Goal: Task Accomplishment & Management: Manage account settings

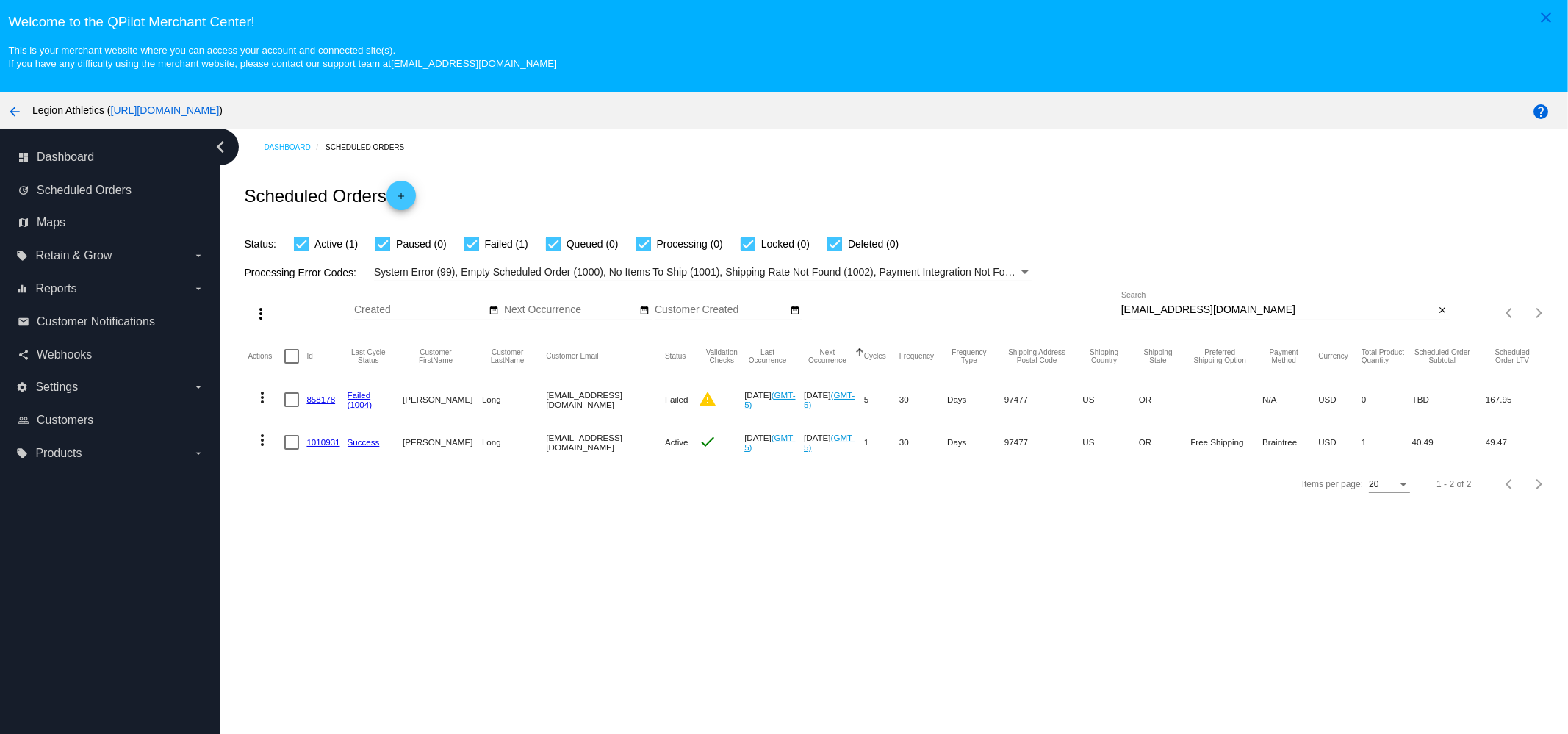
click at [1179, 321] on div "ginalong27@gmail.com Search close" at bounding box center [1286, 313] width 329 height 42
click at [1182, 311] on input "ginalong27@gmail.com" at bounding box center [1278, 310] width 314 height 12
paste input "Kaylee.hartman@okstate.edu"
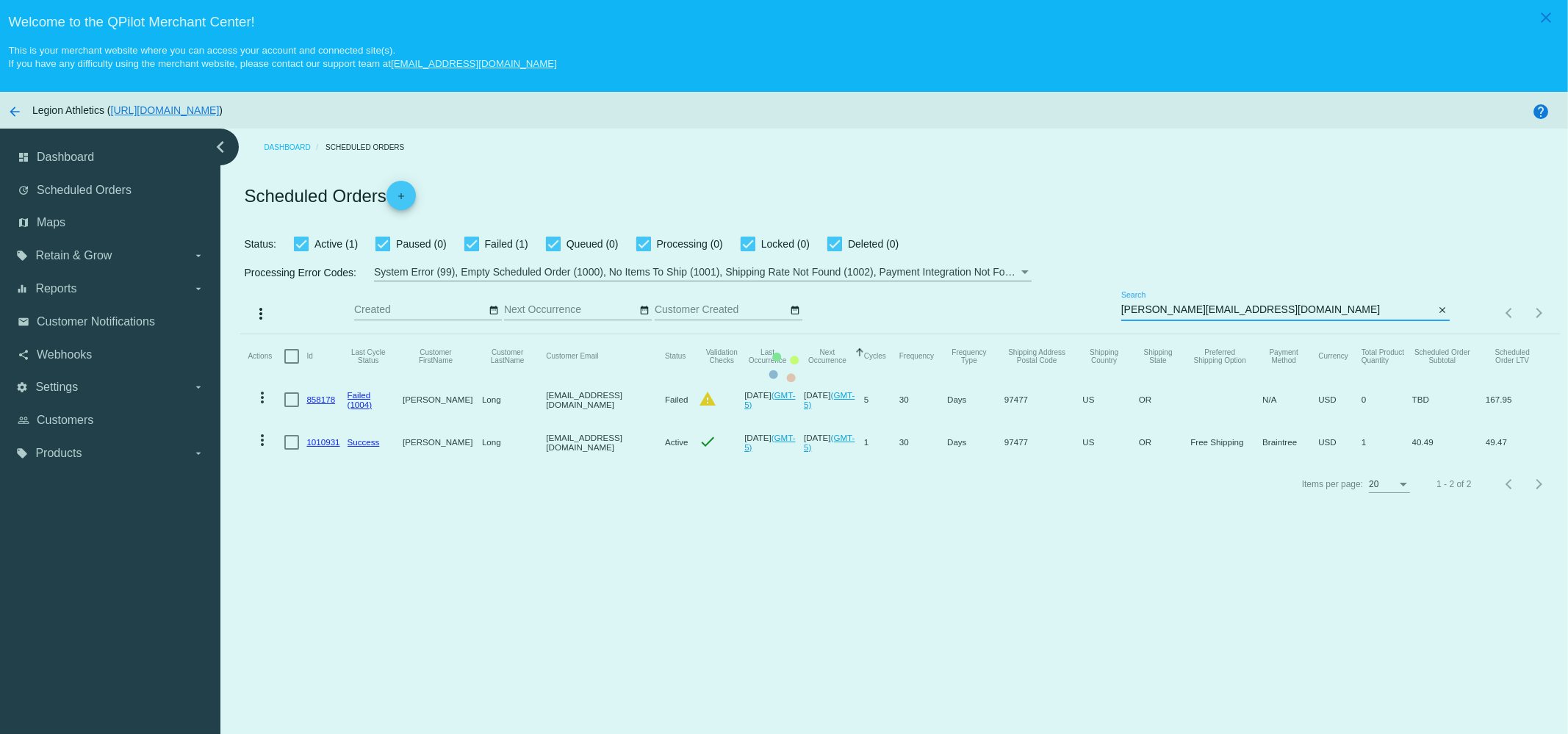
type input "Kaylee.hartman@okstate.edu"
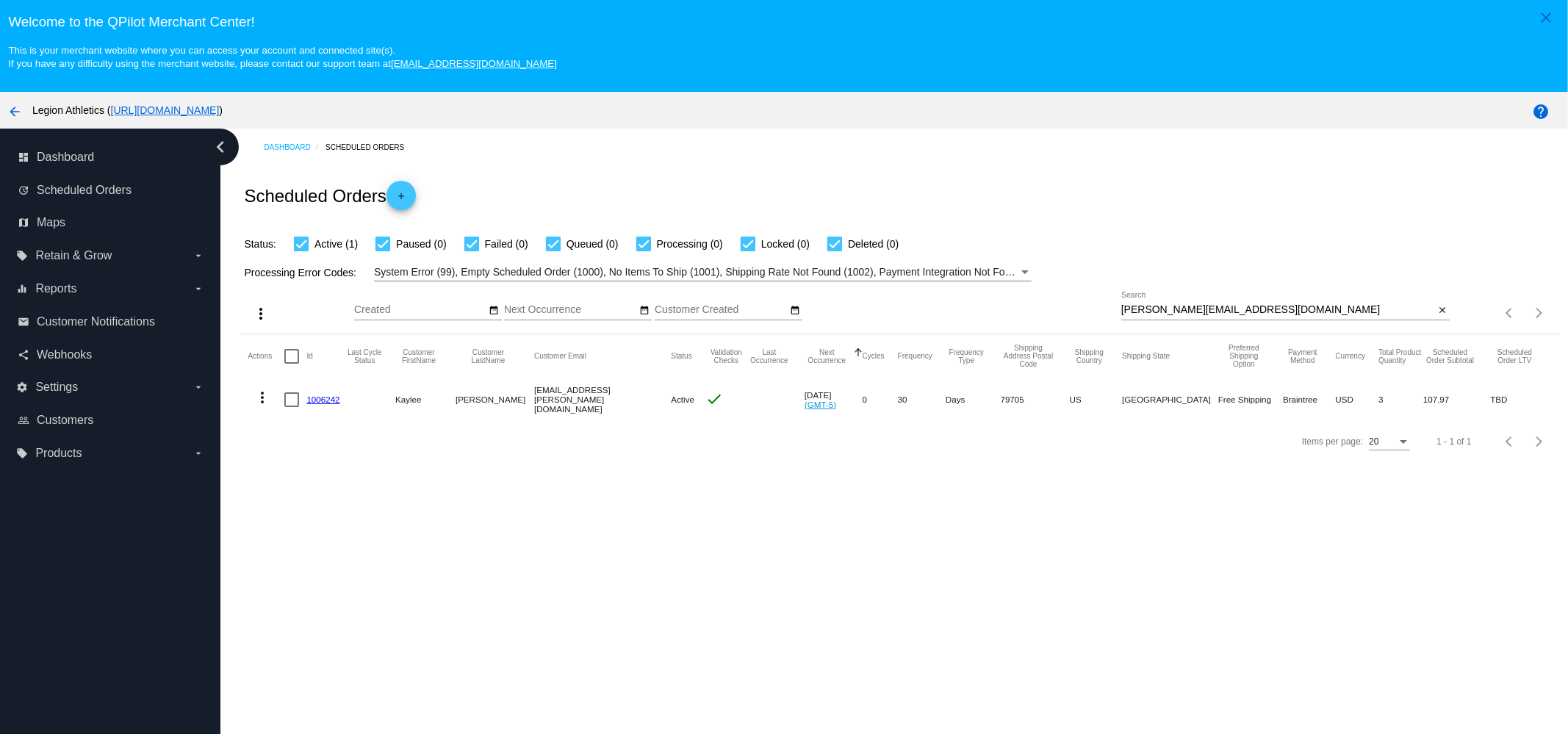
click at [321, 397] on link "1006242" at bounding box center [323, 399] width 33 height 9
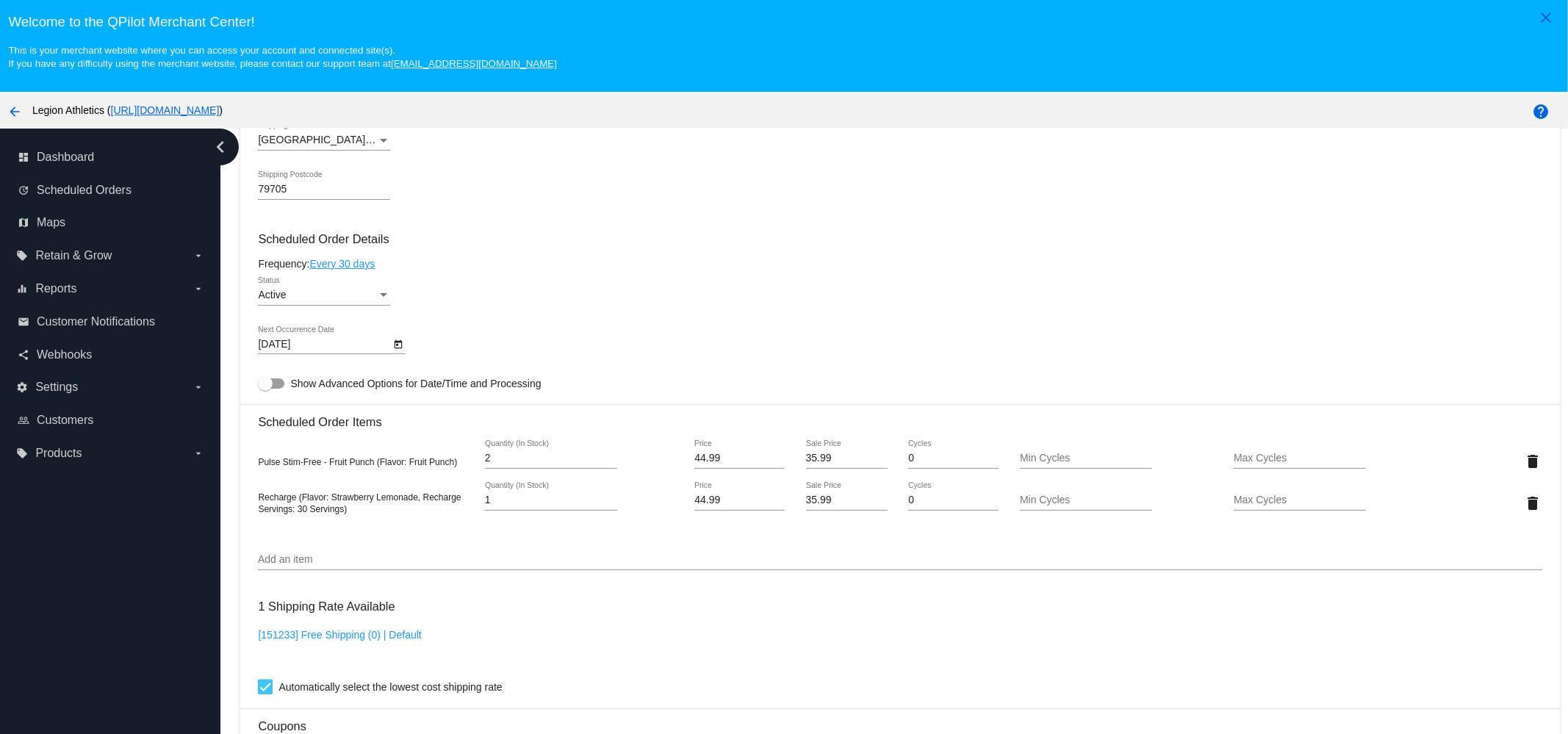
scroll to position [734, 0]
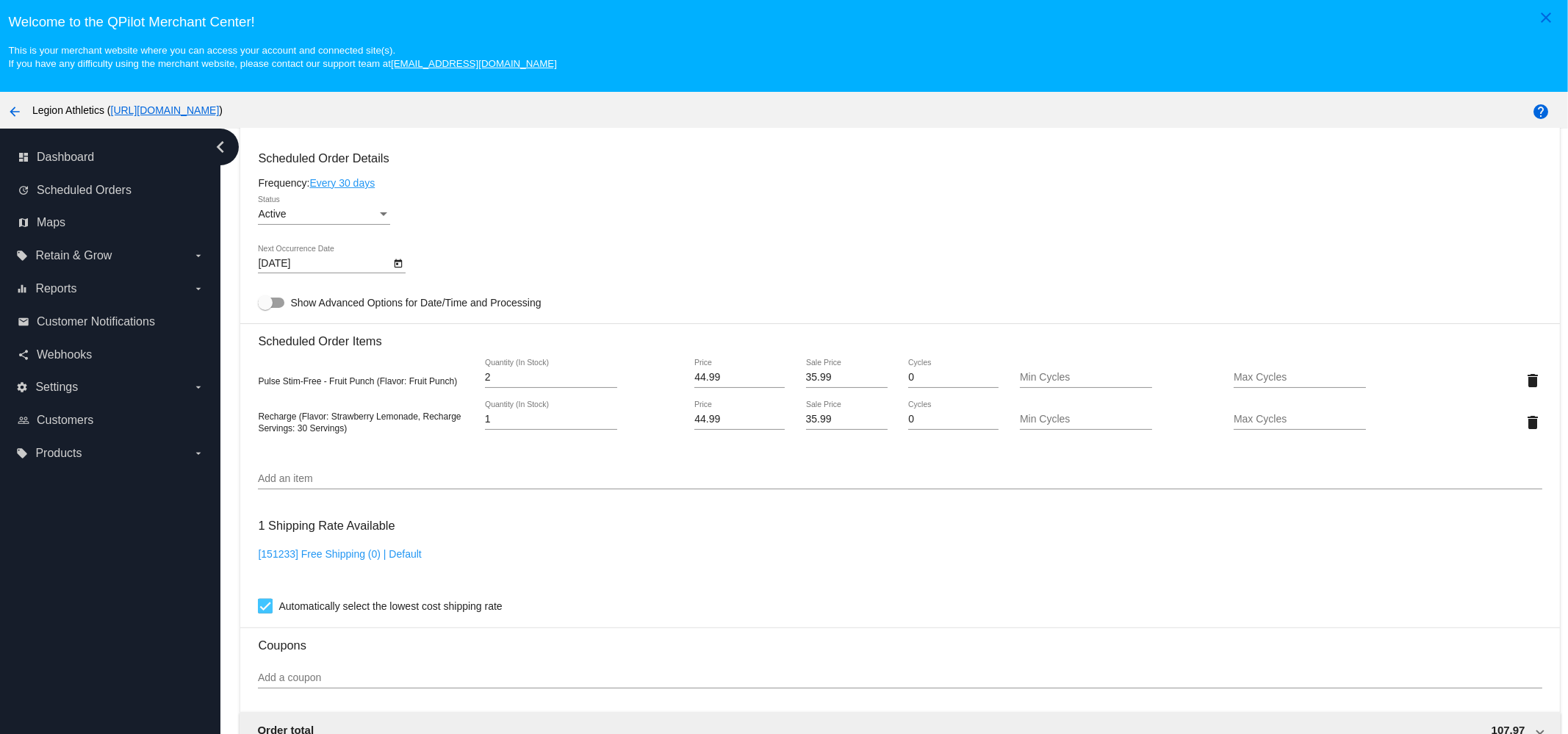
click at [289, 271] on body "close Welcome to the QPilot Merchant Center! This is your merchant website wher…" at bounding box center [784, 367] width 1568 height 734
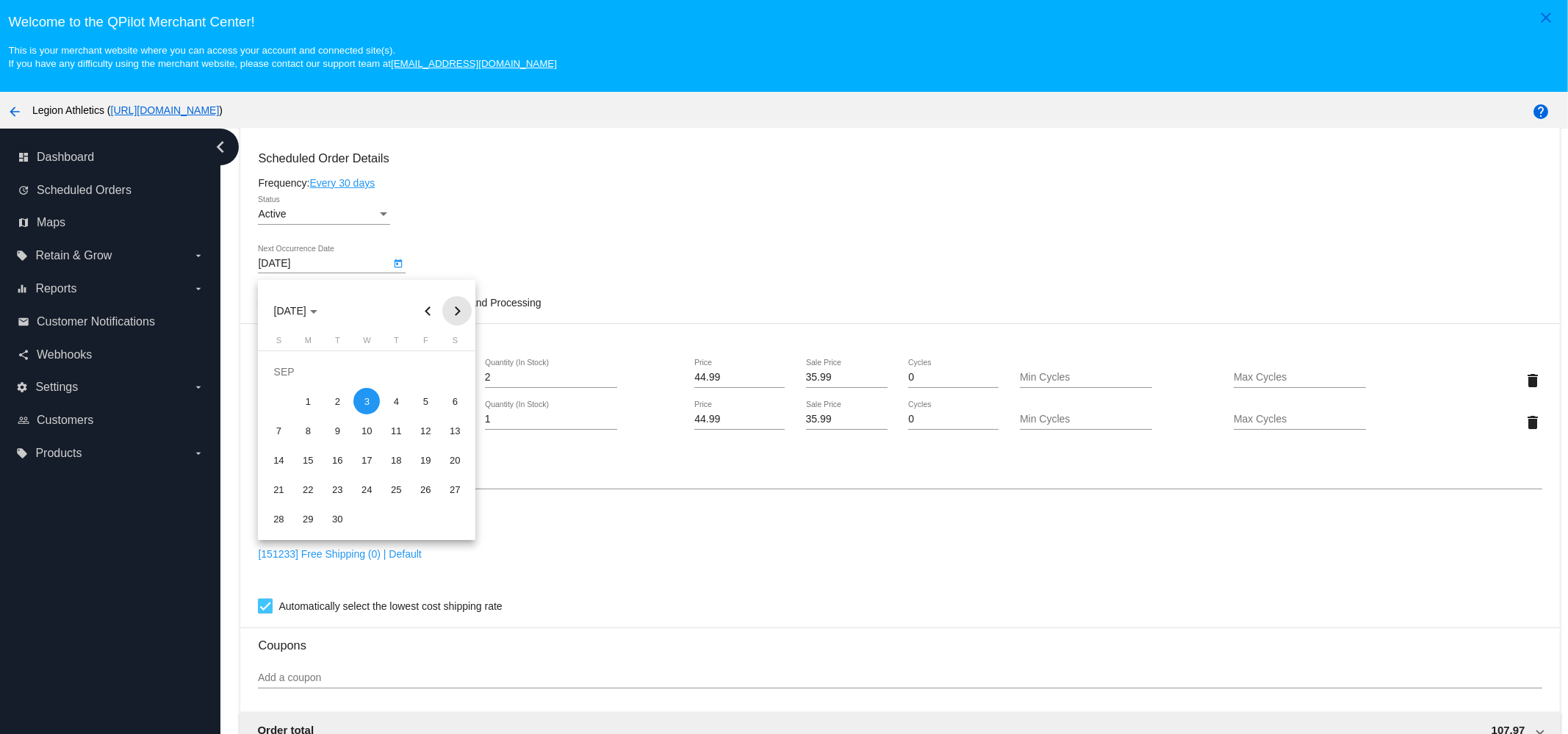
click at [458, 310] on button "Next month" at bounding box center [457, 310] width 30 height 30
click at [437, 372] on div "3" at bounding box center [425, 372] width 27 height 27
type input "10/3/2025"
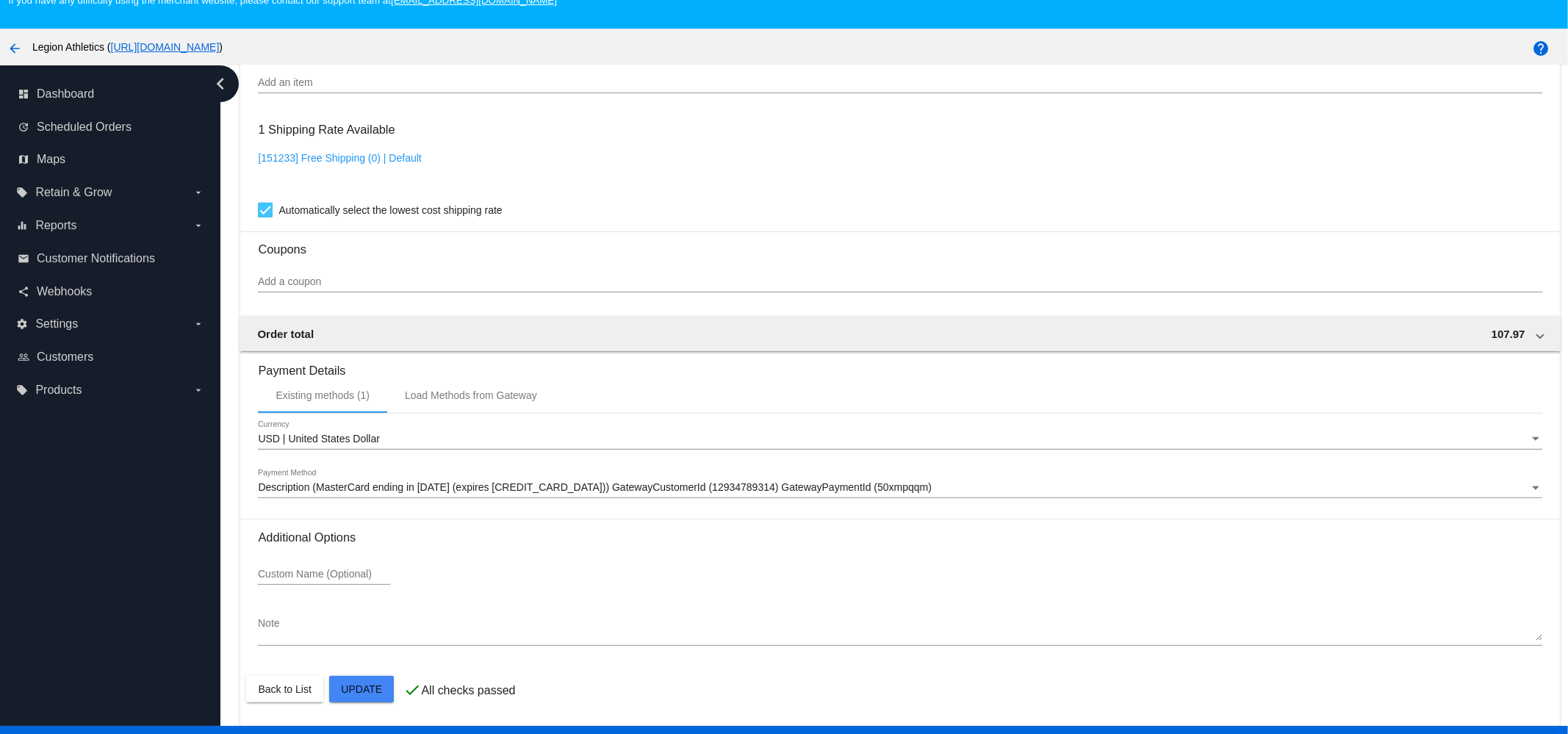
scroll to position [92, 0]
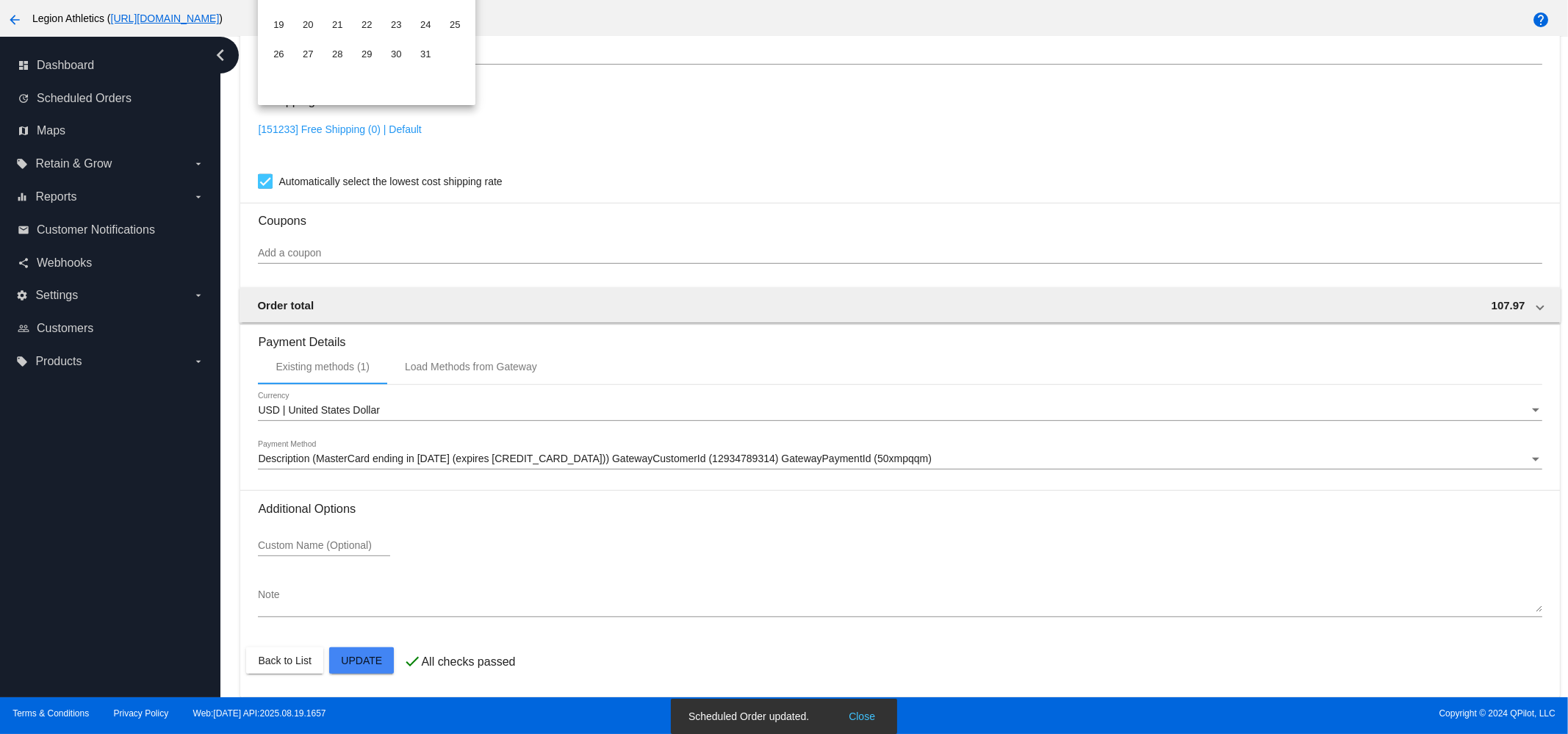
click at [706, 211] on div at bounding box center [784, 367] width 1568 height 734
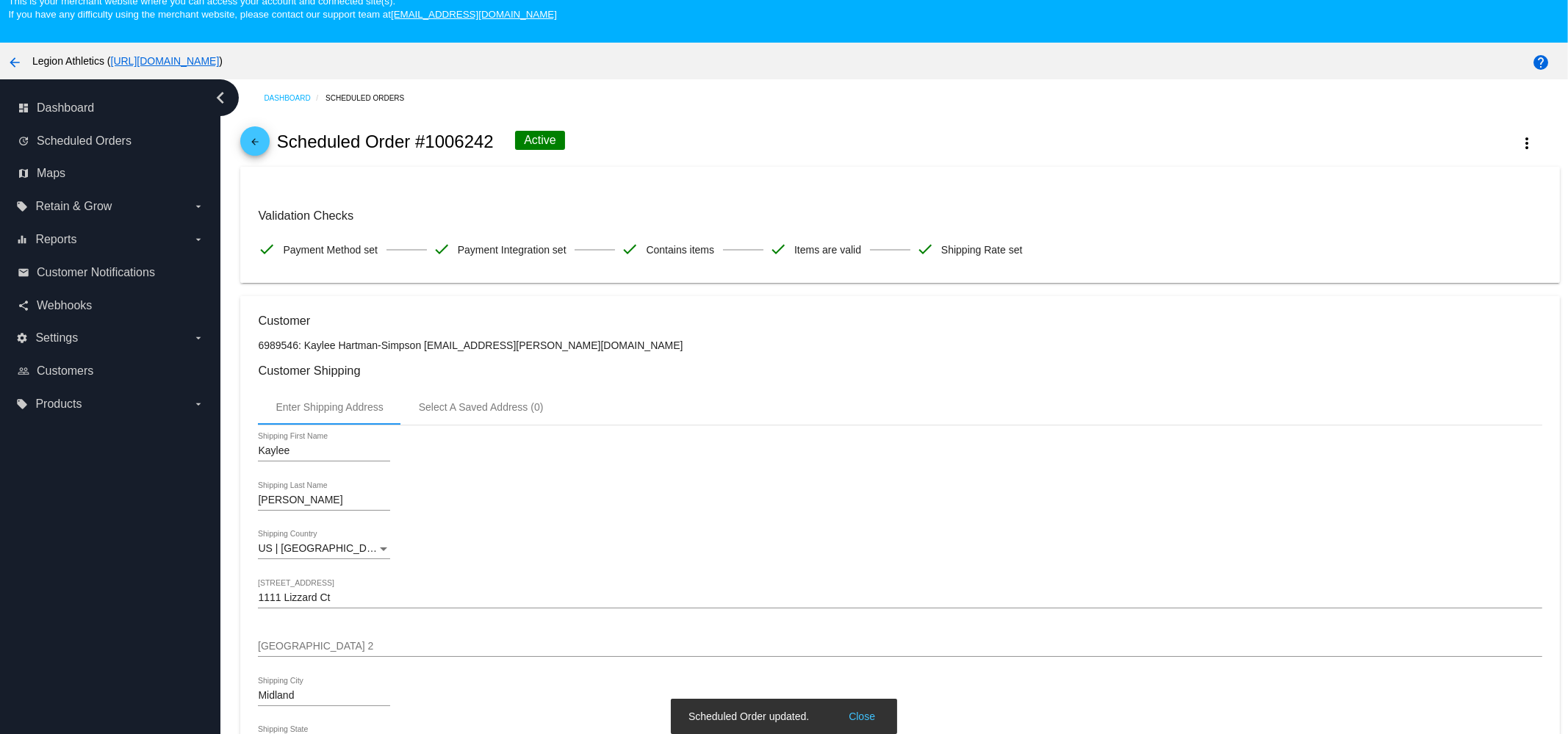
scroll to position [0, 0]
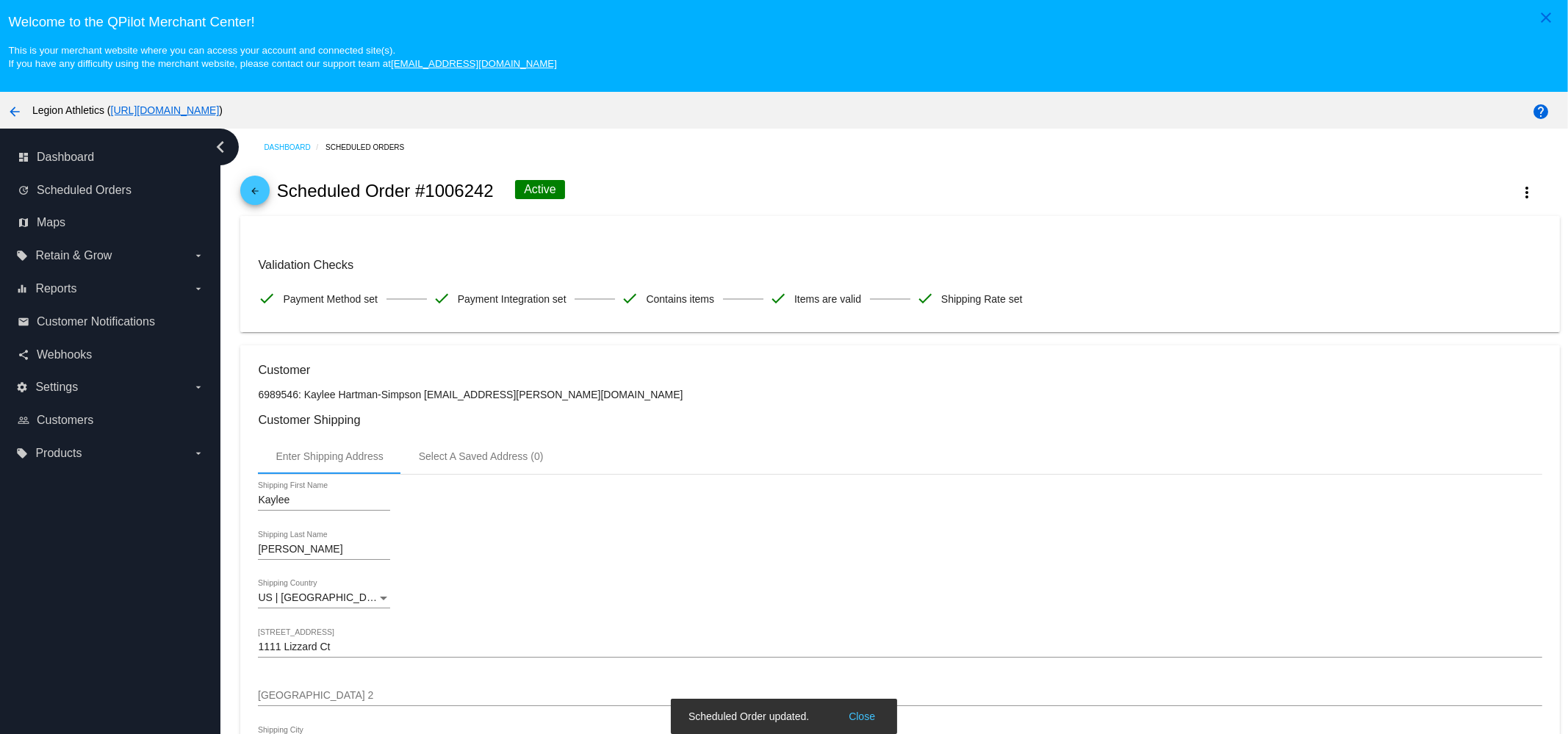
click at [258, 186] on mat-icon "arrow_back" at bounding box center [254, 194] width 18 height 18
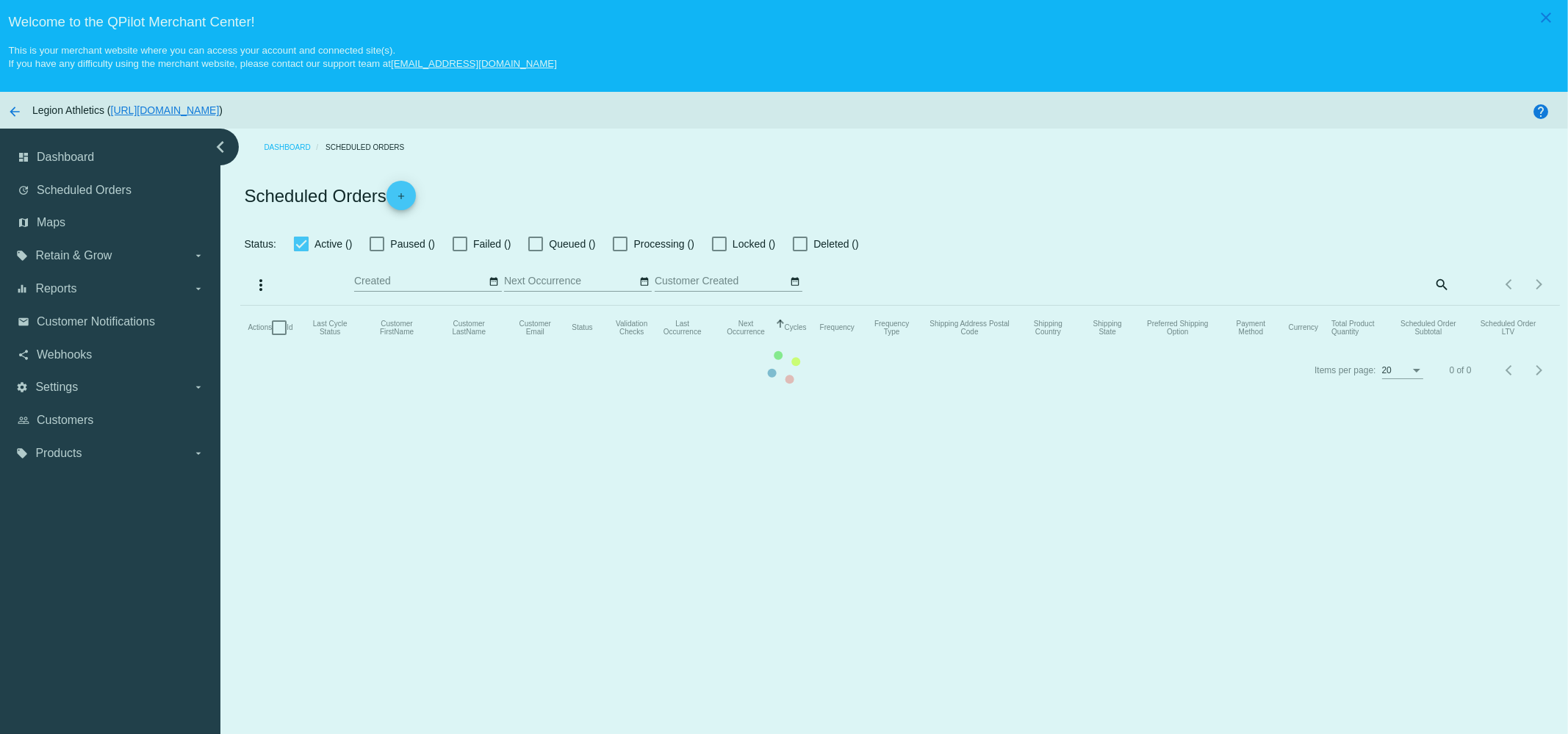
checkbox input "true"
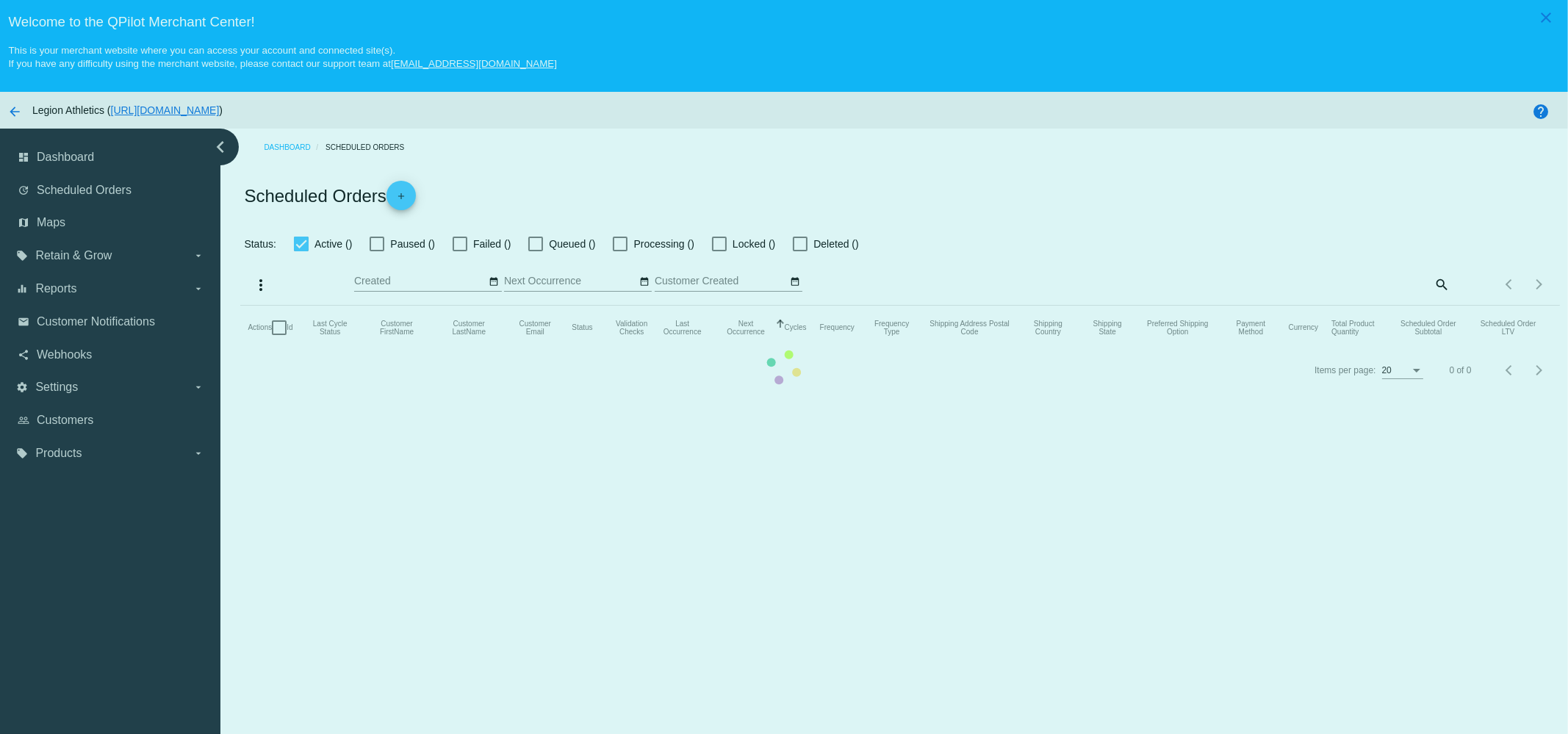
checkbox input "true"
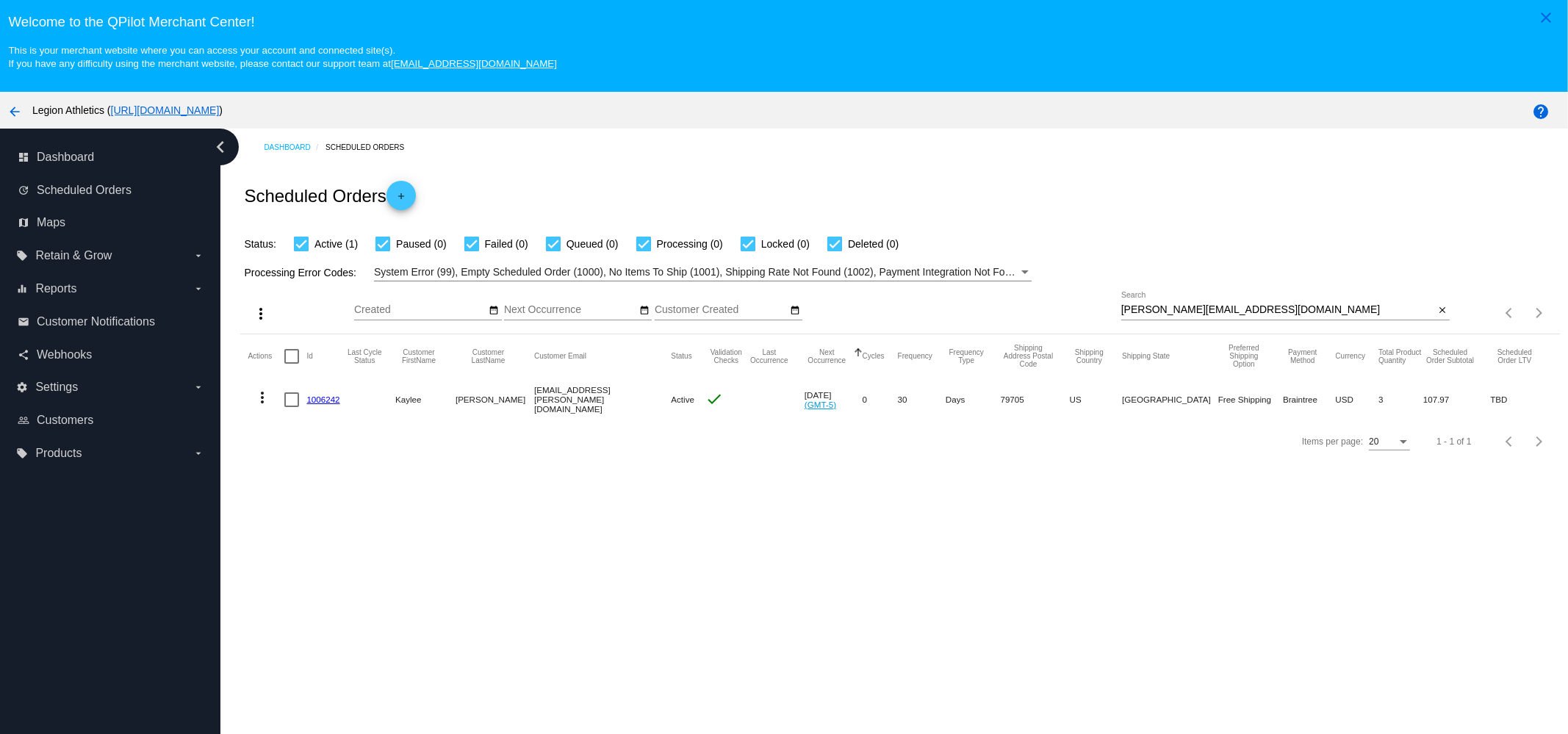
click at [1326, 292] on div "more_vert Aug Jan Feb Mar Apr 1" at bounding box center [900, 307] width 1319 height 52
click at [1321, 307] on input "Kaylee.hartman@okstate.edu" at bounding box center [1278, 310] width 314 height 12
paste input "mainedinon@gmail.com"
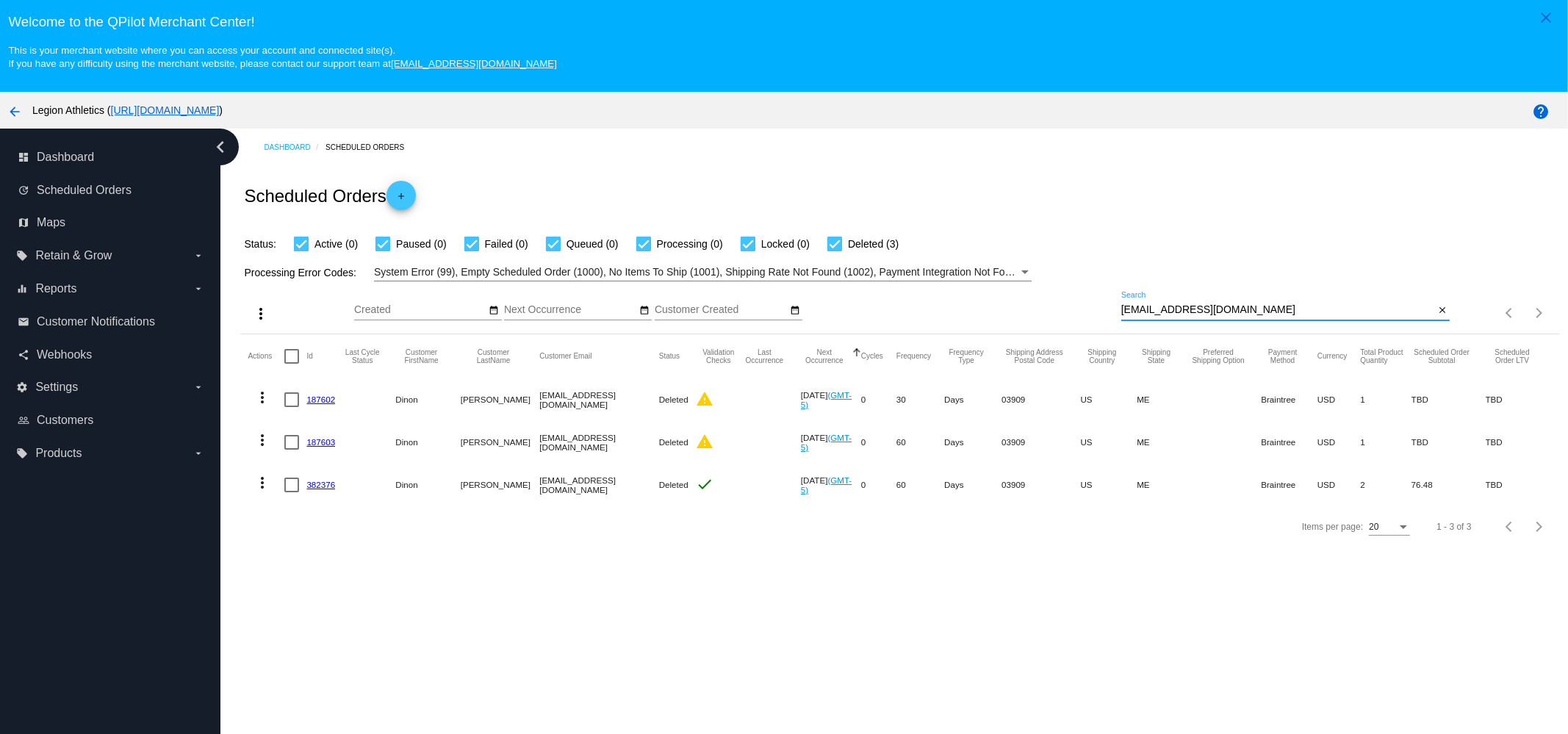
paste input "braedyn@verizon.net"
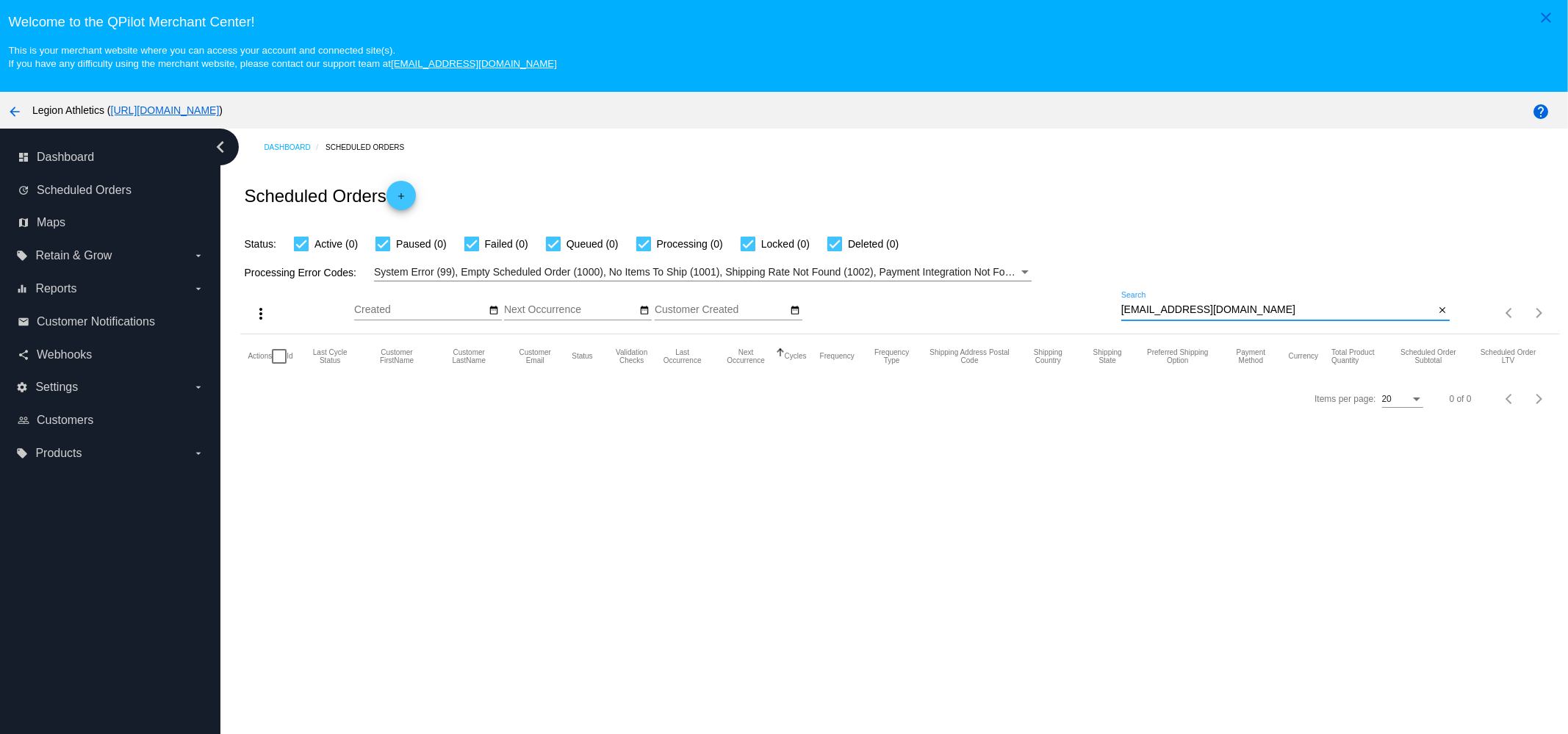
click at [1262, 313] on input "braedyn@verizon.net" at bounding box center [1278, 310] width 314 height 12
paste input "crisjpoz@gmail.com"
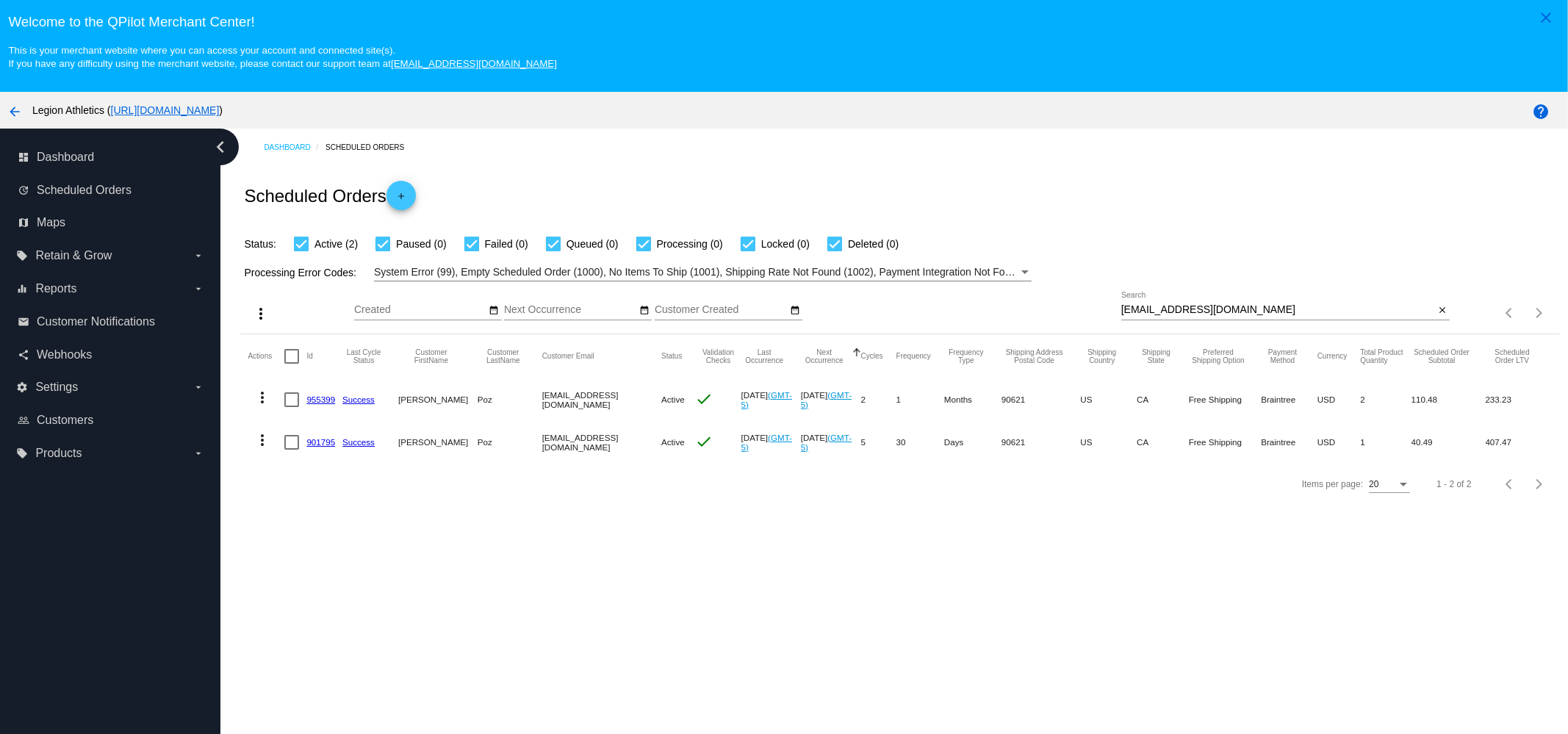
click at [645, 574] on div "Dashboard Scheduled Orders Scheduled Orders add Status: Active (2) Paused (0) F…" at bounding box center [894, 459] width 1348 height 661
click at [1325, 299] on div "crisjpoz@gmail.com Search" at bounding box center [1278, 306] width 314 height 29
paste input "Mlblakey711@yahoo"
click at [1315, 311] on input "Mlblakey711@yahoo.com" at bounding box center [1278, 310] width 314 height 12
paste input "n.l.ostran@gmail"
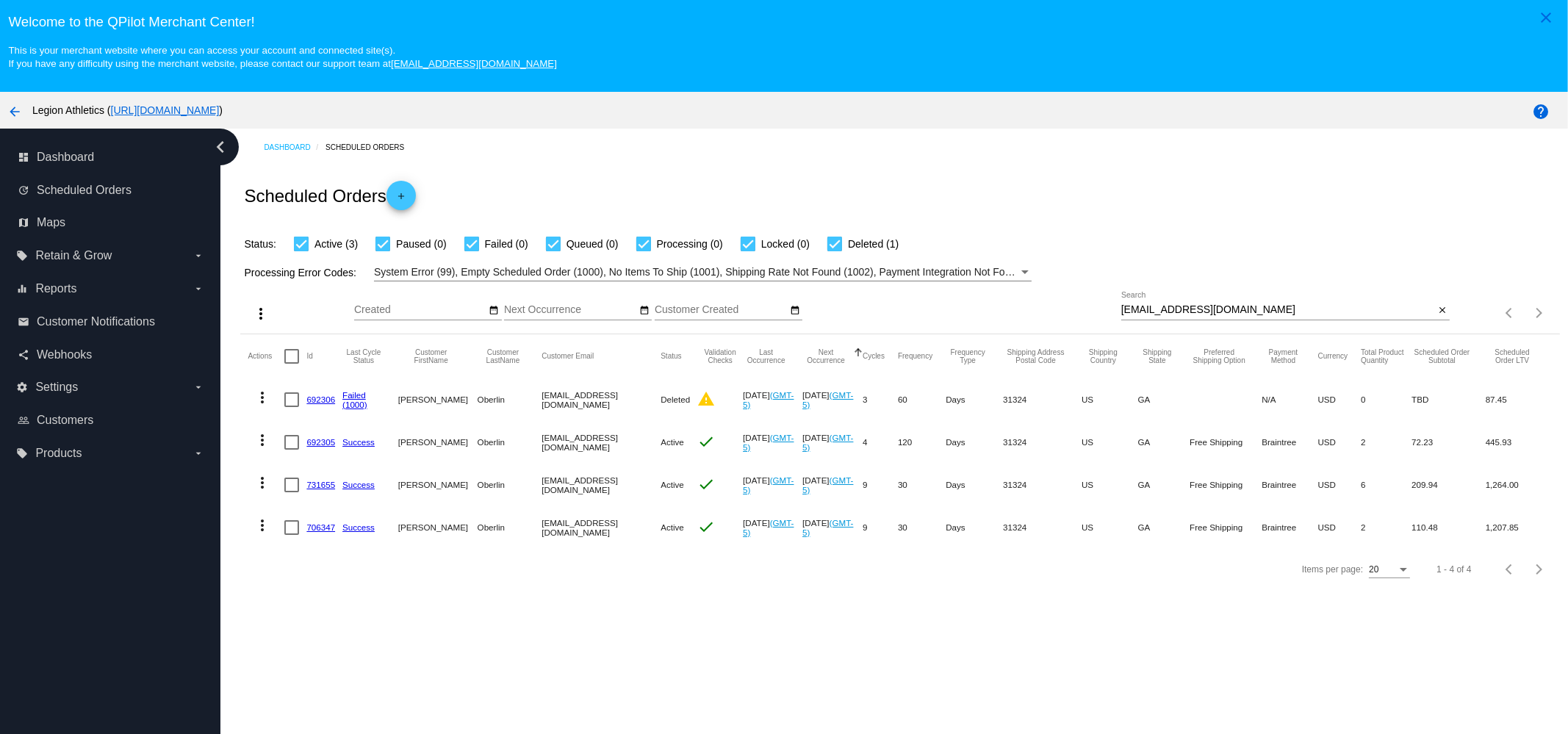
click at [1220, 321] on div "n.l.ostran@gmail.com Search close" at bounding box center [1286, 313] width 329 height 42
click at [1225, 312] on input "n.l.ostran@gmail.com" at bounding box center [1278, 310] width 314 height 12
click at [1246, 314] on input "n.l.ostran@gmail.com" at bounding box center [1278, 310] width 314 height 12
paste input "in2yoursuccess"
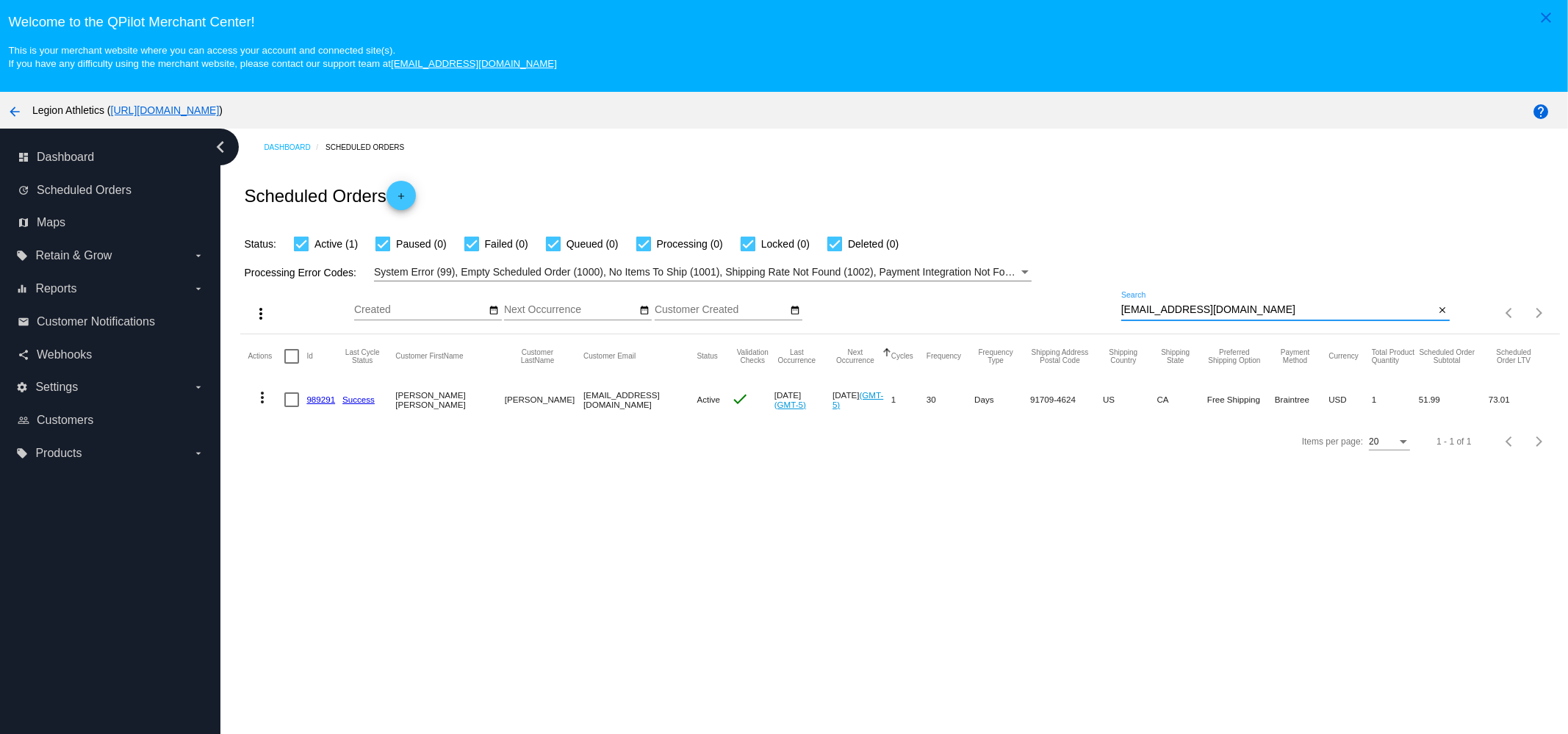
click at [1206, 317] on div "in2yoursuccess@gmail.com Search" at bounding box center [1278, 306] width 314 height 29
click at [1213, 310] on input "[EMAIL_ADDRESS][DOMAIN_NAME]" at bounding box center [1278, 310] width 314 height 12
paste input "brooklynnoe@yahoo"
type input "brooklynnoe@yahoo.com"
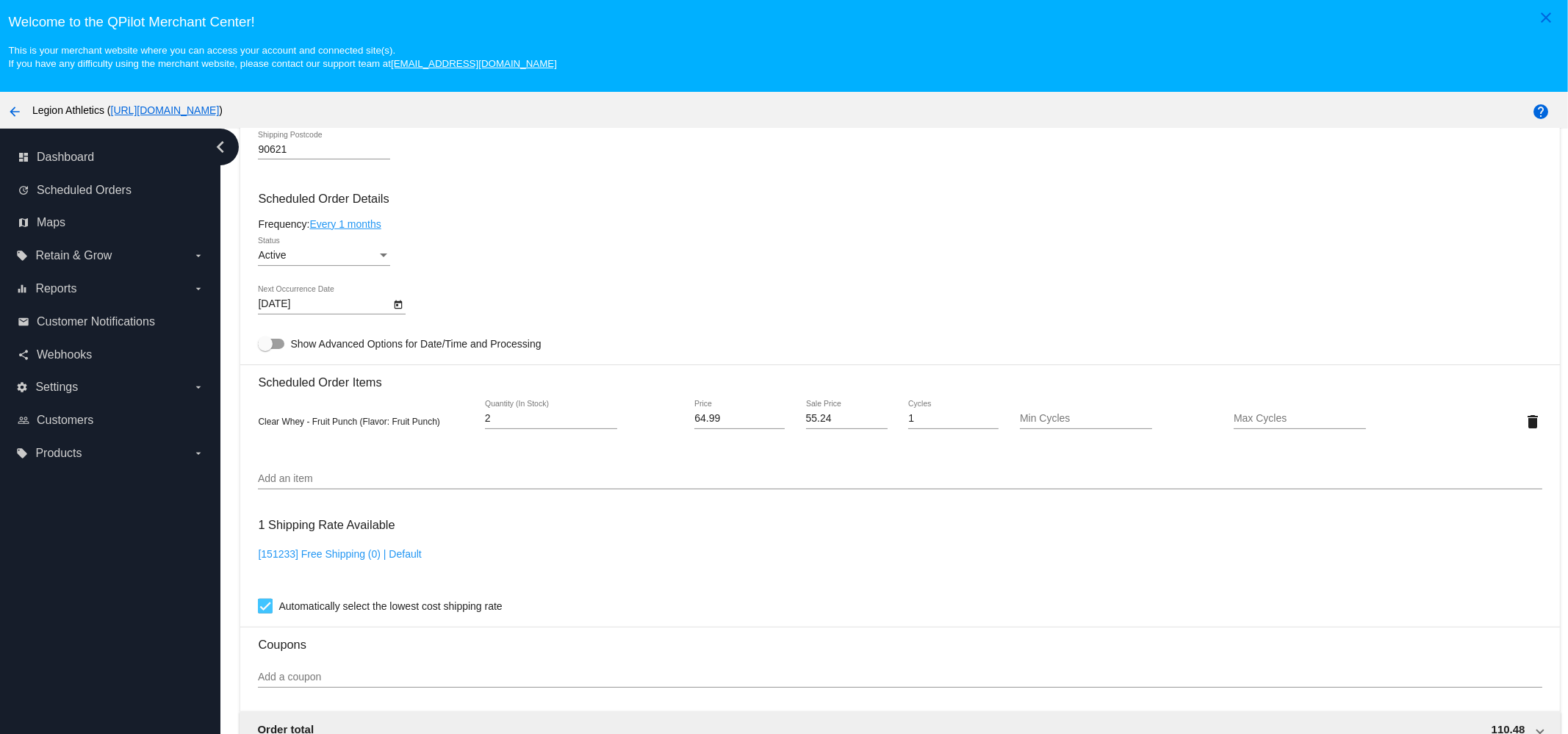
scroll to position [826, 0]
click at [811, 424] on input "55.24" at bounding box center [847, 417] width 82 height 12
paste input "48.7"
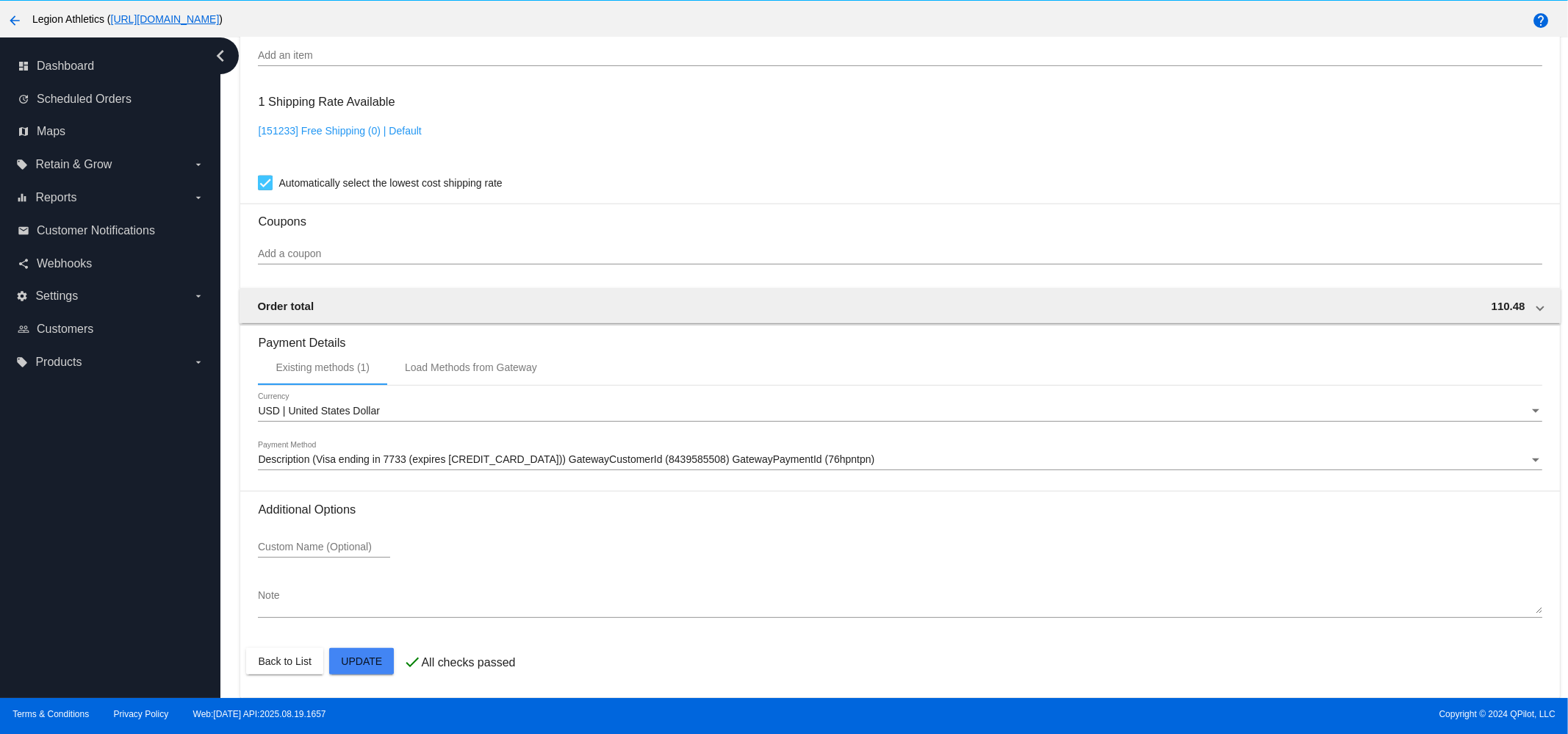
scroll to position [92, 0]
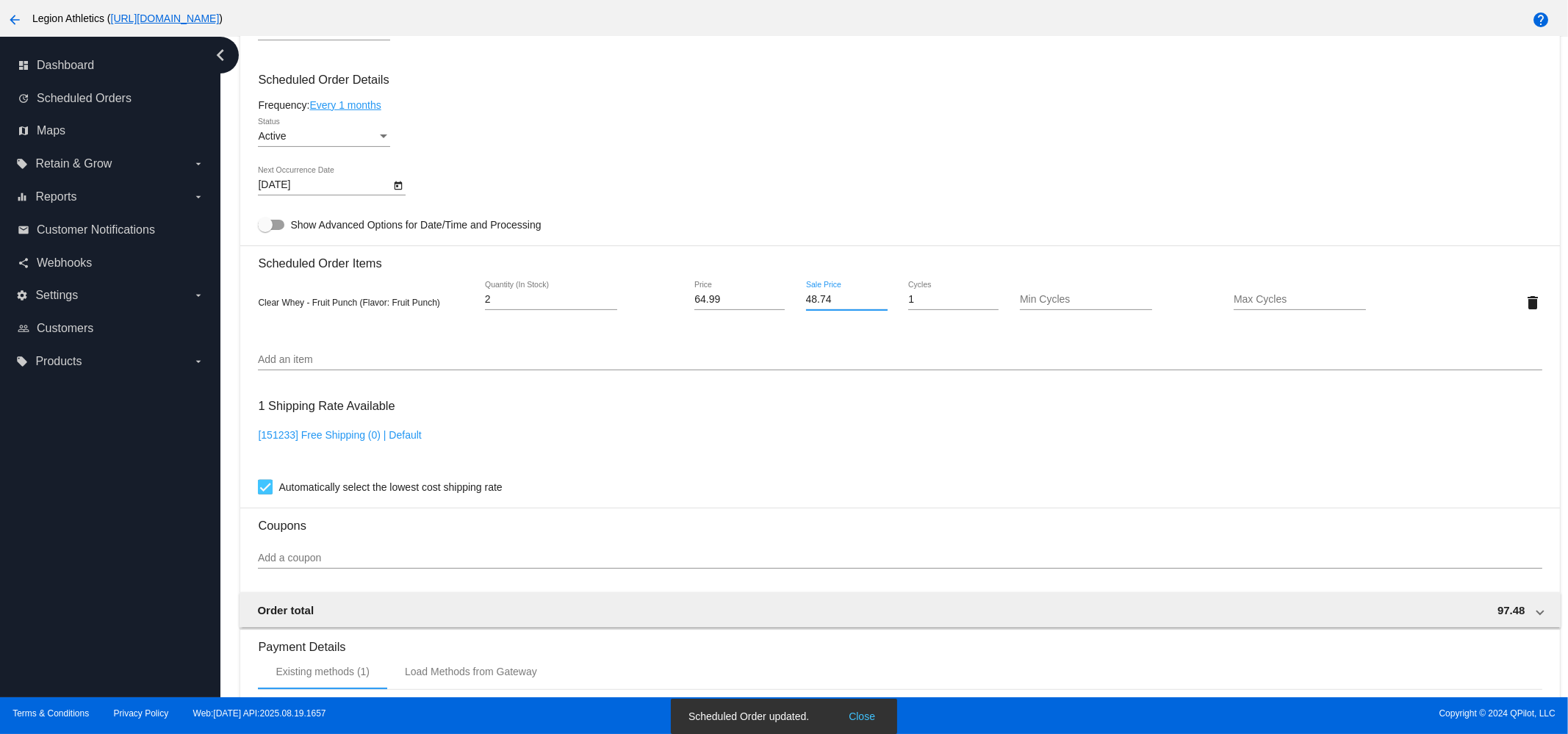
scroll to position [616, 0]
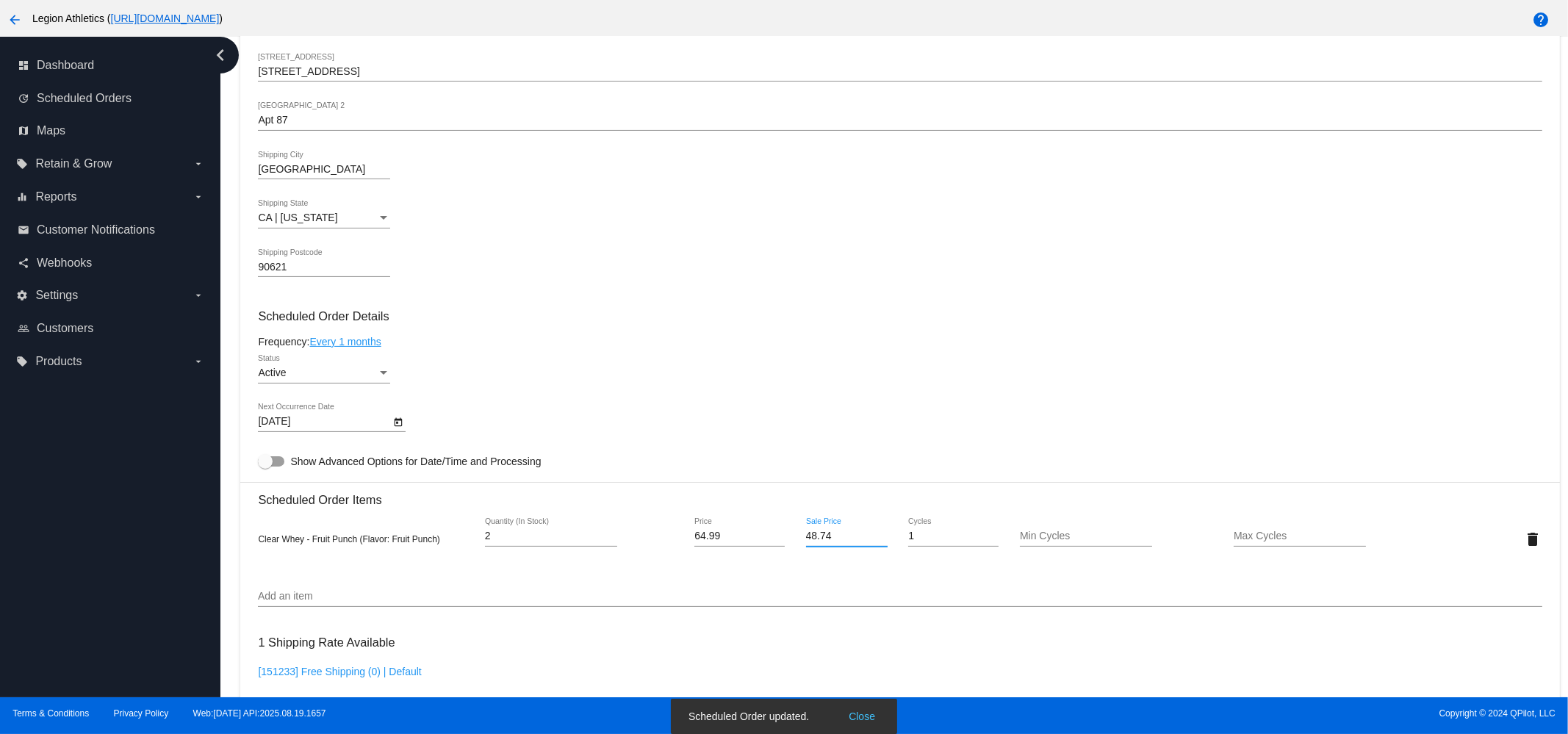
type input "48.74"
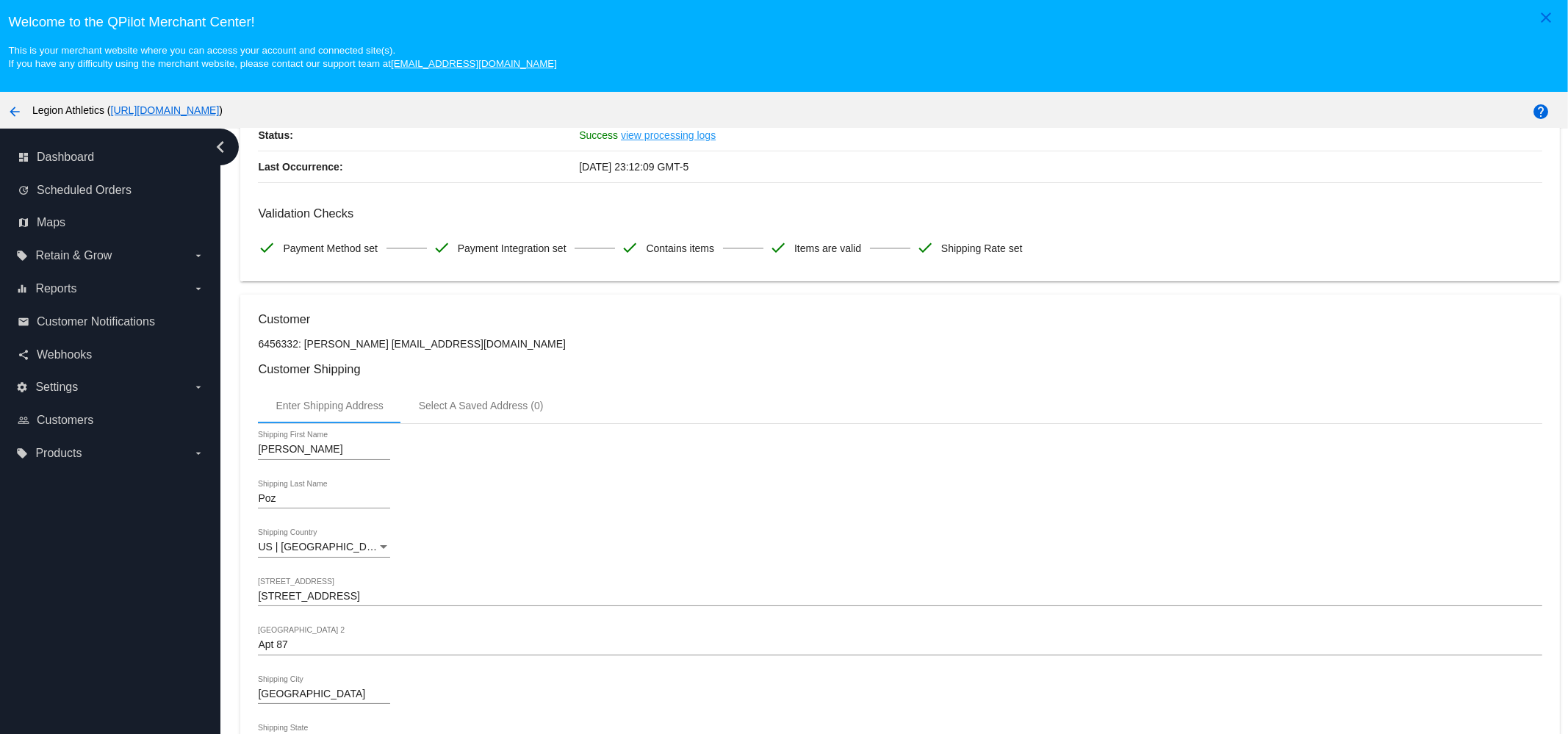
scroll to position [0, 0]
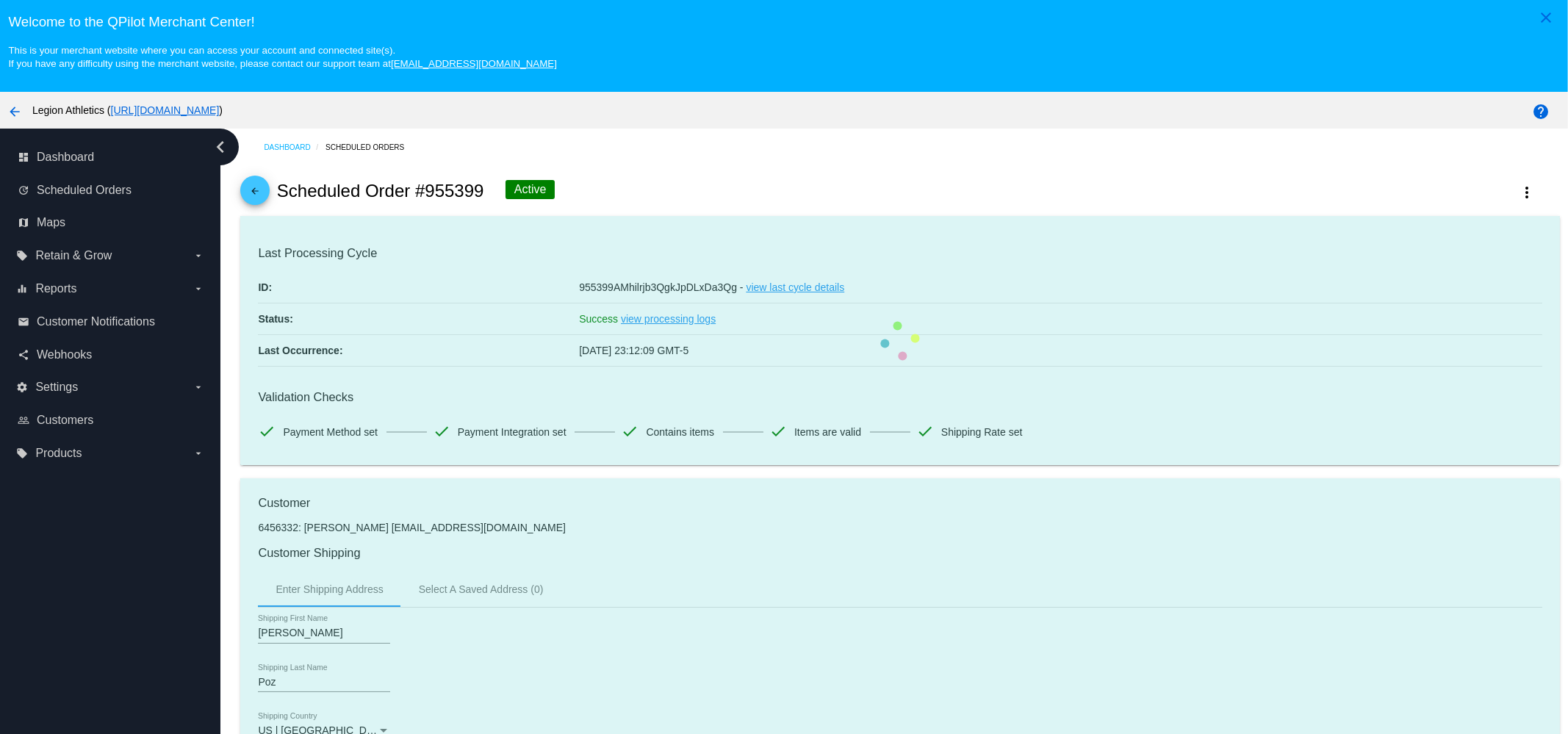
drag, startPoint x: 575, startPoint y: 285, endPoint x: 674, endPoint y: 285, distance: 99.0
click at [674, 285] on mat-card "Last Processing Cycle ID: 955399AMhilrjb3QgkJpDLxDa3Qg - view last cycle detail…" at bounding box center [900, 340] width 1319 height 249
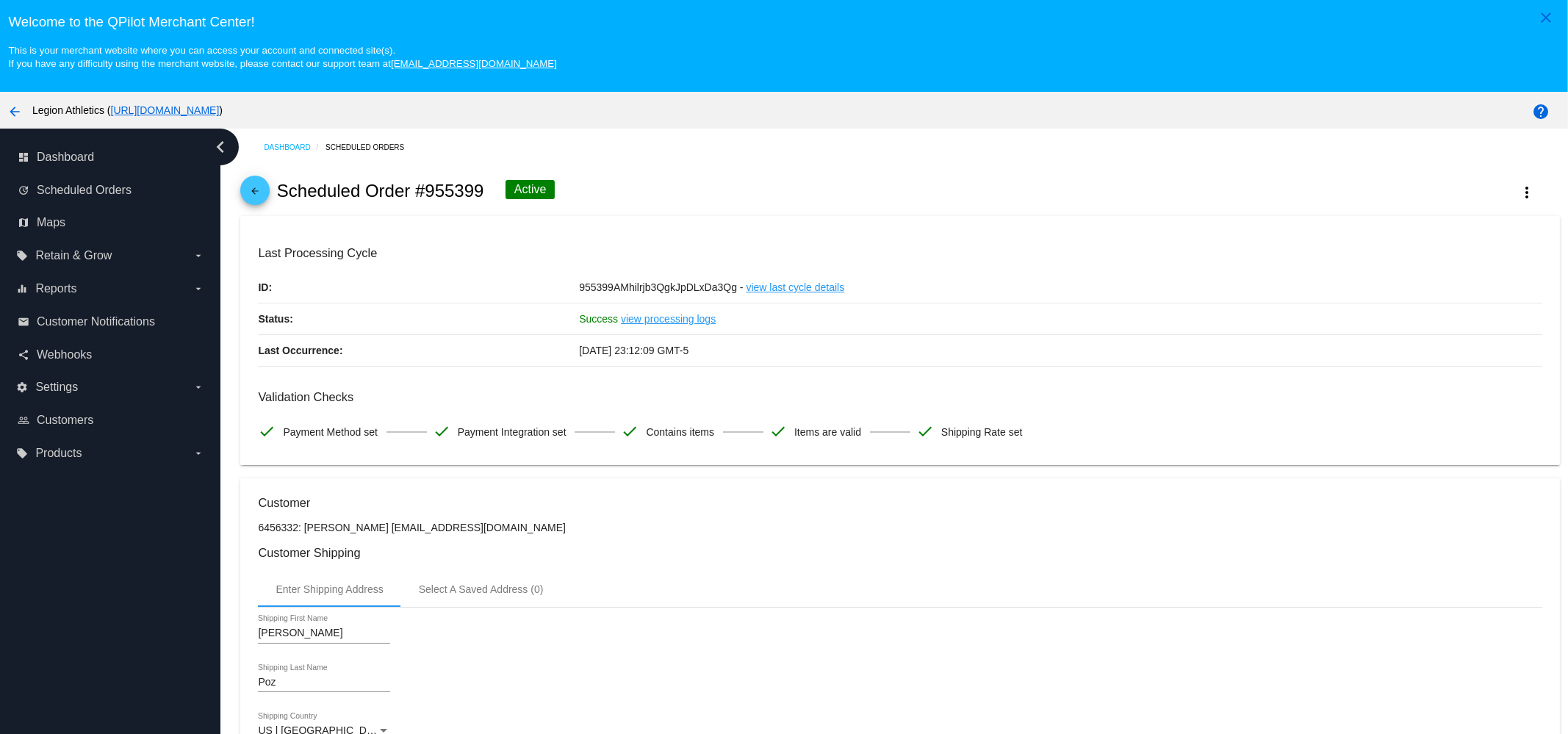
drag, startPoint x: 567, startPoint y: 284, endPoint x: 730, endPoint y: 284, distance: 163.0
click at [730, 284] on div "ID: 955399AMhilrjb3QgkJpDLxDa3Qg - view last cycle details" at bounding box center [900, 287] width 1284 height 31
click at [710, 200] on div "arrow_back Scheduled Order #955399 Active more_vert" at bounding box center [900, 191] width 1319 height 50
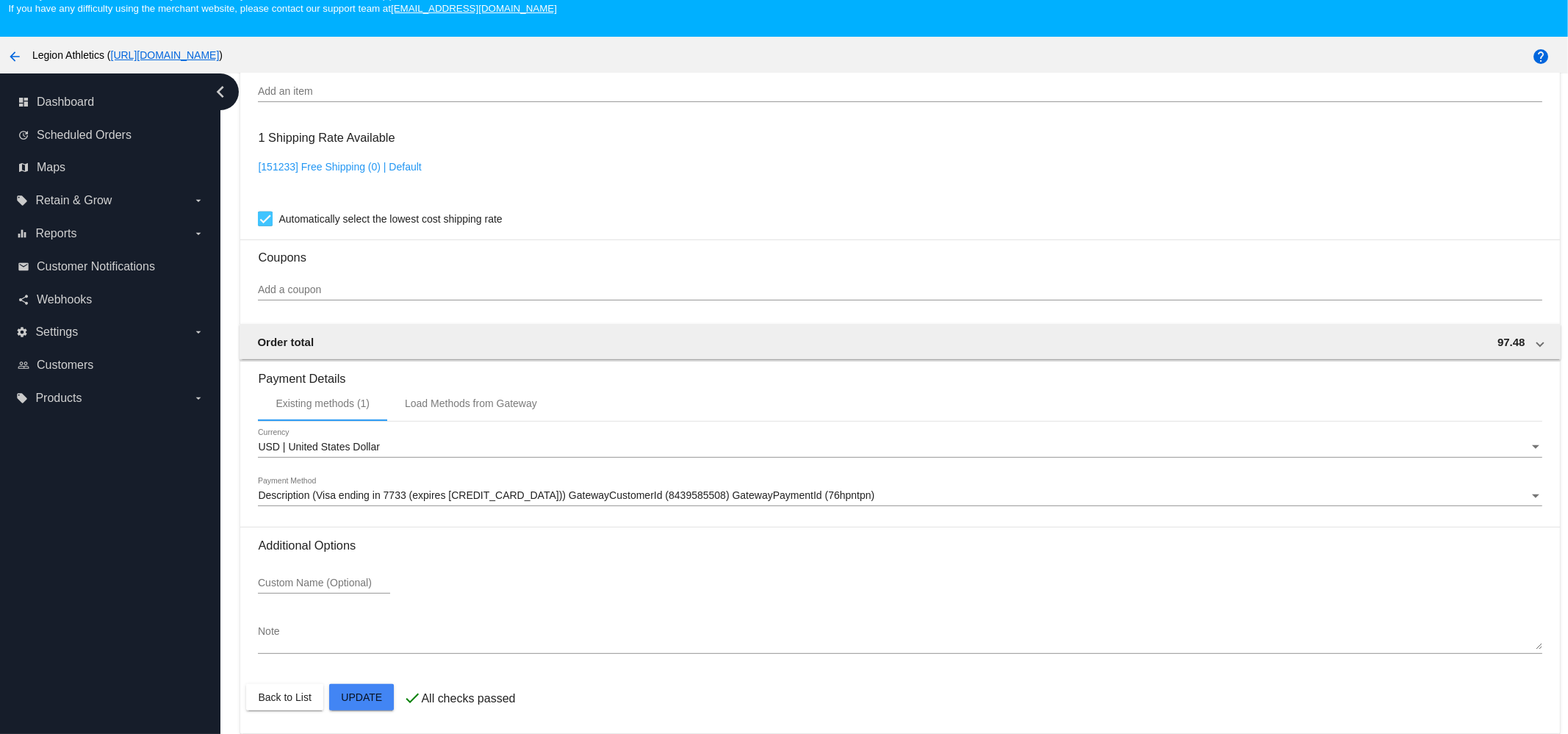
scroll to position [92, 0]
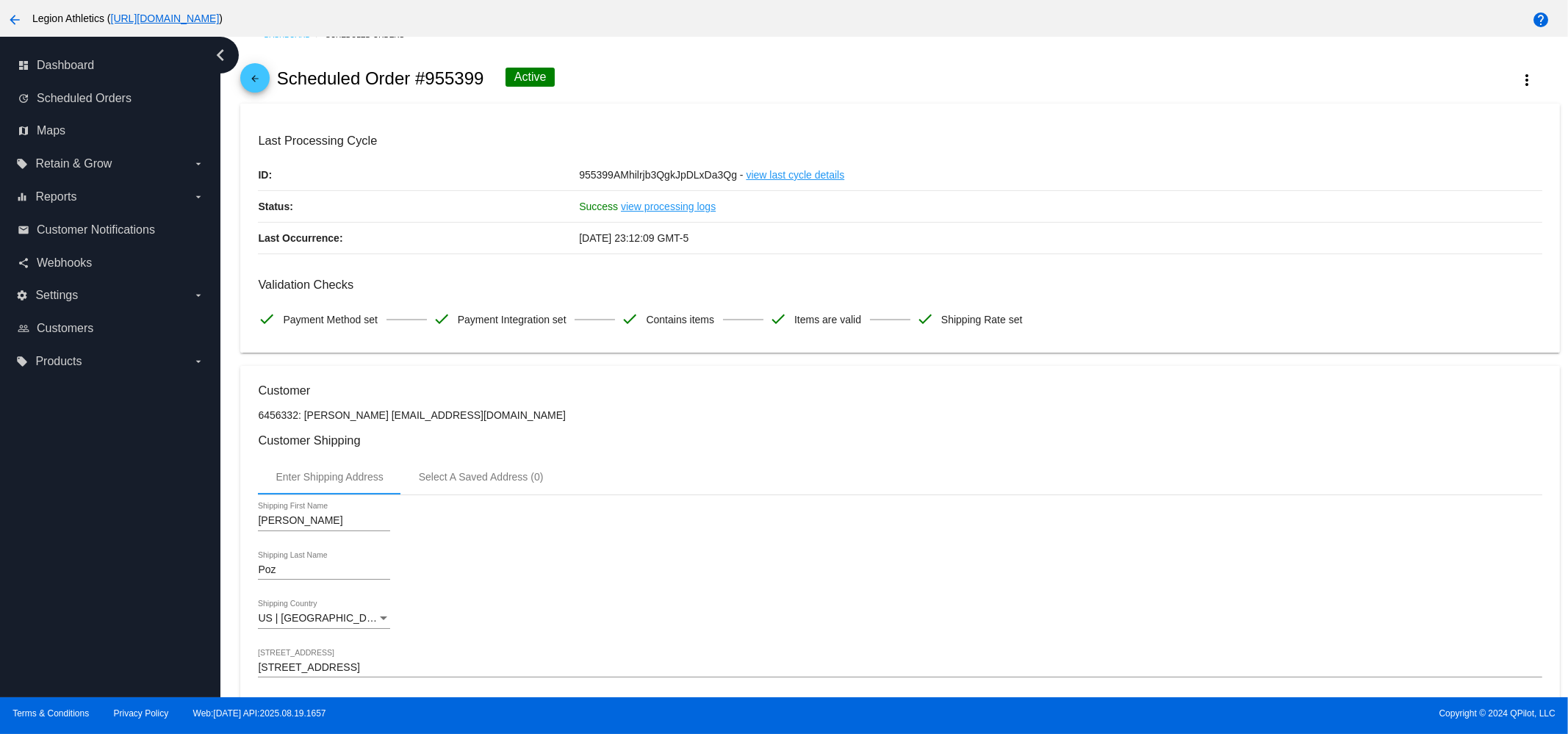
scroll to position [0, 0]
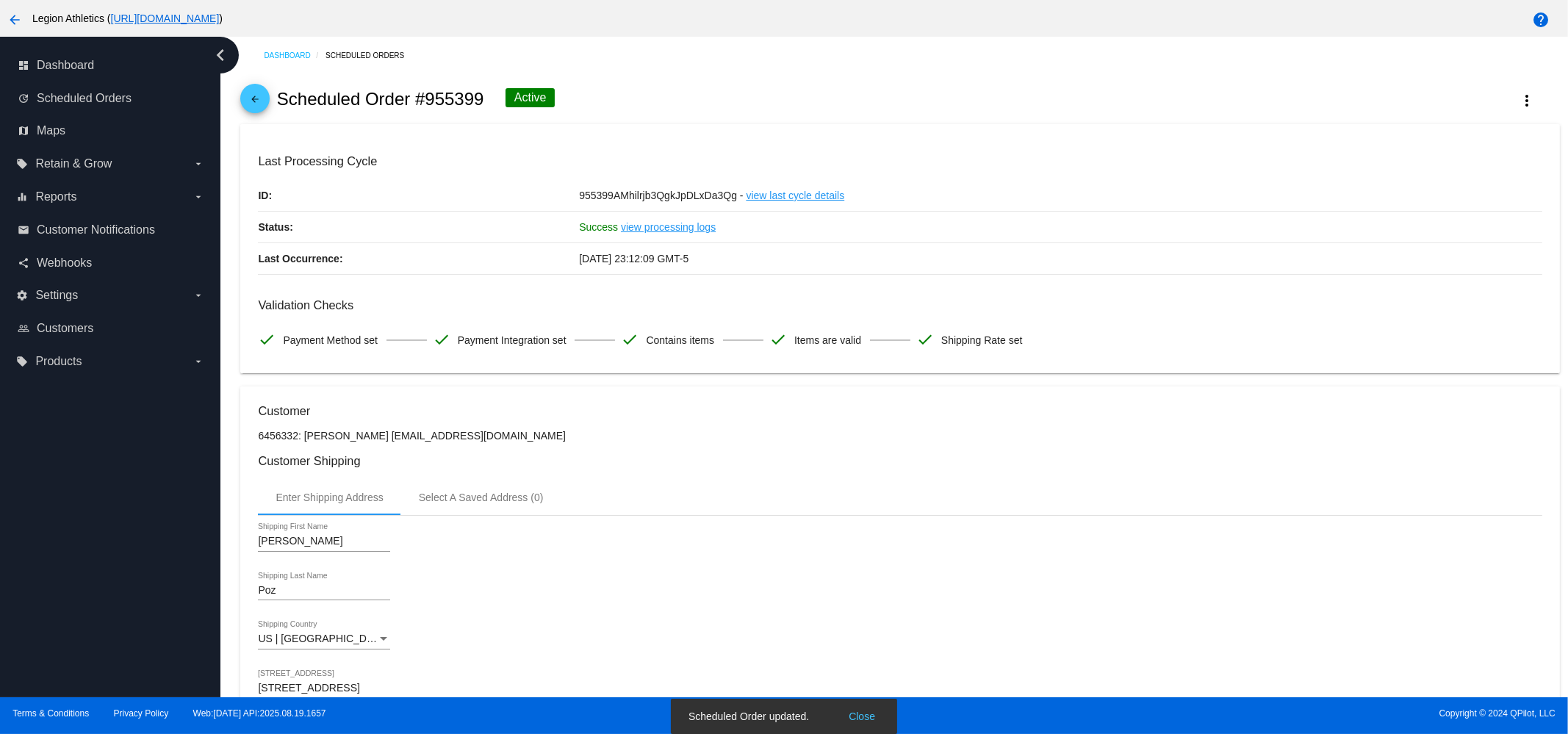
drag, startPoint x: 515, startPoint y: 97, endPoint x: 553, endPoint y: 97, distance: 38.0
click at [553, 97] on div "Active" at bounding box center [531, 98] width 50 height 19
click at [539, 97] on div "Active" at bounding box center [531, 98] width 50 height 19
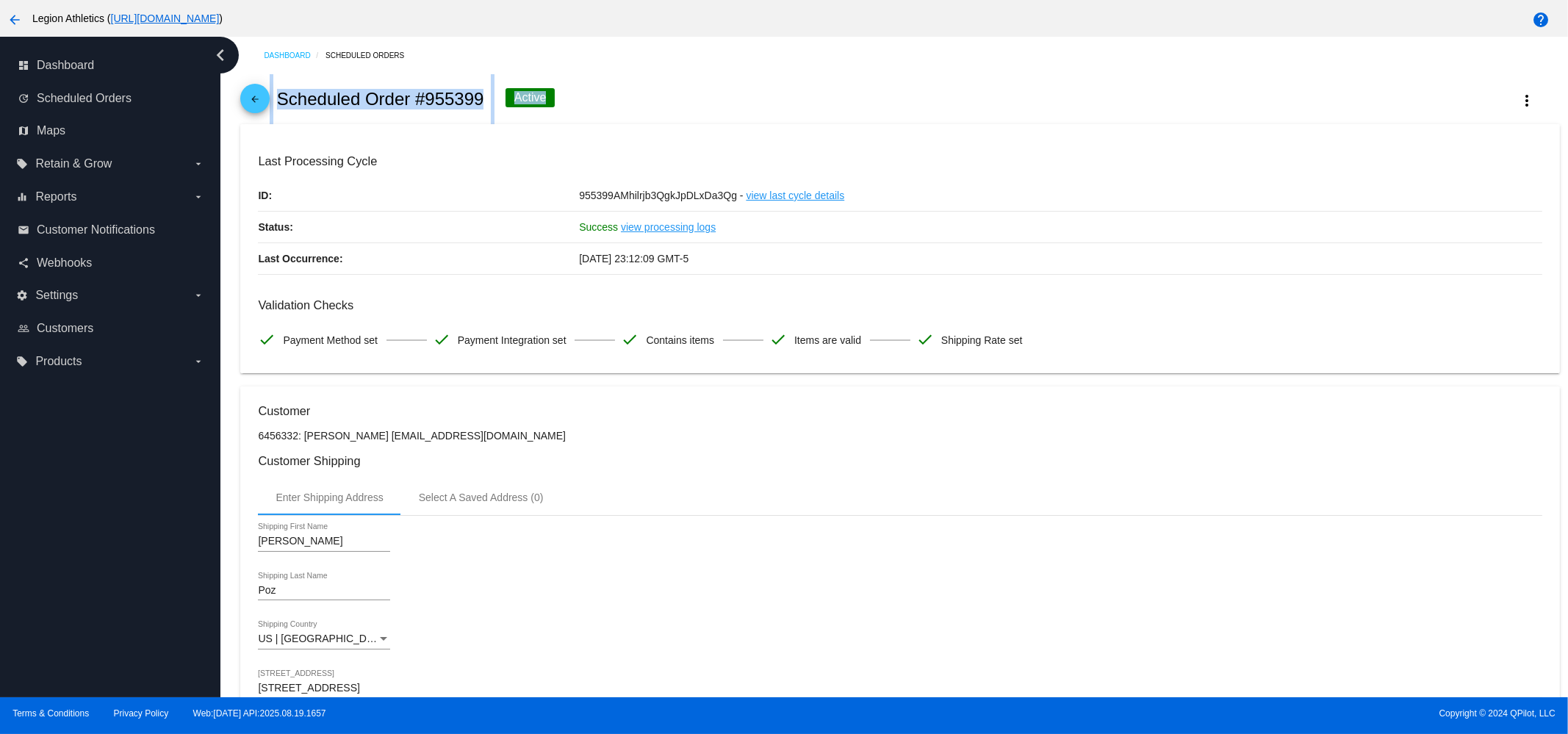
click at [536, 99] on div "Active" at bounding box center [531, 98] width 50 height 19
click at [538, 100] on div "Active" at bounding box center [531, 98] width 50 height 19
click at [537, 100] on div "Active" at bounding box center [531, 98] width 50 height 19
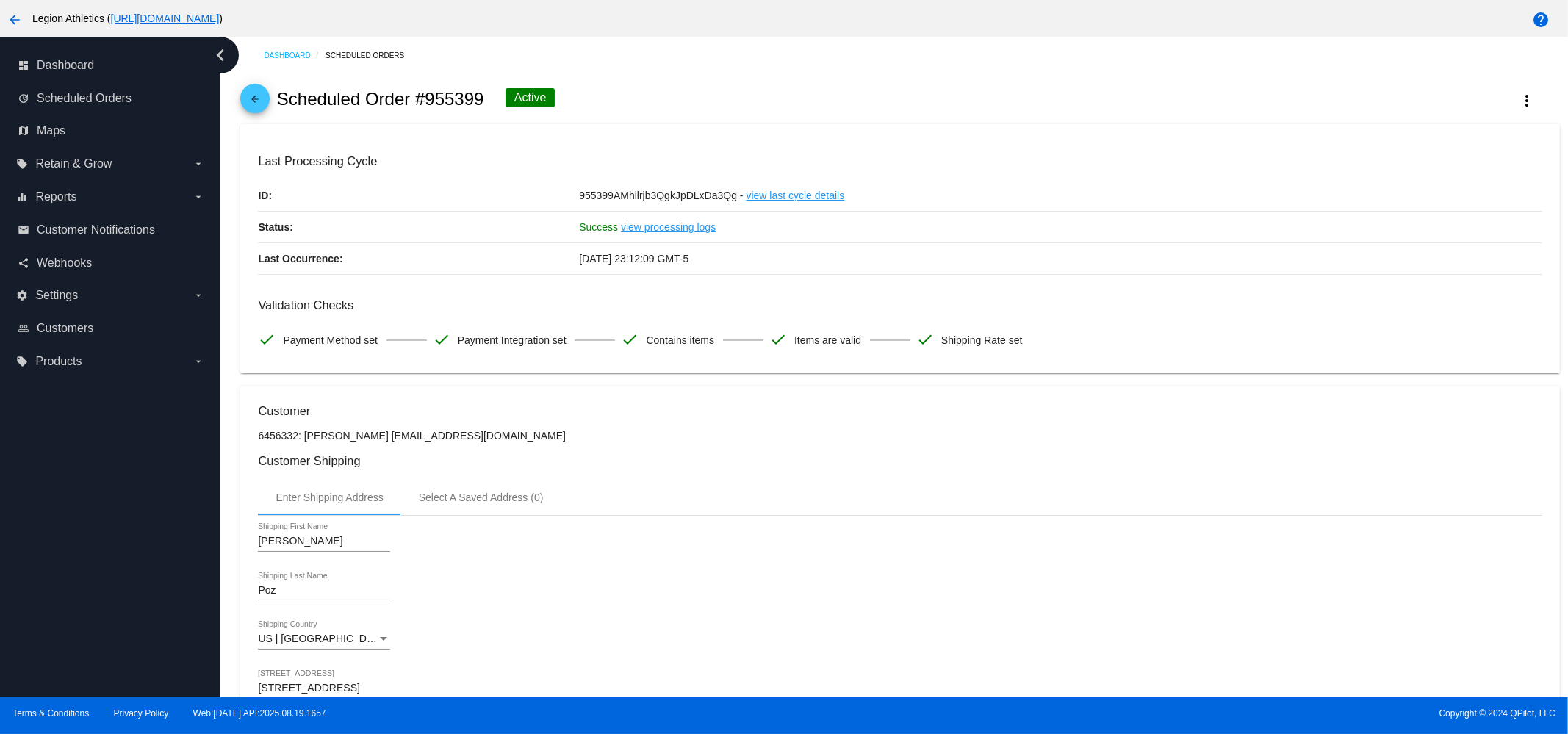
click at [537, 100] on div "Active" at bounding box center [531, 98] width 50 height 19
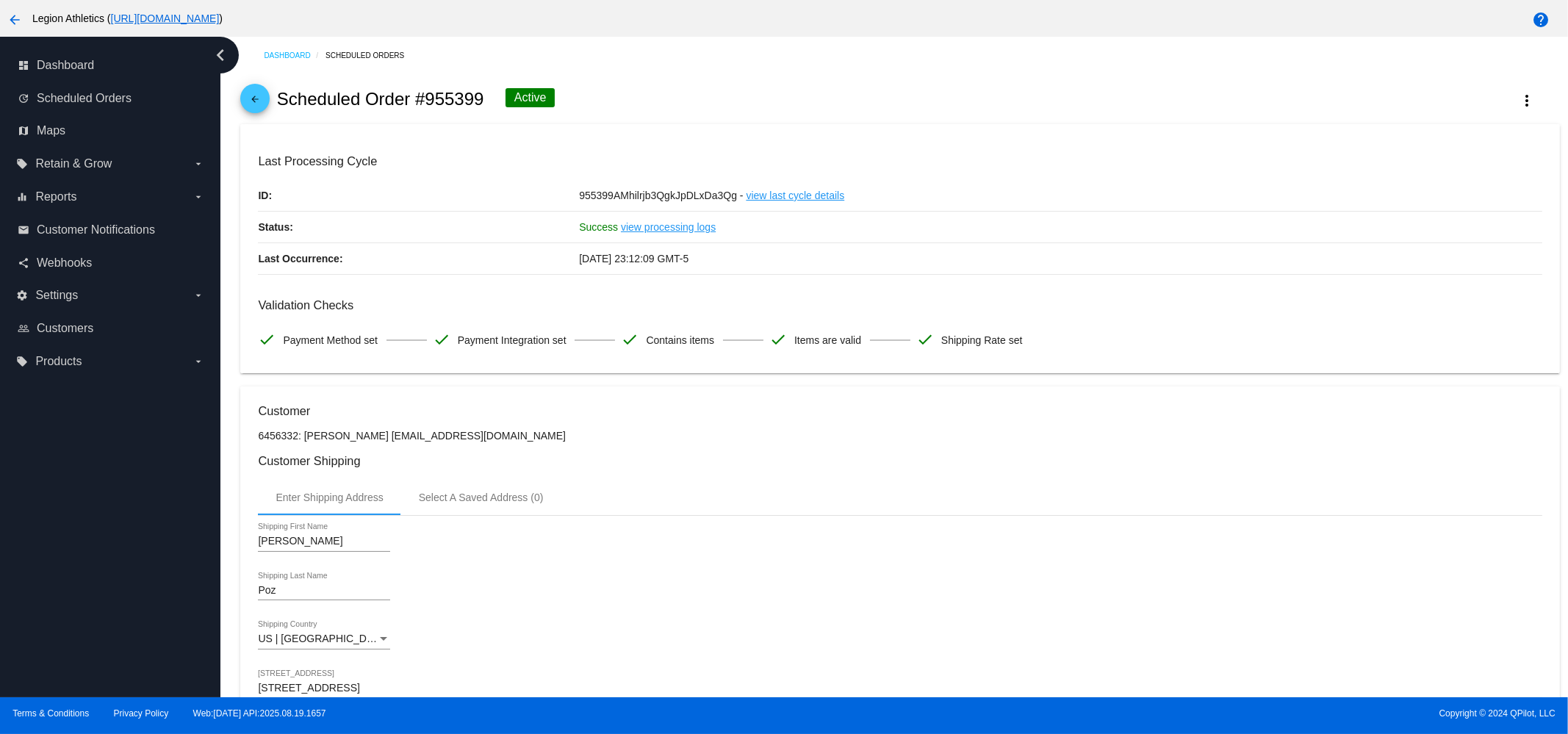
click at [537, 100] on div "Active" at bounding box center [531, 98] width 50 height 19
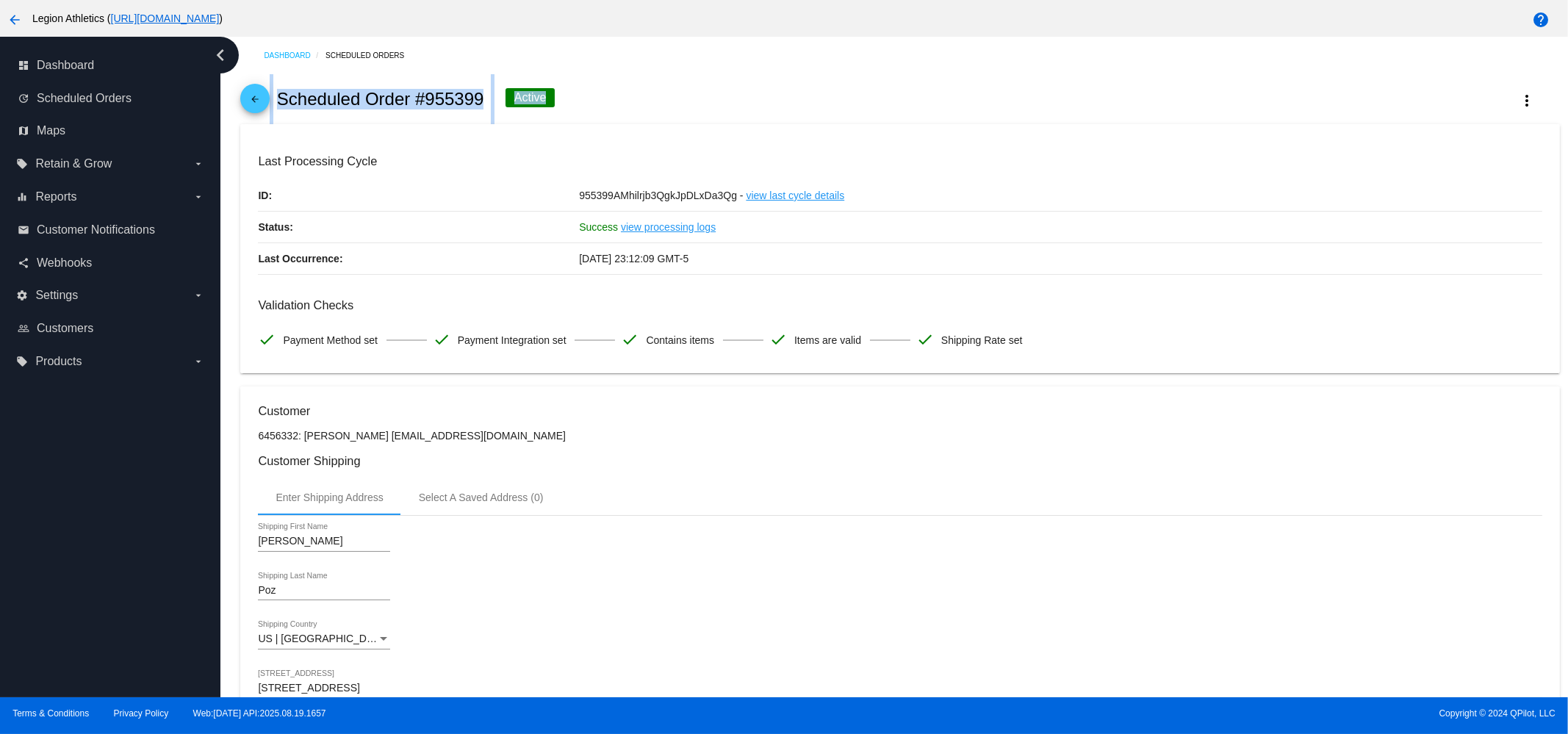
click at [540, 100] on div "Active" at bounding box center [531, 98] width 50 height 19
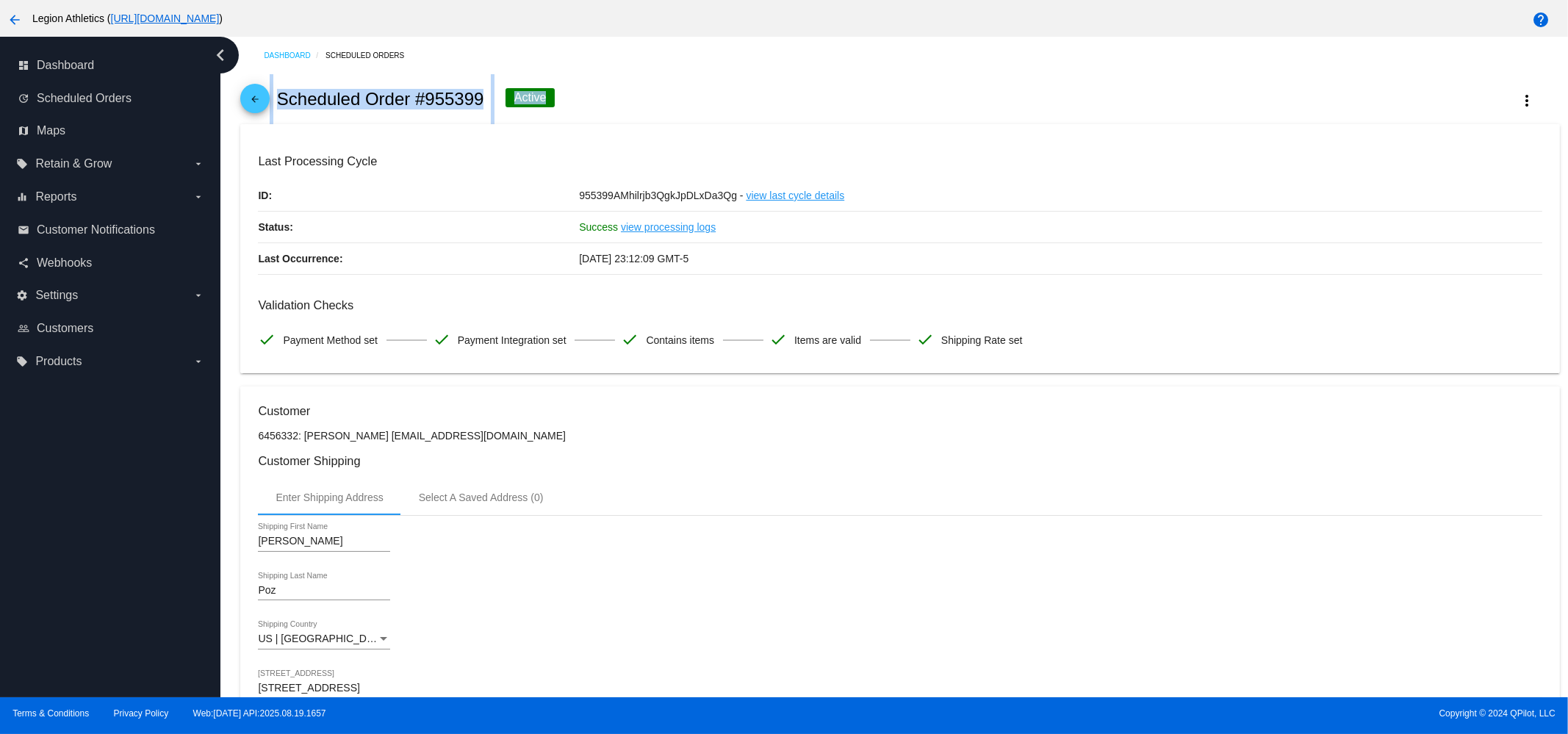
click at [540, 100] on div "Active" at bounding box center [531, 98] width 50 height 19
click at [524, 105] on div "Active" at bounding box center [531, 98] width 50 height 19
click at [529, 102] on div "Active" at bounding box center [531, 98] width 50 height 19
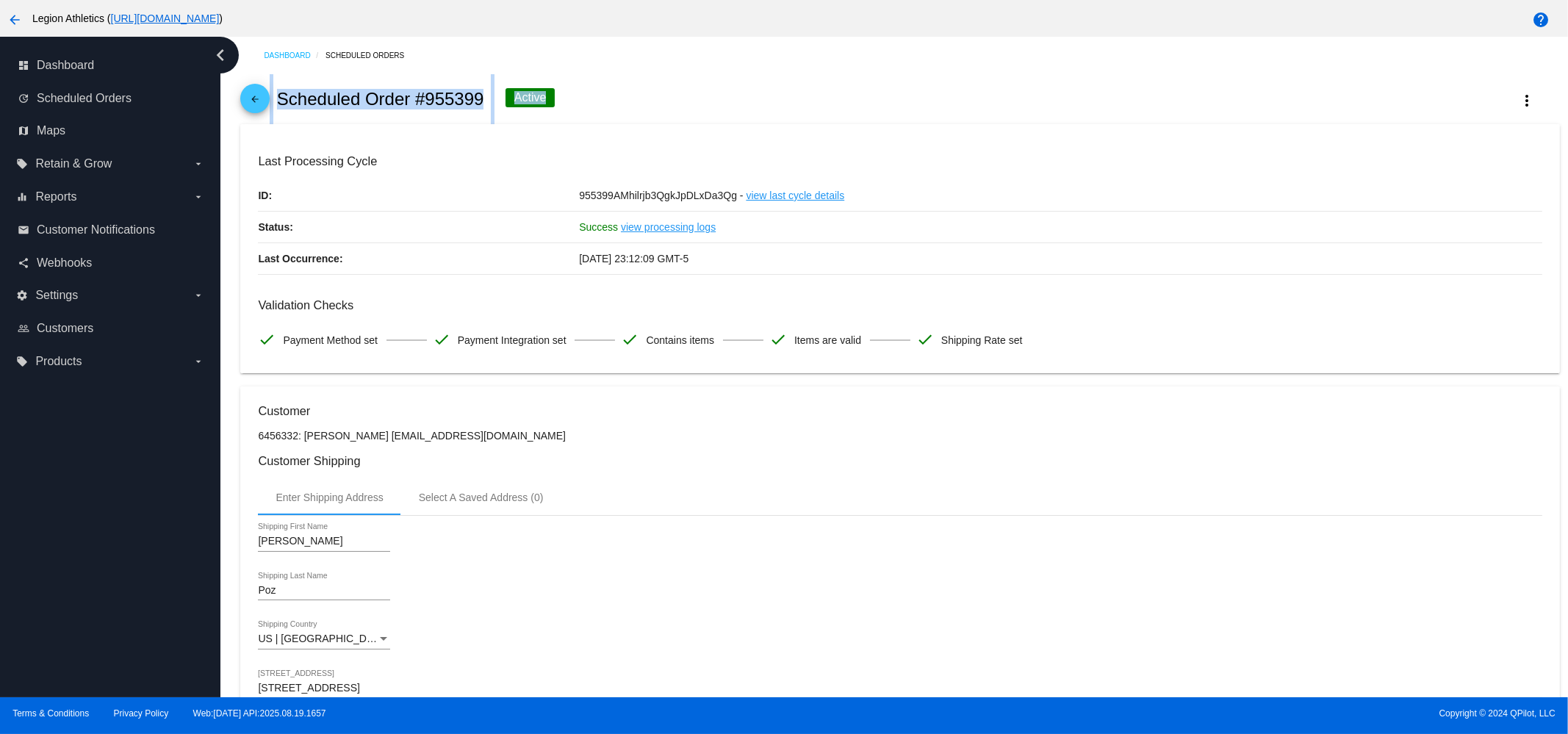
click at [529, 102] on div "Active" at bounding box center [531, 98] width 50 height 19
click at [529, 105] on div "Active" at bounding box center [531, 98] width 50 height 19
click at [530, 101] on div "Active" at bounding box center [531, 98] width 50 height 19
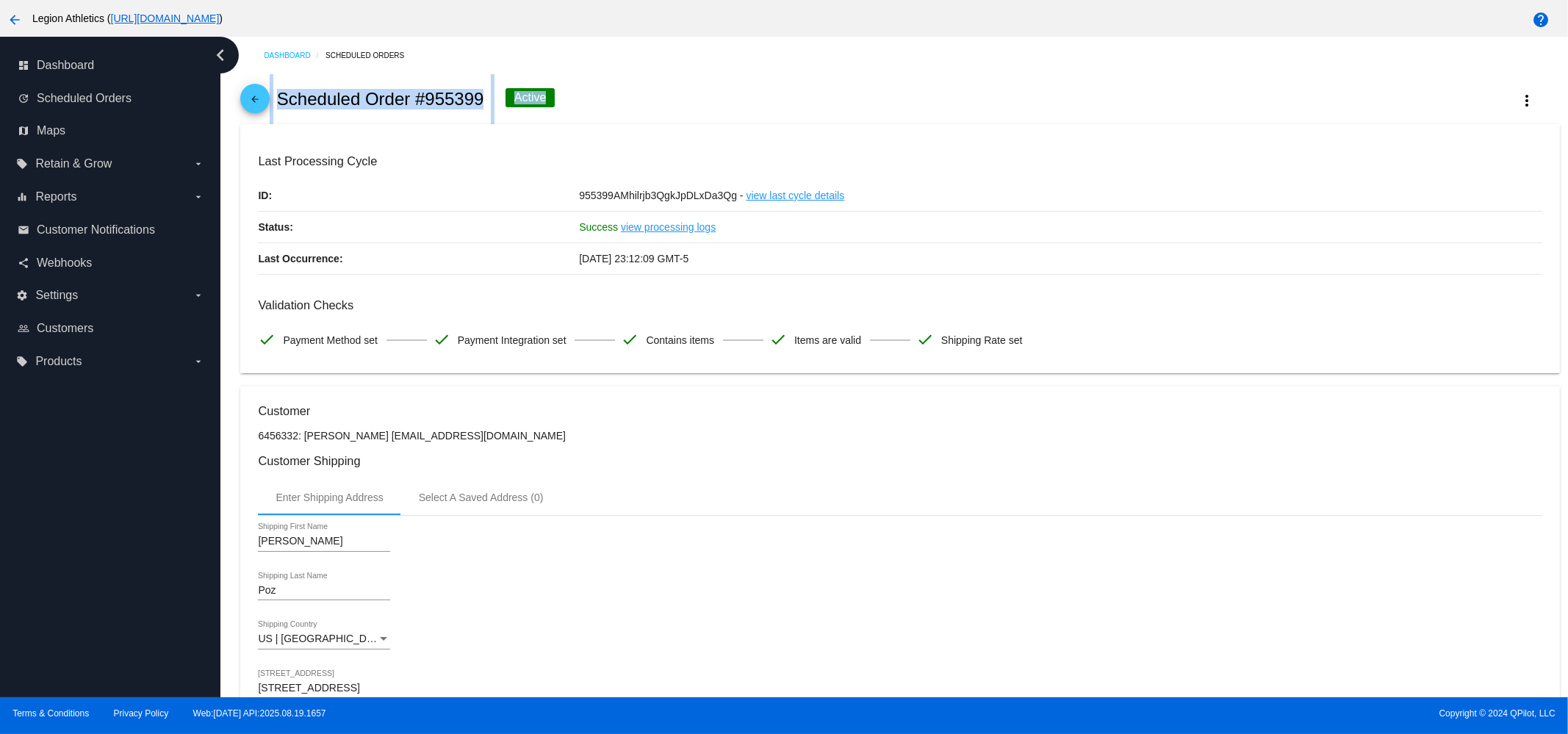
click at [530, 101] on div "Active" at bounding box center [531, 98] width 50 height 19
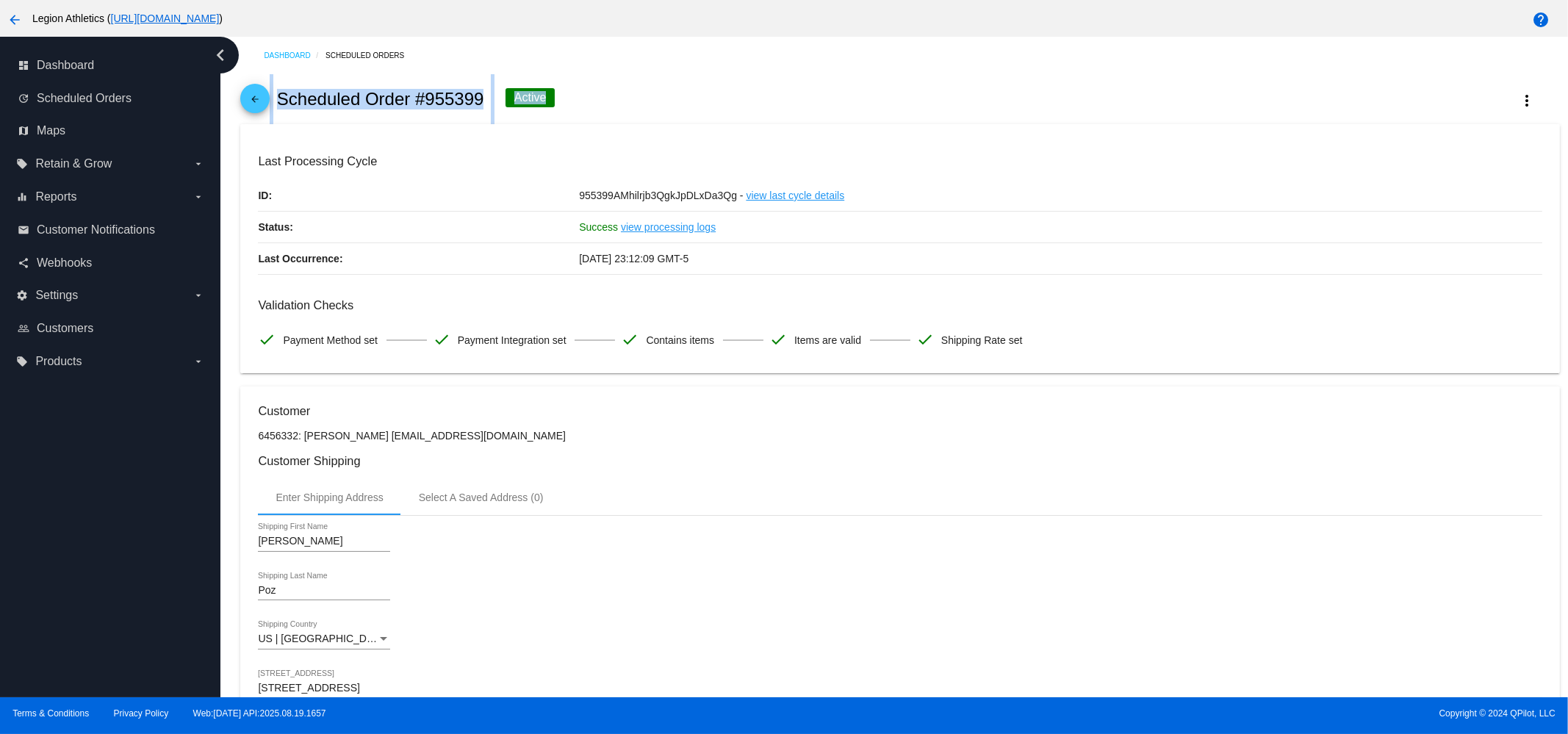
click at [532, 101] on div "Active" at bounding box center [531, 98] width 50 height 19
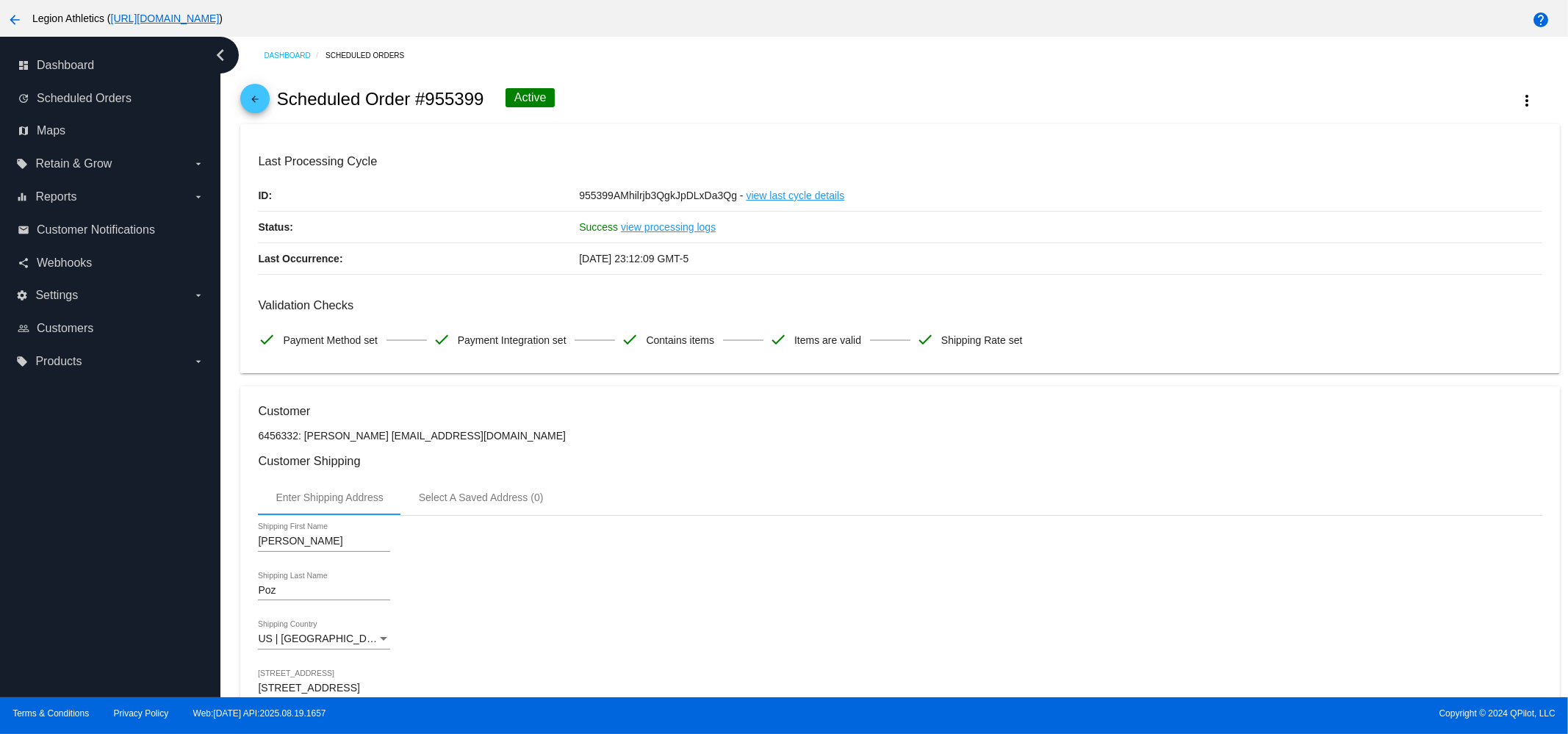
click at [529, 102] on div "Active" at bounding box center [531, 98] width 50 height 19
click at [528, 102] on div "Active" at bounding box center [531, 98] width 50 height 19
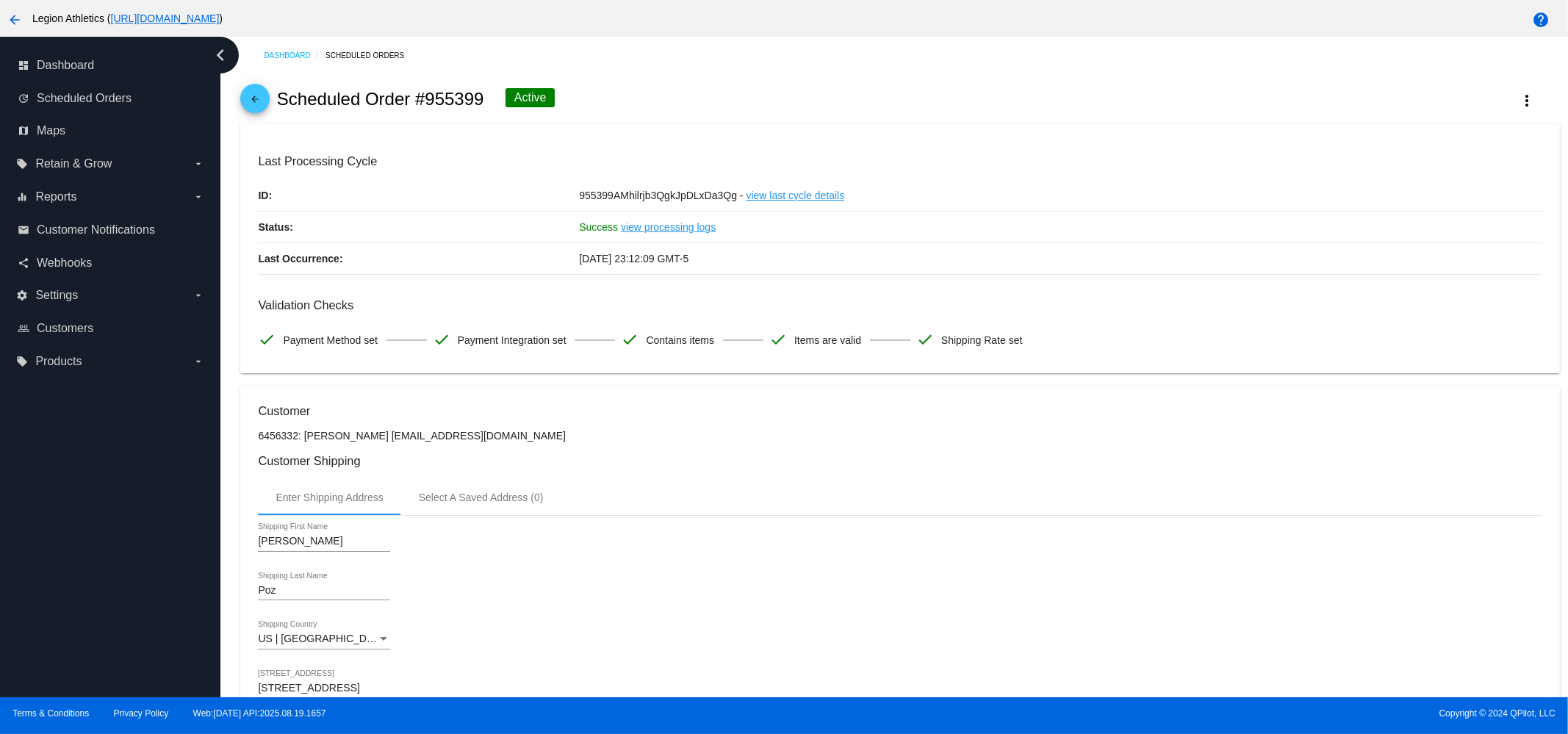
click at [528, 102] on div "Active" at bounding box center [531, 98] width 50 height 19
click at [457, 104] on h2 "Scheduled Order #955399" at bounding box center [381, 99] width 208 height 20
click at [522, 97] on div "Active" at bounding box center [531, 98] width 50 height 19
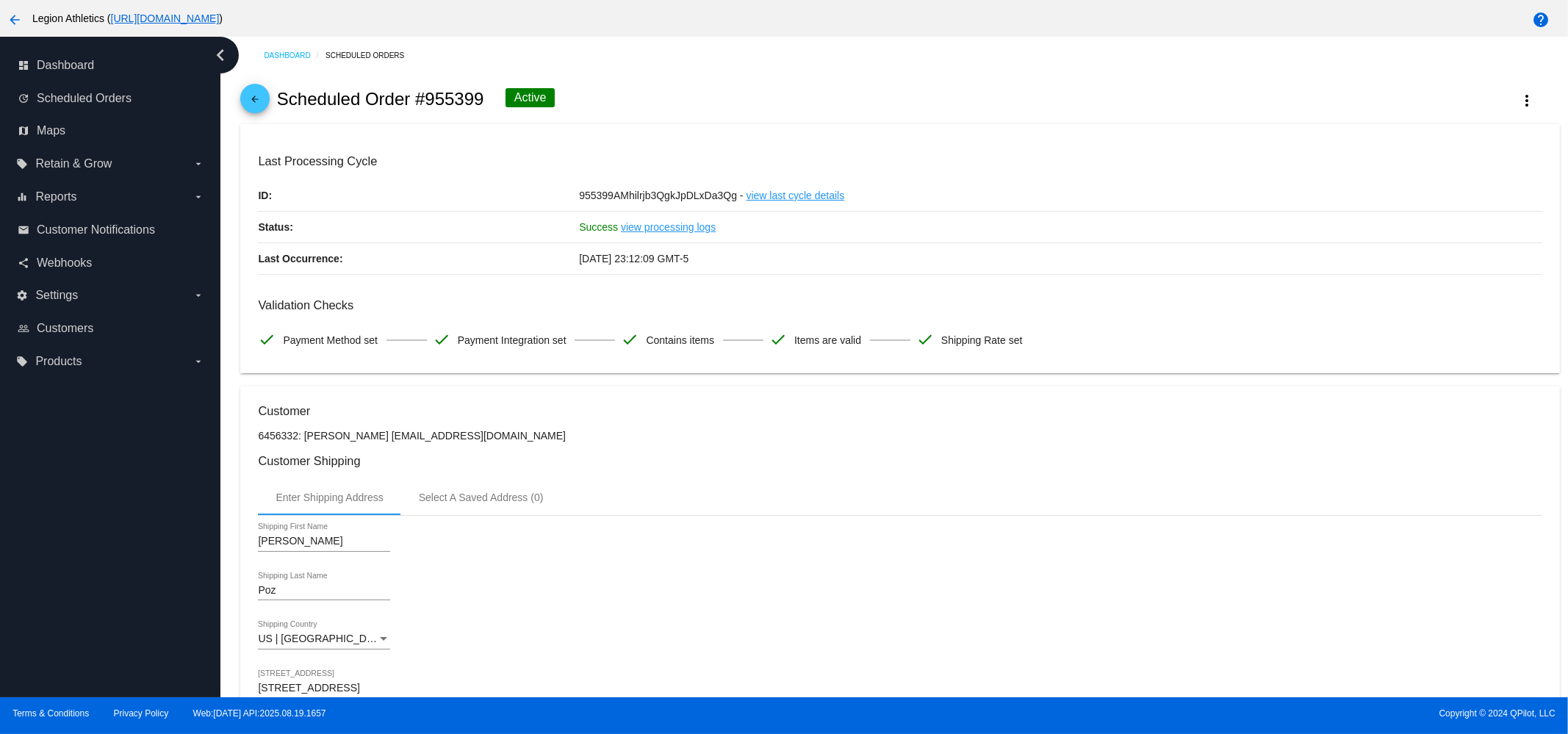
click at [465, 97] on h2 "Scheduled Order #955399" at bounding box center [381, 99] width 208 height 20
click at [386, 101] on h2 "Scheduled Order #955399" at bounding box center [381, 99] width 208 height 20
click at [380, 102] on h2 "Scheduled Order #955399" at bounding box center [381, 99] width 208 height 20
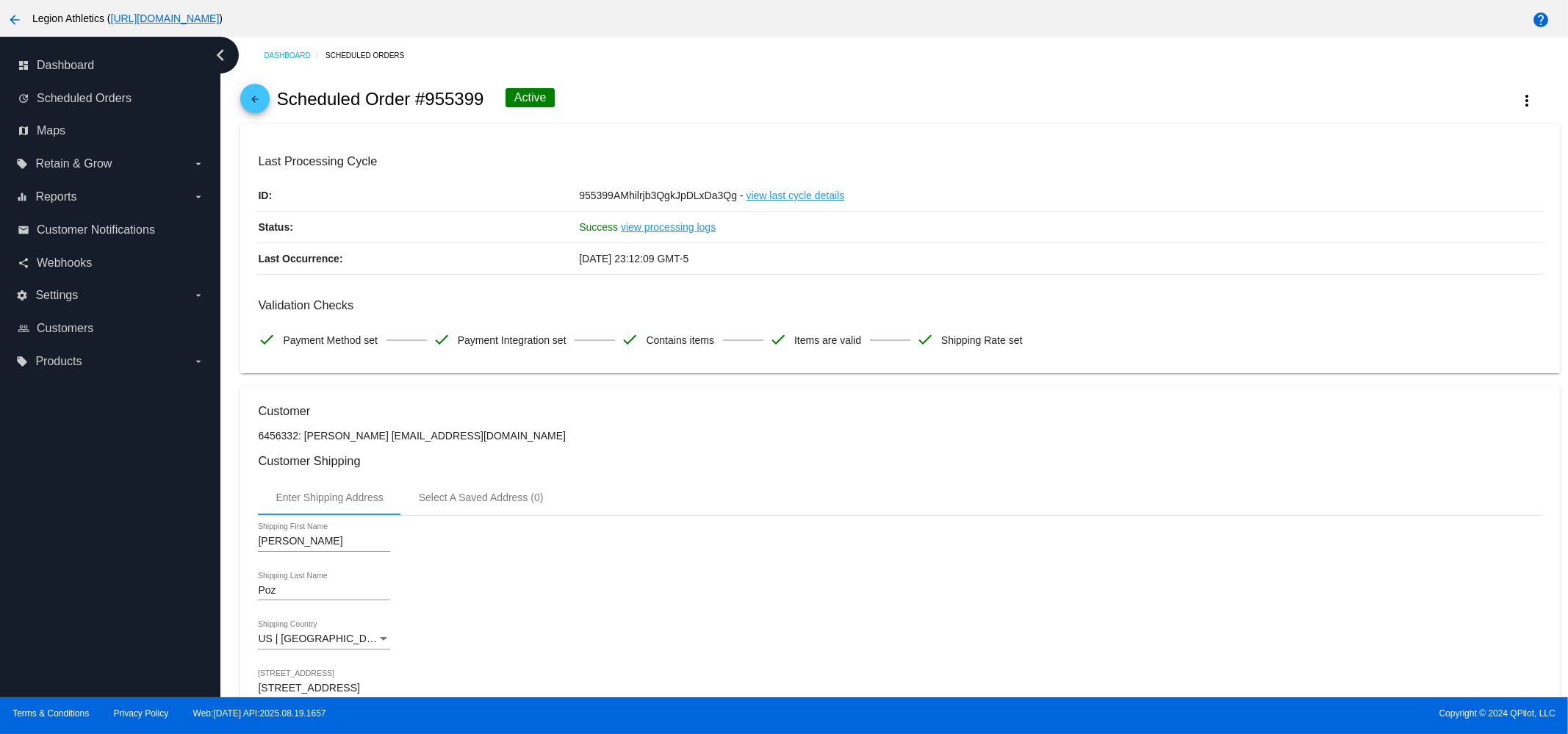
click at [289, 103] on h2 "Scheduled Order #955399" at bounding box center [381, 99] width 208 height 20
click at [290, 103] on h2 "Scheduled Order #955399" at bounding box center [381, 99] width 208 height 20
click at [385, 100] on h2 "Scheduled Order #955399" at bounding box center [381, 99] width 208 height 20
click at [436, 99] on h2 "Scheduled Order #955399" at bounding box center [381, 99] width 208 height 20
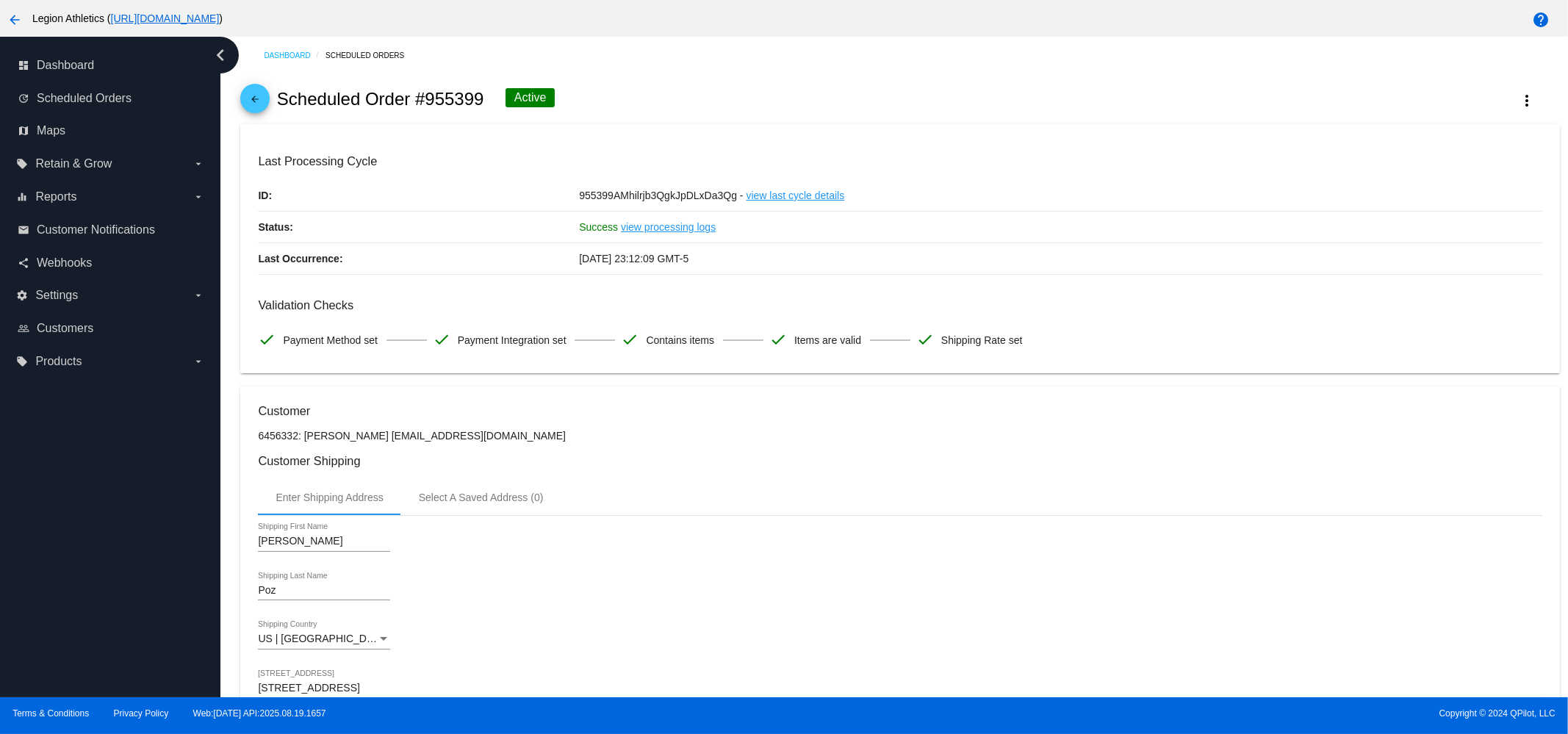
click at [436, 99] on h2 "Scheduled Order #955399" at bounding box center [381, 99] width 208 height 20
click at [418, 103] on h2 "Scheduled Order #955399" at bounding box center [381, 99] width 208 height 20
click at [501, 101] on div "arrow_back Scheduled Order #955399 Active more_vert" at bounding box center [900, 99] width 1319 height 50
drag, startPoint x: 482, startPoint y: 101, endPoint x: 279, endPoint y: 105, distance: 203.0
click at [279, 105] on h2 "Scheduled Order #955399" at bounding box center [381, 99] width 208 height 20
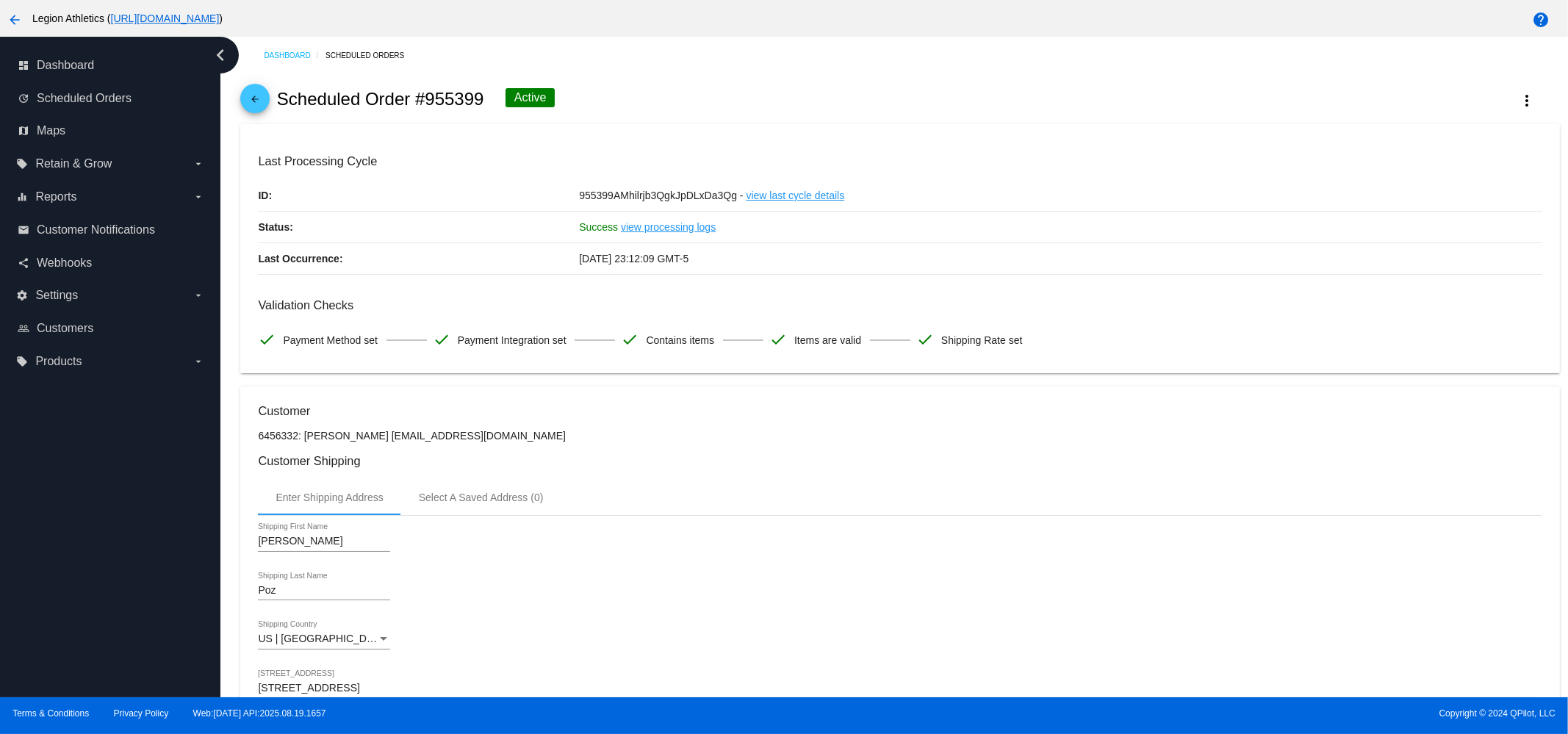
click at [279, 105] on h2 "Scheduled Order #955399" at bounding box center [381, 99] width 208 height 20
drag, startPoint x: 279, startPoint y: 105, endPoint x: 475, endPoint y: 101, distance: 196.0
click at [475, 101] on h2 "Scheduled Order #955399" at bounding box center [381, 99] width 208 height 20
drag, startPoint x: 475, startPoint y: 101, endPoint x: 277, endPoint y: 101, distance: 198.0
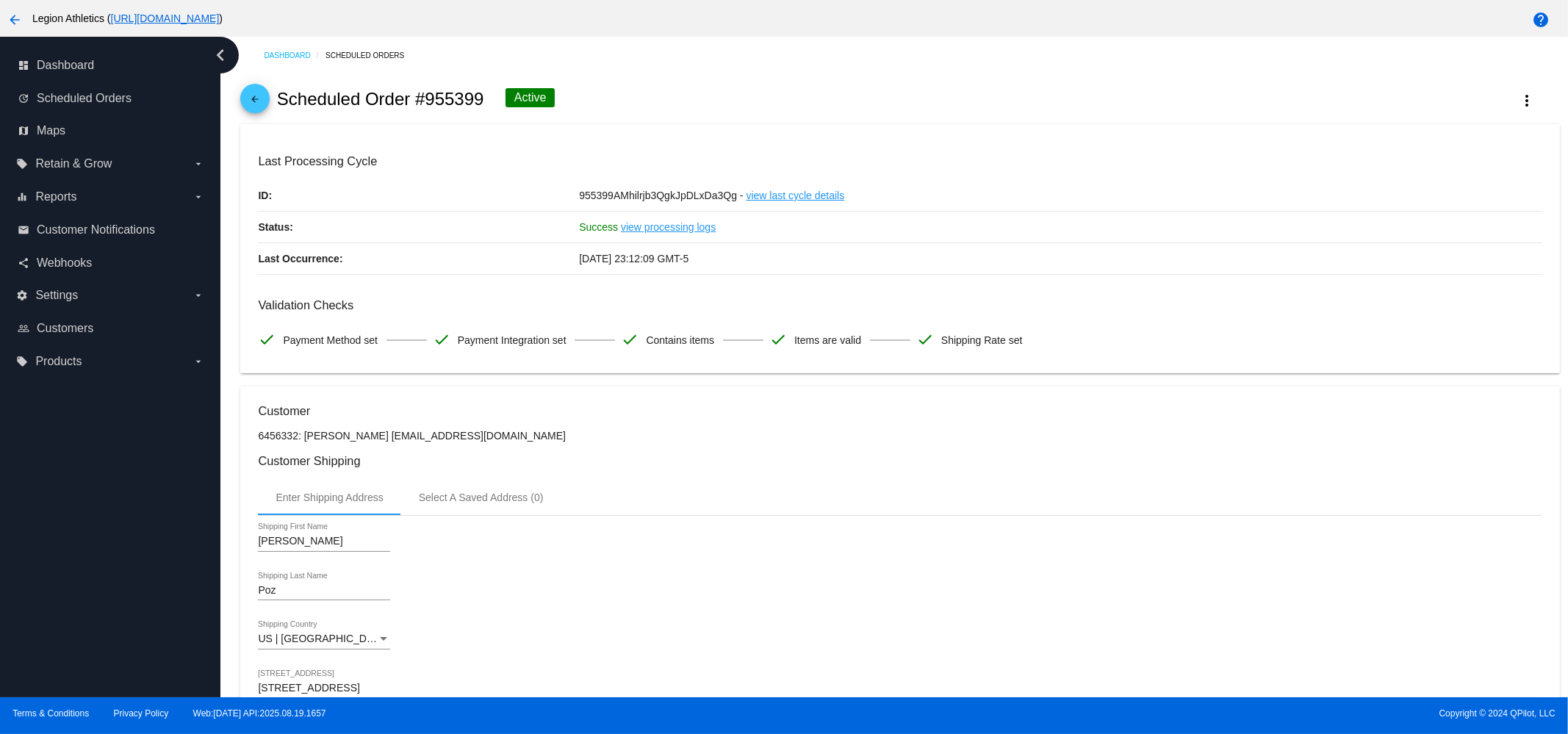
click at [277, 101] on h2 "Scheduled Order #955399" at bounding box center [381, 99] width 208 height 20
drag, startPoint x: 276, startPoint y: 101, endPoint x: 460, endPoint y: 101, distance: 184.0
click at [460, 101] on div "arrow_back Scheduled Order #955399 Active more_vert" at bounding box center [900, 99] width 1319 height 50
click at [460, 101] on h2 "Scheduled Order #955399" at bounding box center [381, 99] width 208 height 20
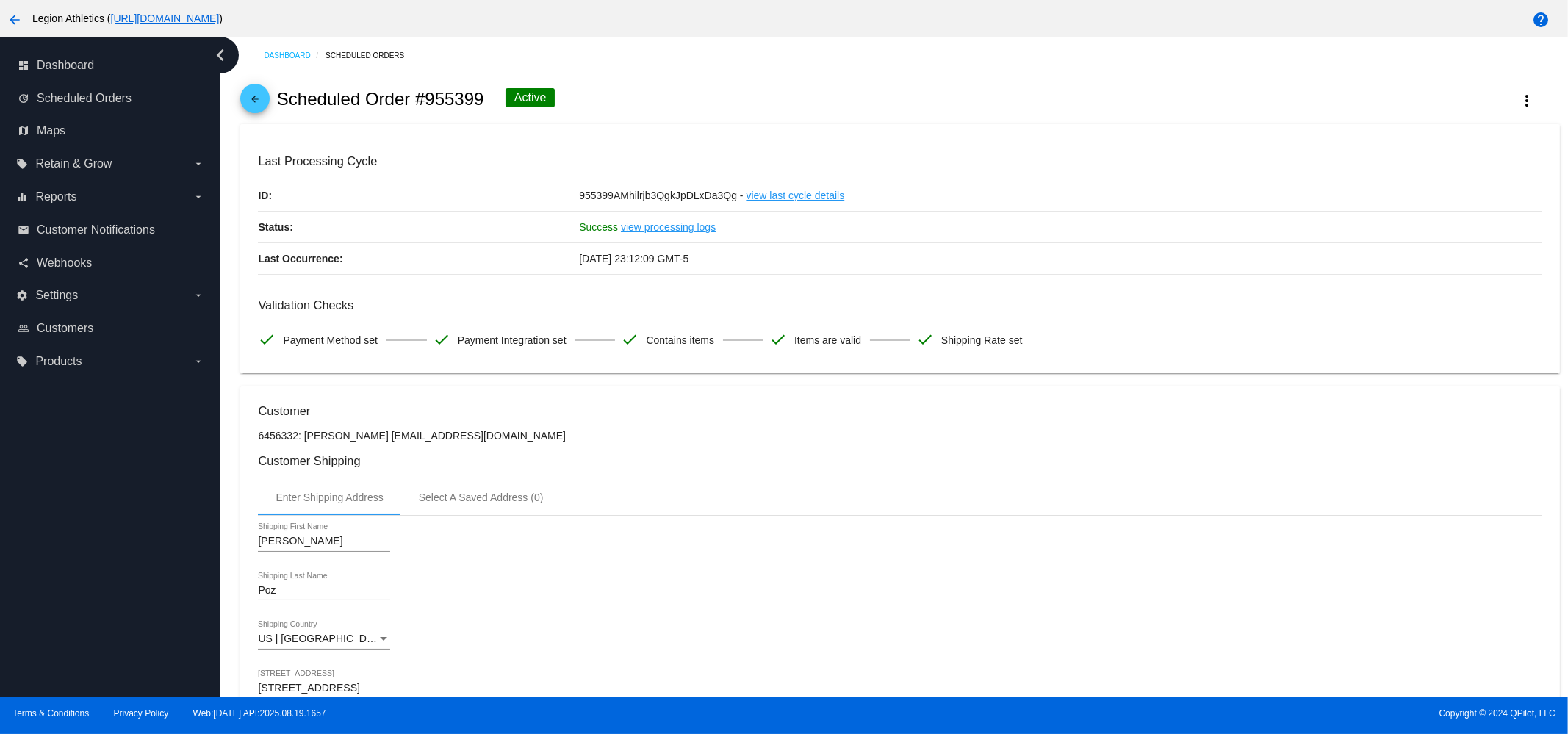
click at [460, 101] on h2 "Scheduled Order #955399" at bounding box center [381, 99] width 208 height 20
click at [478, 98] on h2 "Scheduled Order #955399" at bounding box center [381, 99] width 208 height 20
drag, startPoint x: 482, startPoint y: 98, endPoint x: 271, endPoint y: 102, distance: 211.0
click at [271, 102] on div "arrow_back Scheduled Order #955399 Active more_vert" at bounding box center [900, 99] width 1319 height 50
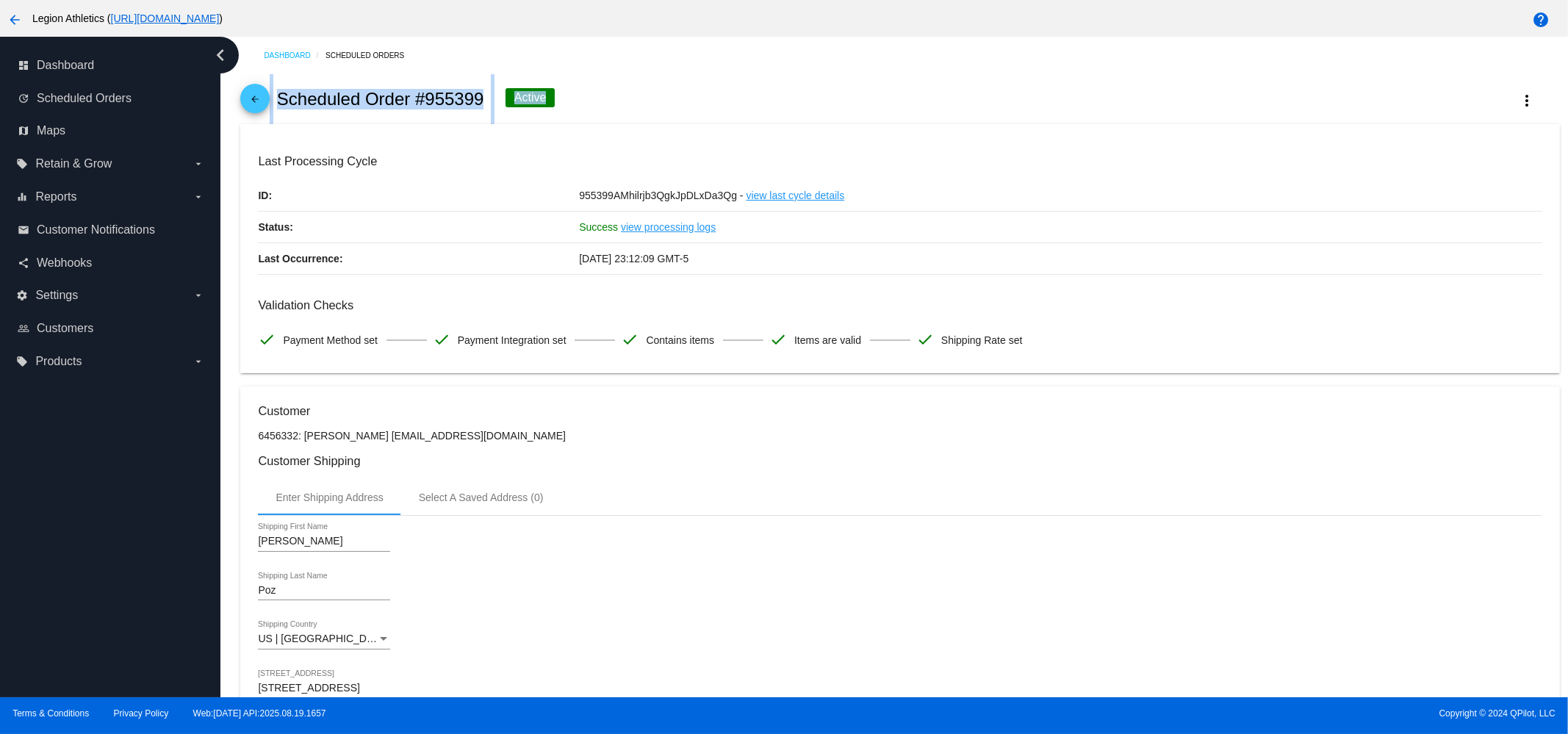
click at [324, 102] on h2 "Scheduled Order #955399" at bounding box center [381, 99] width 208 height 20
click at [300, 105] on h2 "Scheduled Order #955399" at bounding box center [381, 99] width 208 height 20
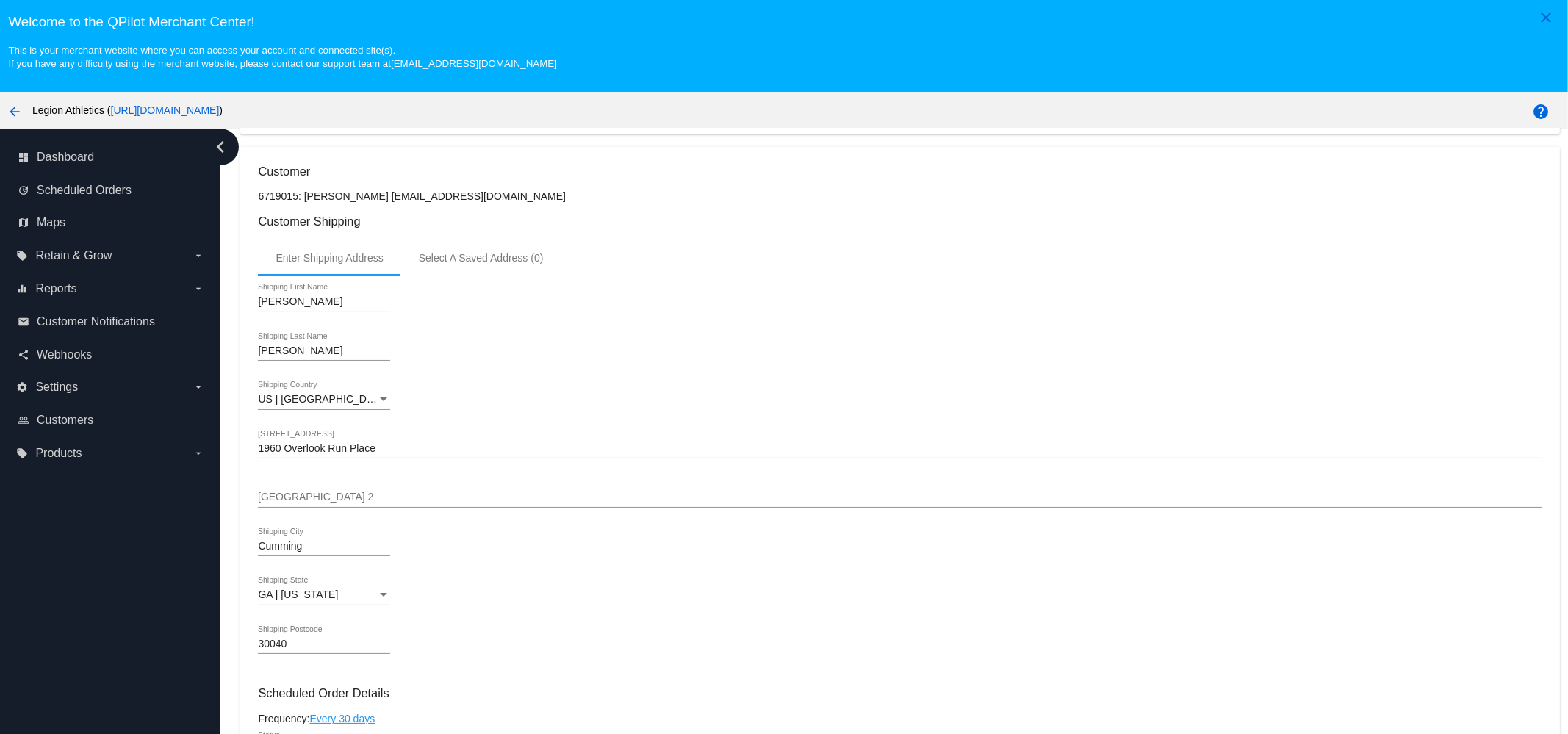
scroll to position [734, 0]
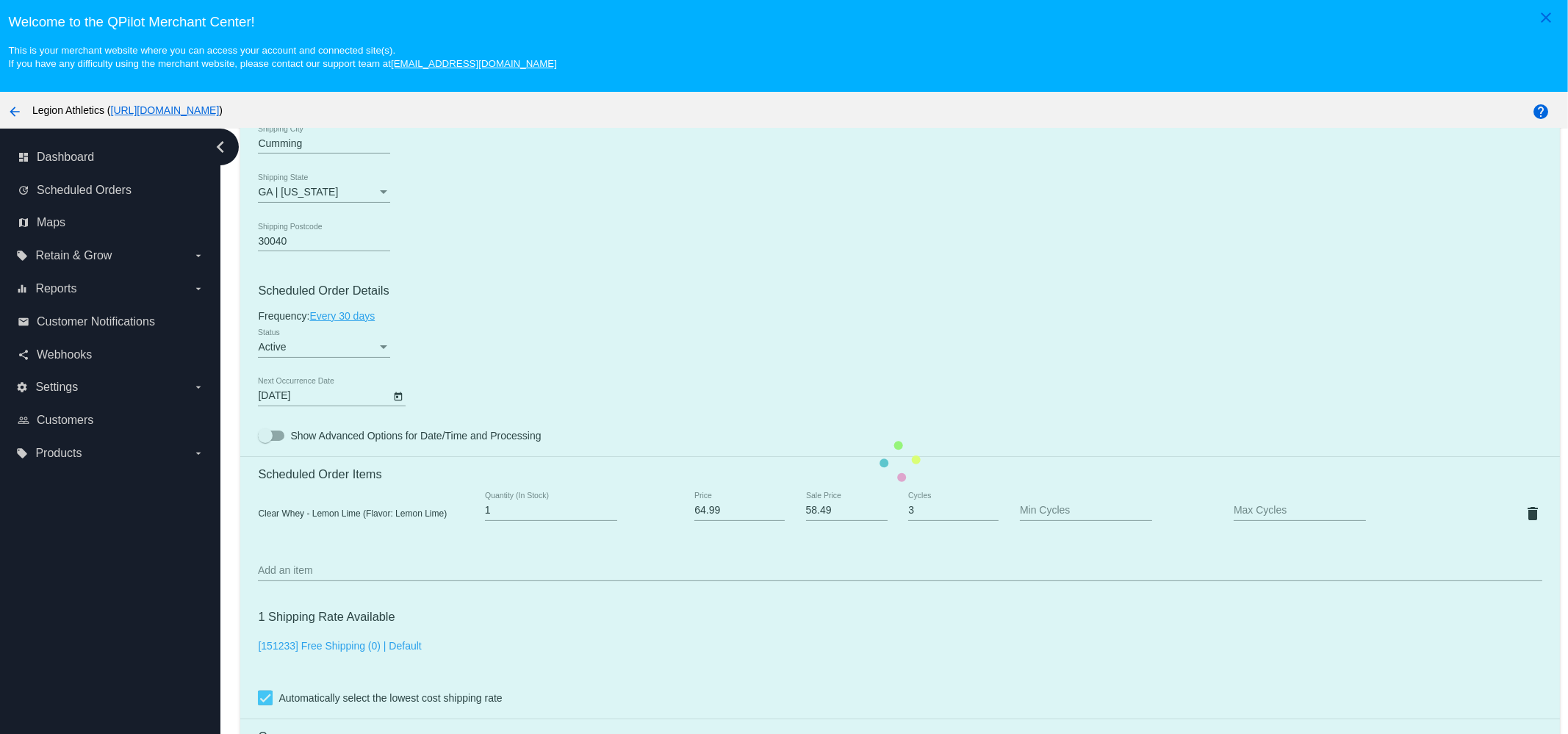
click at [813, 515] on input "58.49" at bounding box center [847, 510] width 82 height 12
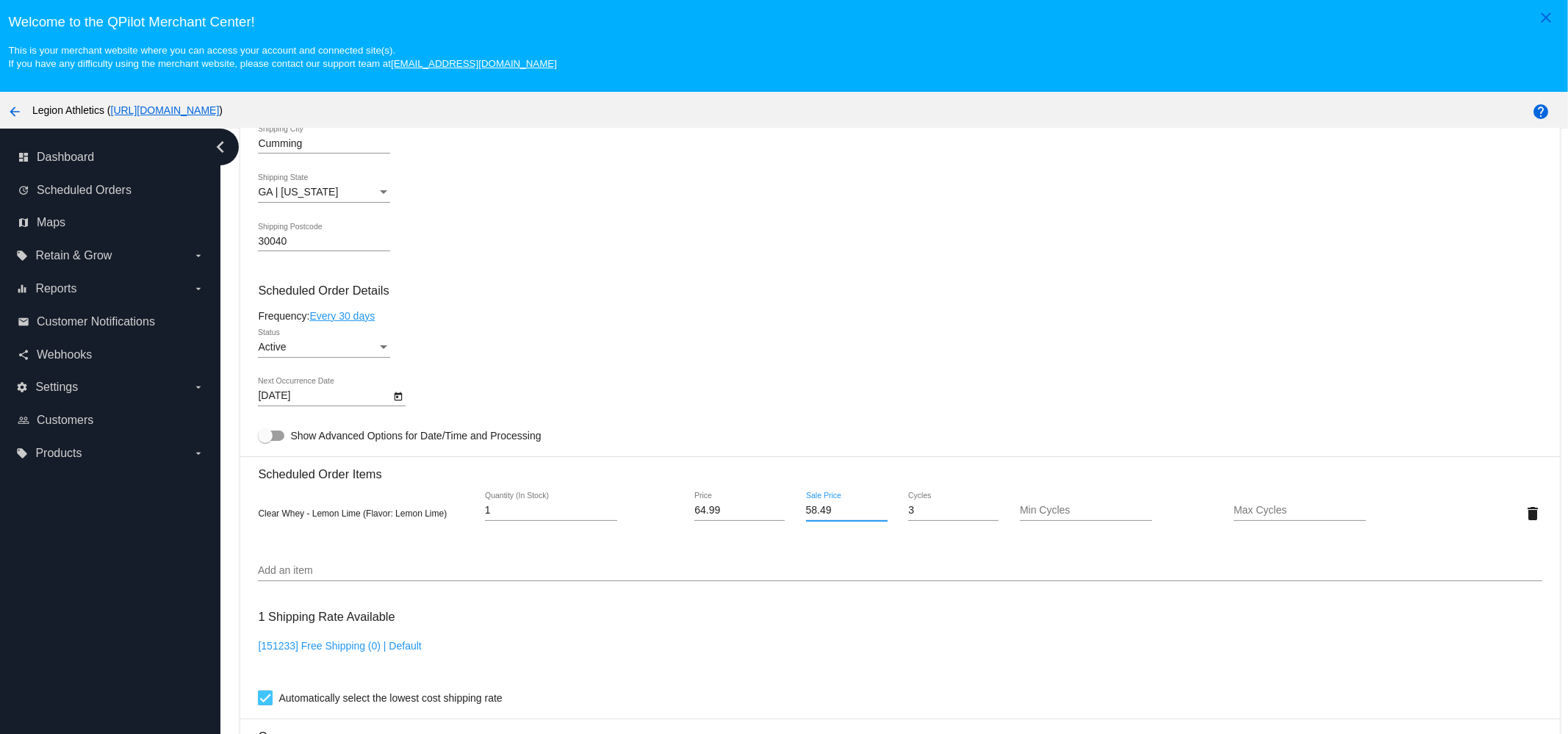
paste input "1.9"
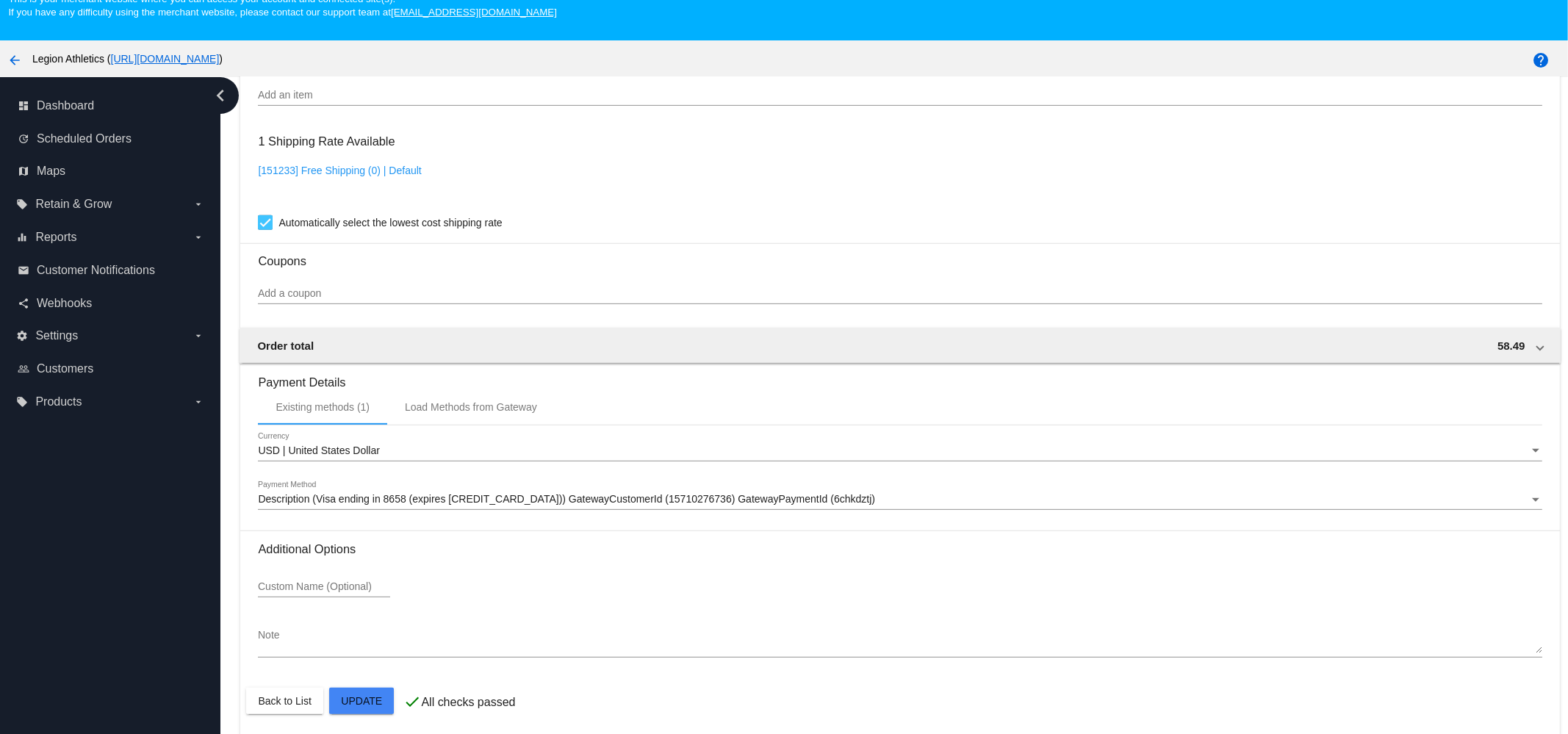
scroll to position [92, 0]
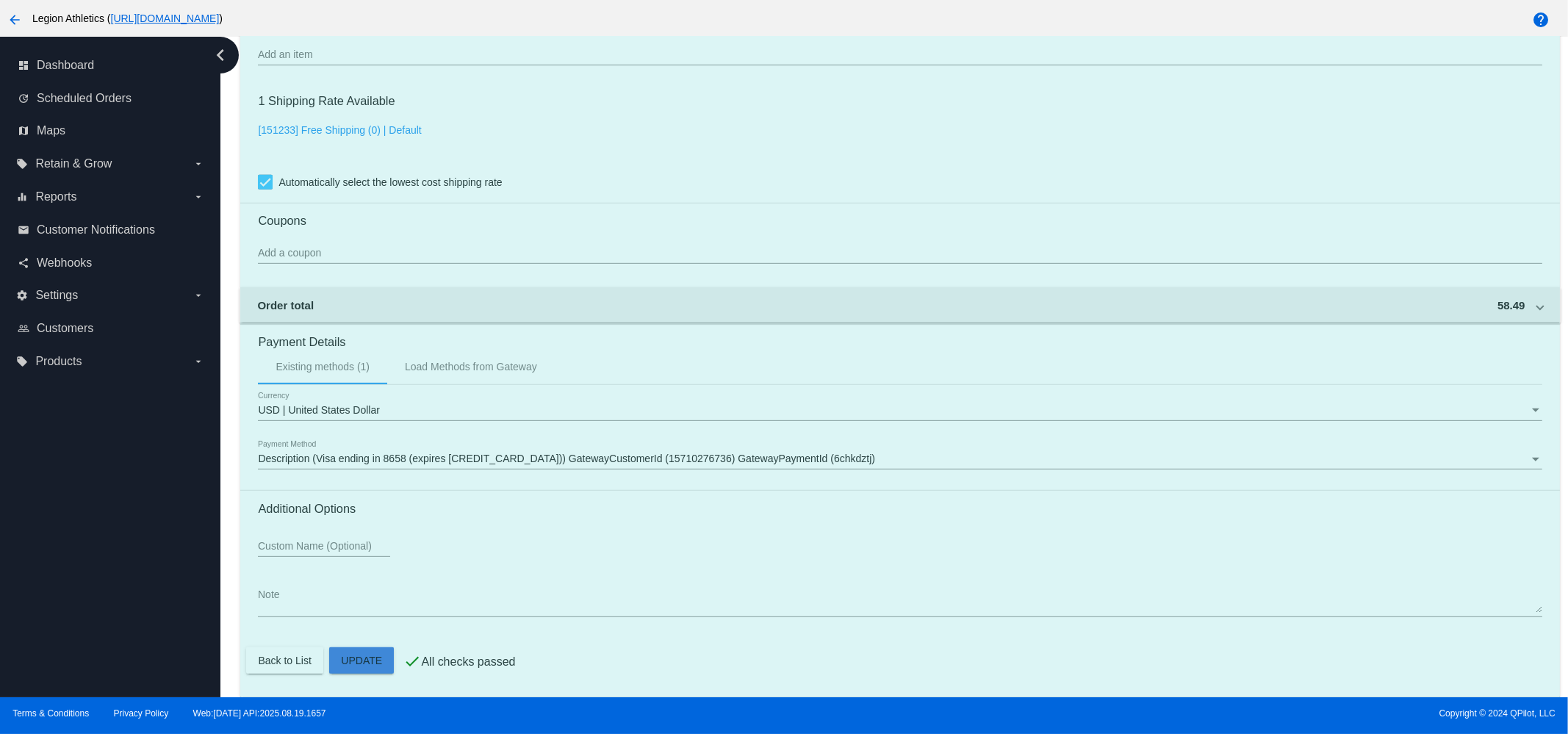
drag, startPoint x: 354, startPoint y: 661, endPoint x: 426, endPoint y: 561, distance: 123.2
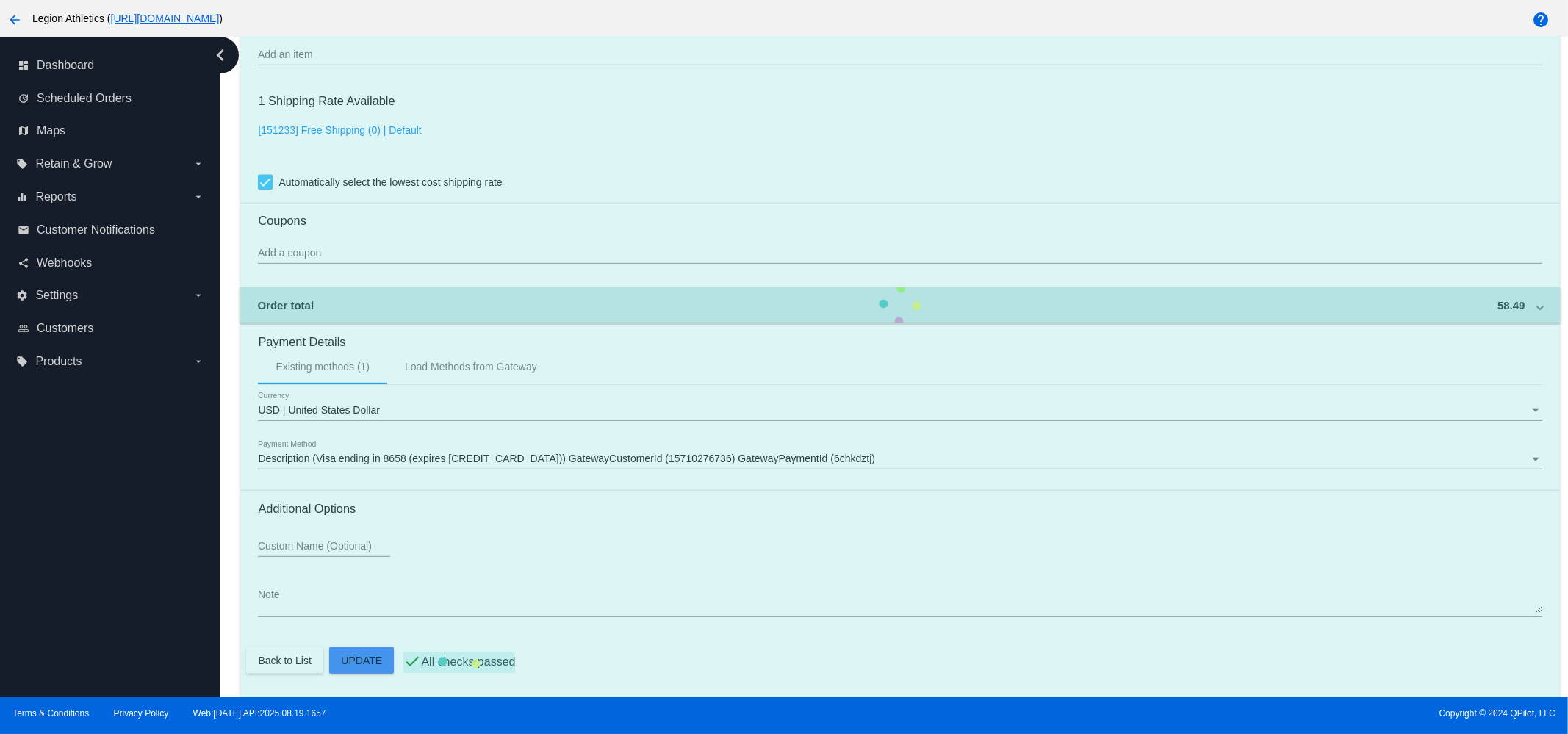
type input "51.99"
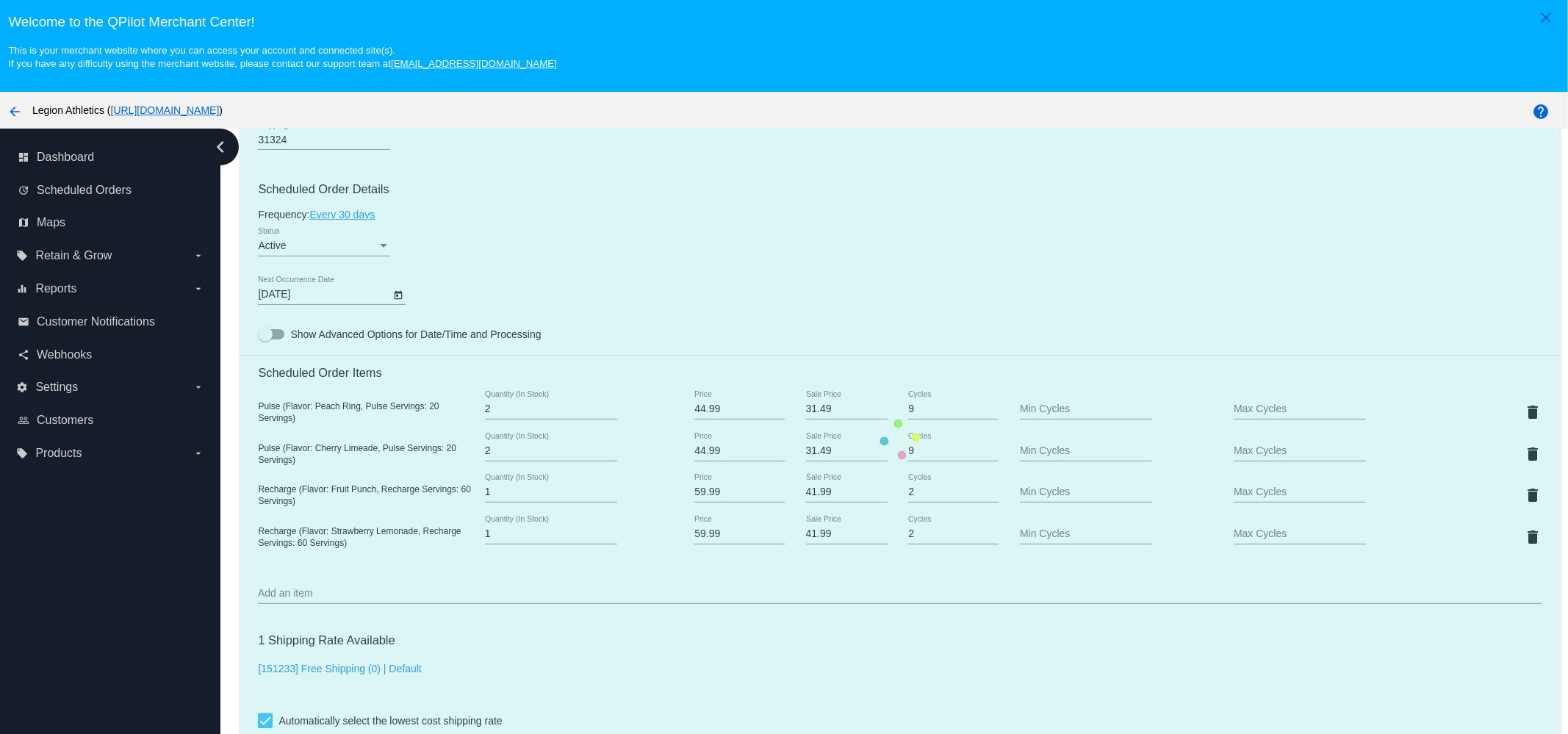
scroll to position [1010, 0]
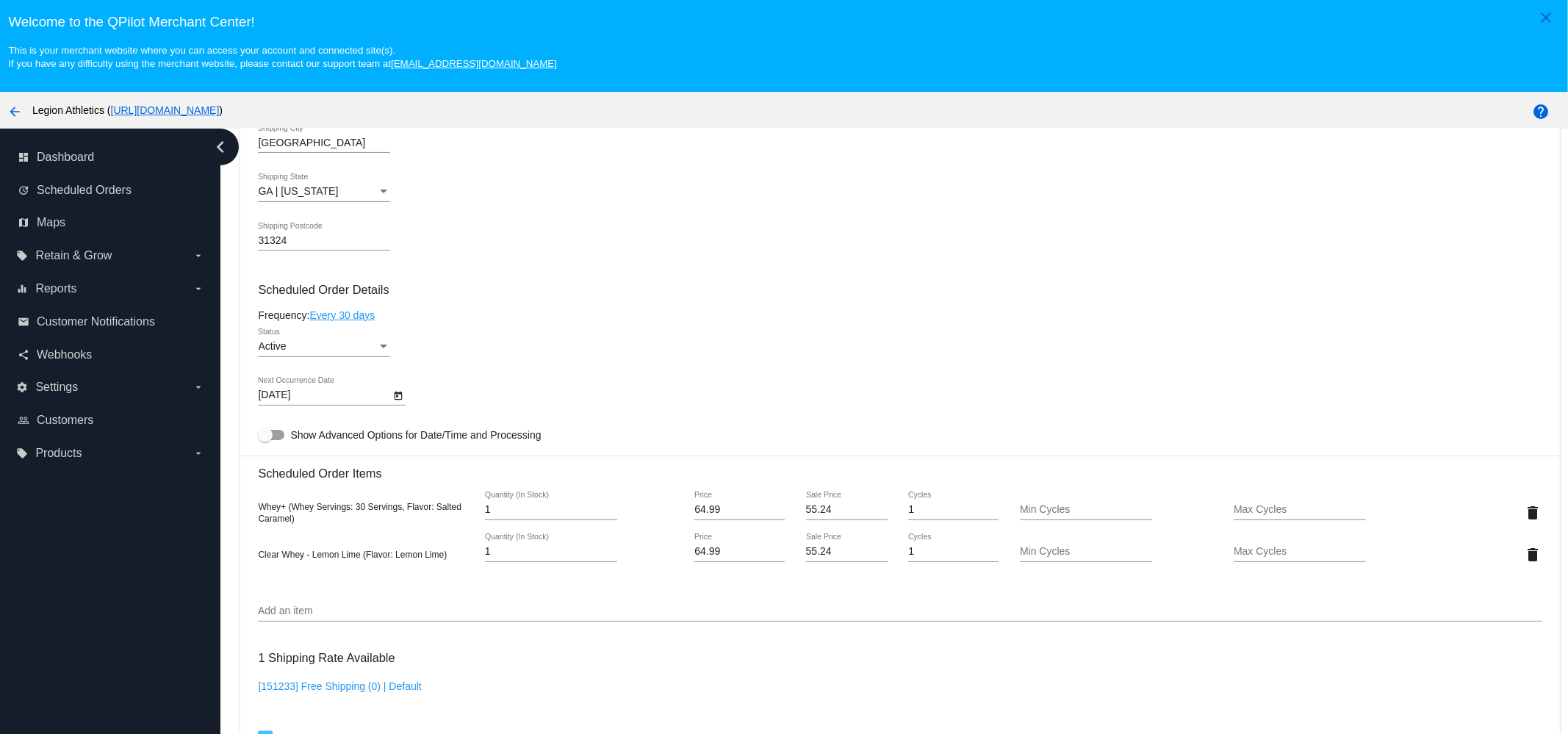
scroll to position [918, 0]
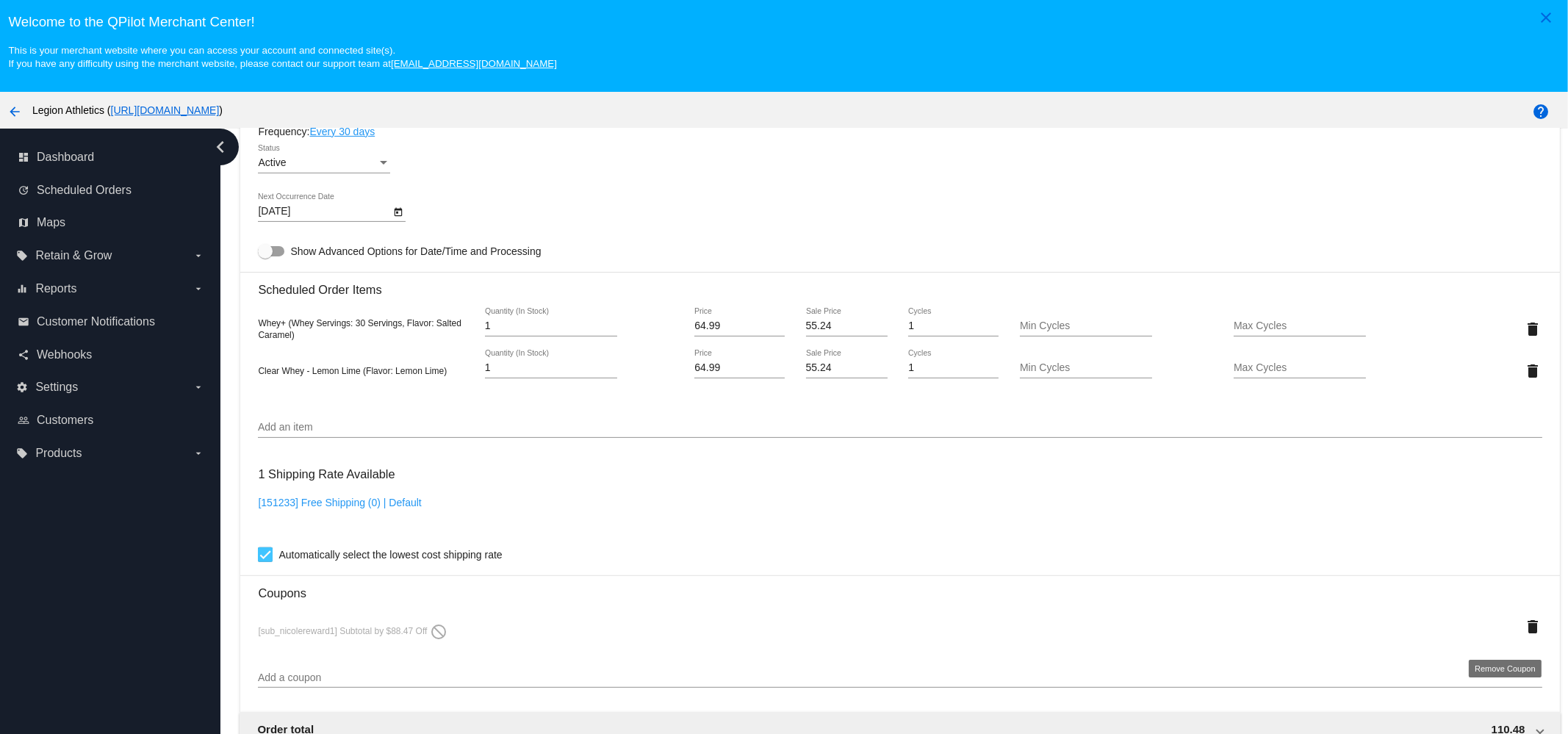
click at [1525, 636] on mat-icon "delete" at bounding box center [1534, 626] width 18 height 18
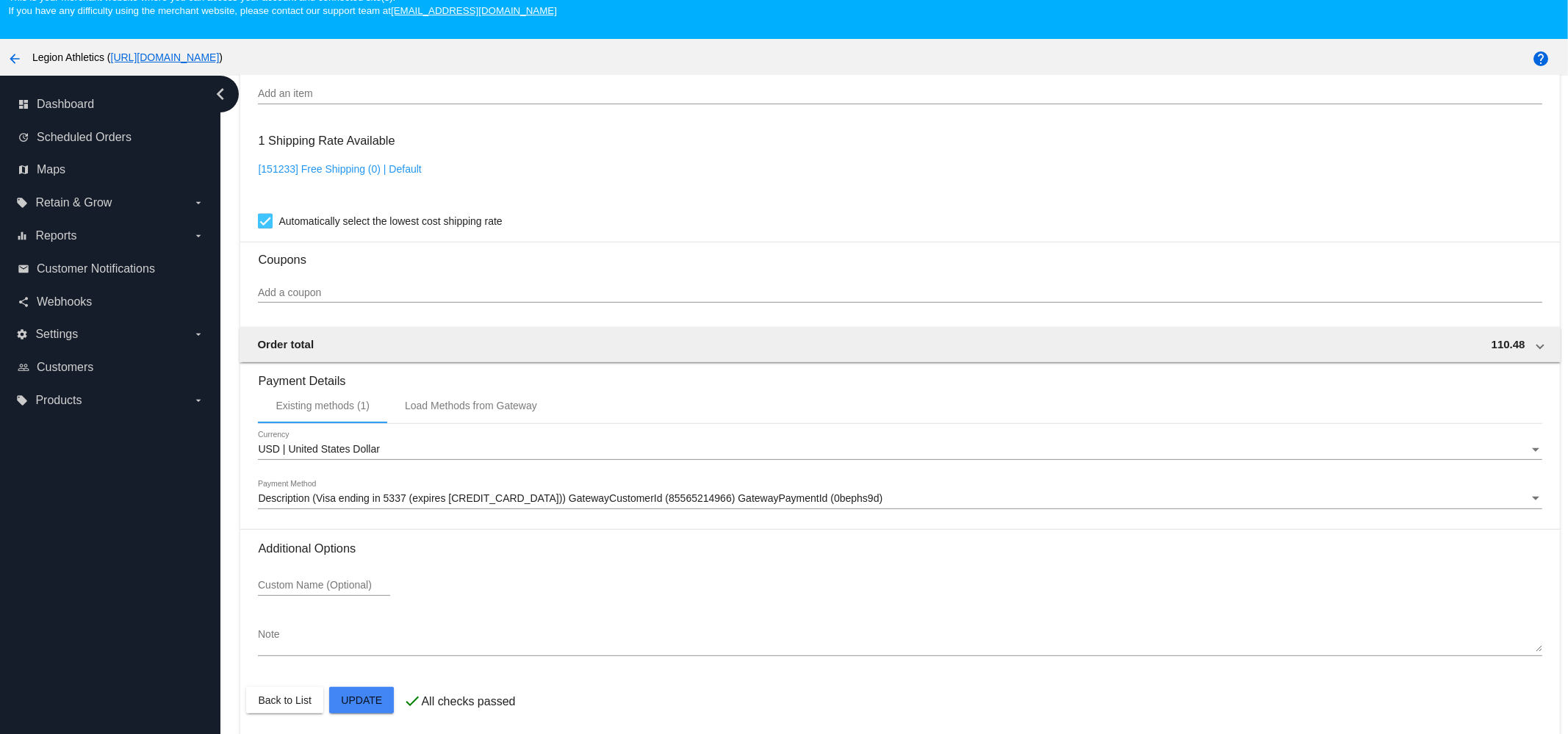
scroll to position [92, 0]
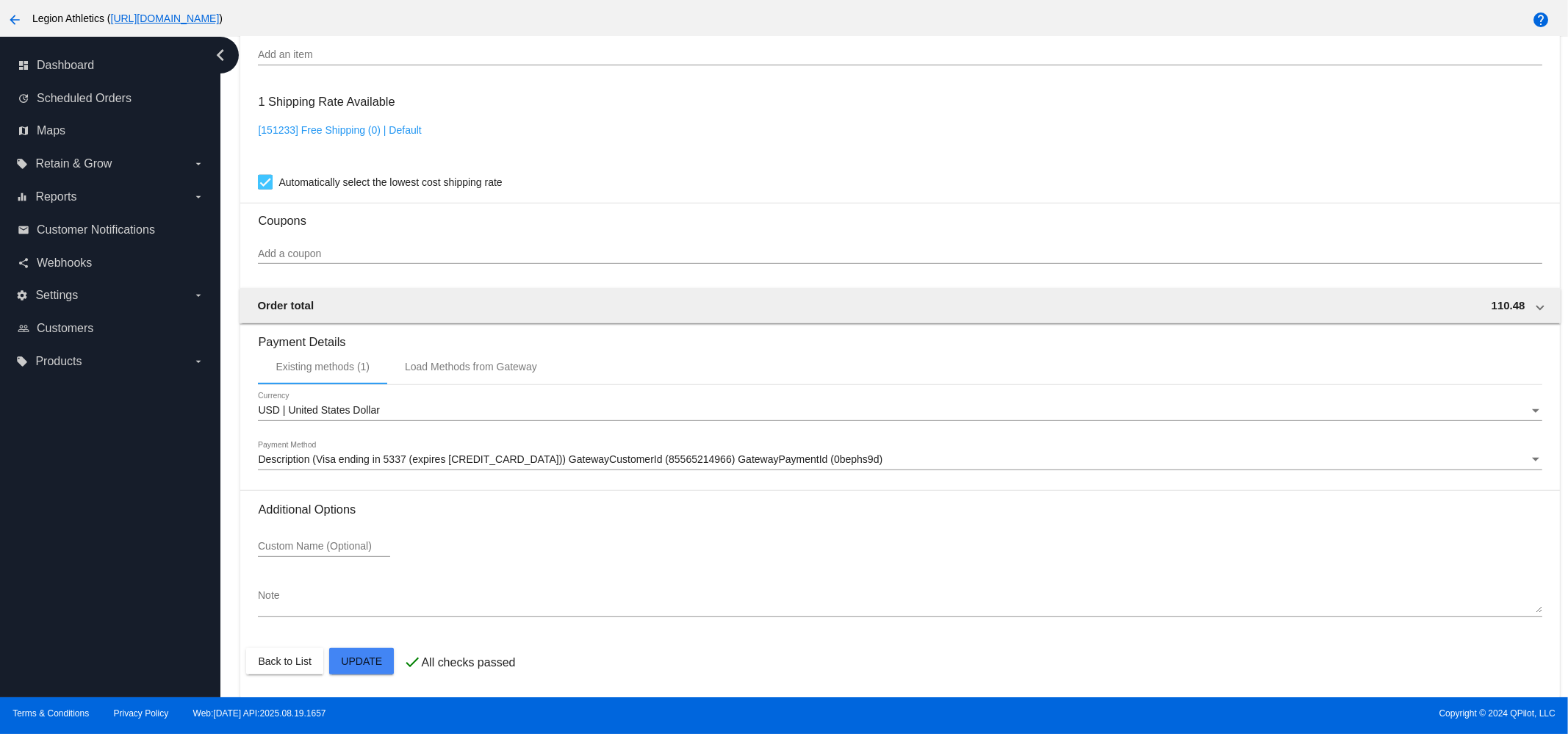
click at [206, 569] on div "dashboard Dashboard update Scheduled Orders map Maps local_offer Retain & Grow …" at bounding box center [110, 367] width 220 height 661
click at [1310, 126] on div "[151233] Free Shipping (0) | Default" at bounding box center [900, 145] width 1284 height 42
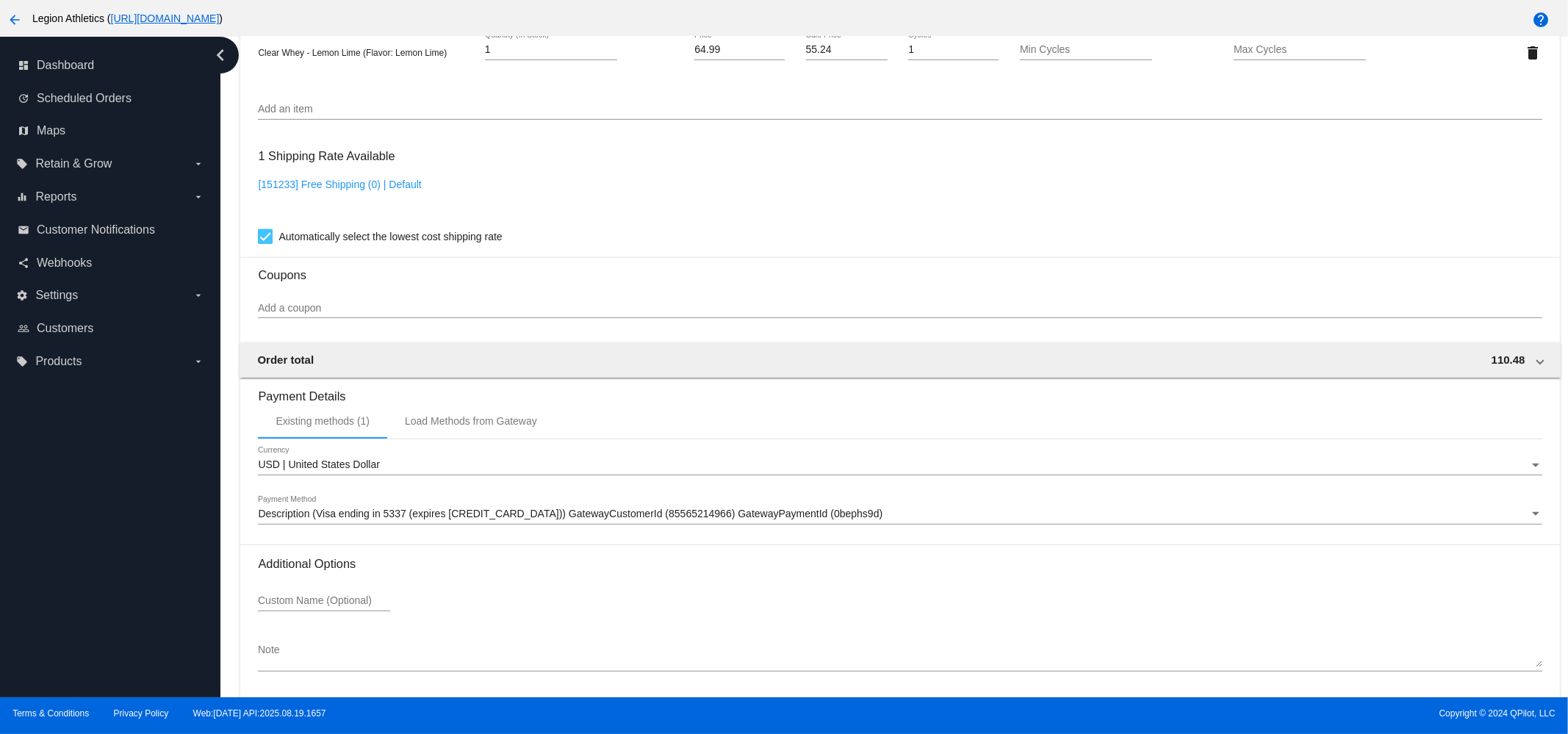
scroll to position [934, 0]
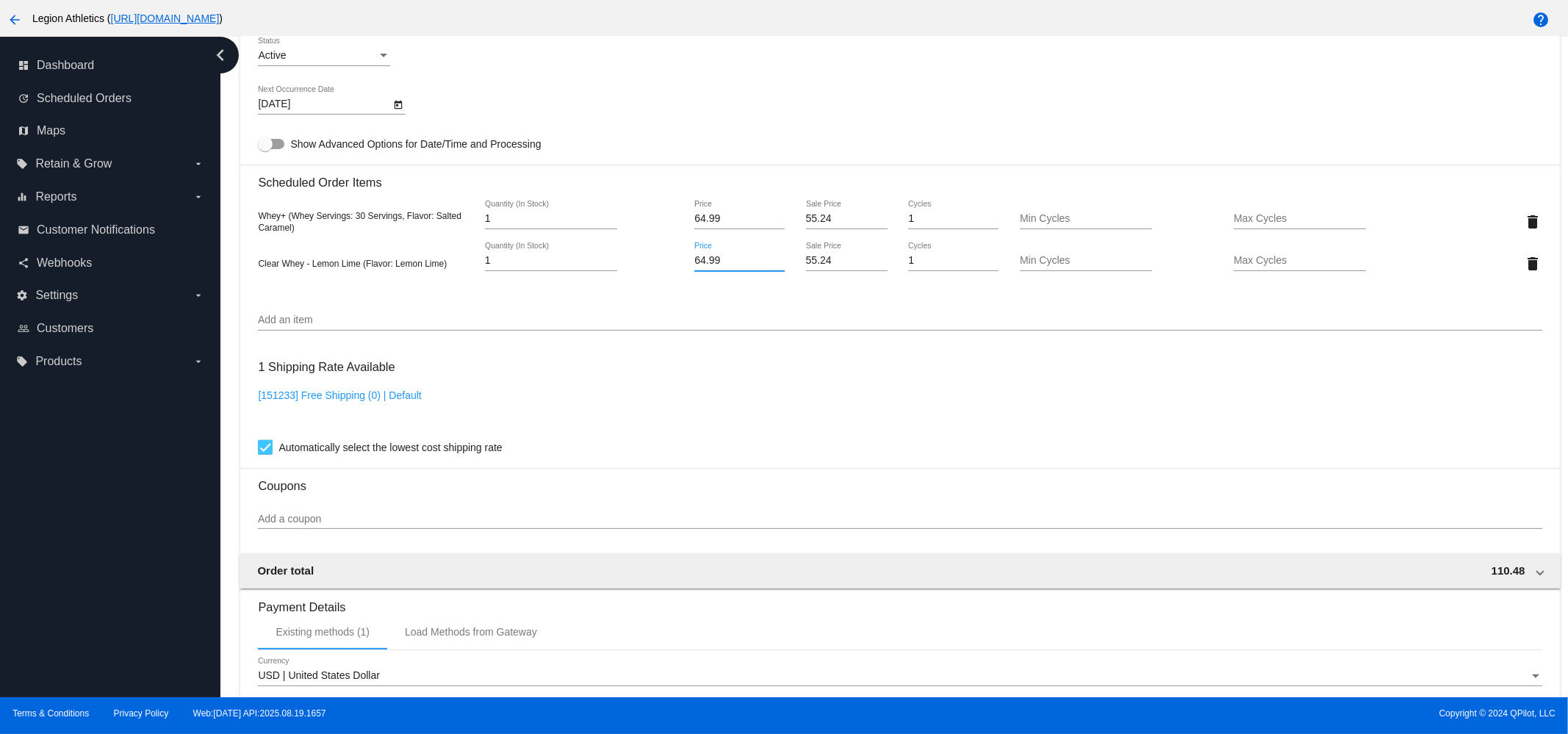
drag, startPoint x: 718, startPoint y: 266, endPoint x: 686, endPoint y: 266, distance: 32.0
click at [695, 266] on input "64.99" at bounding box center [740, 261] width 91 height 12
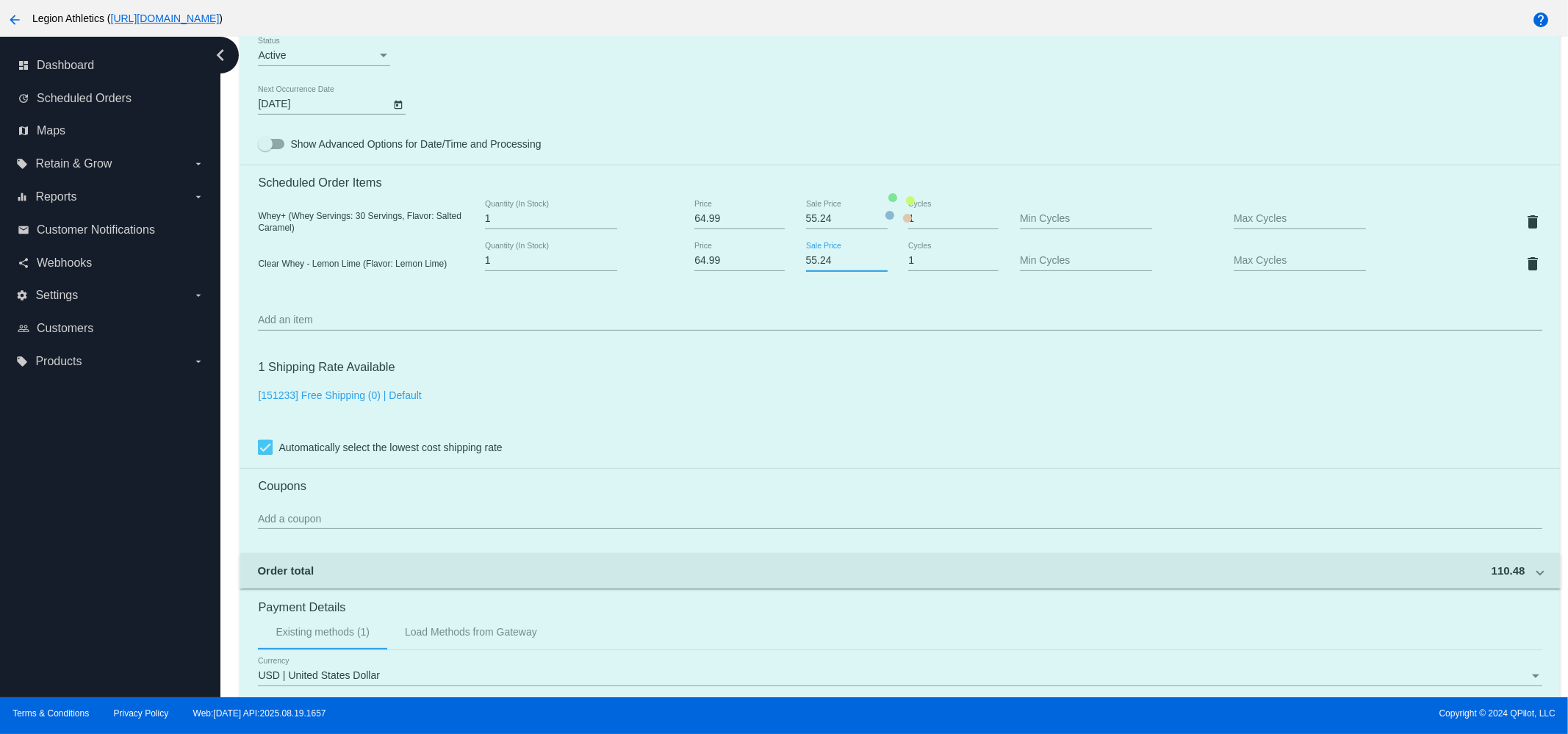
drag, startPoint x: 824, startPoint y: 265, endPoint x: 791, endPoint y: 266, distance: 33.0
click at [791, 266] on mat-card "Customer 4437242: [PERSON_NAME] [PERSON_NAME][EMAIL_ADDRESS][DOMAIN_NAME] Custo…" at bounding box center [900, 207] width 1319 height 1510
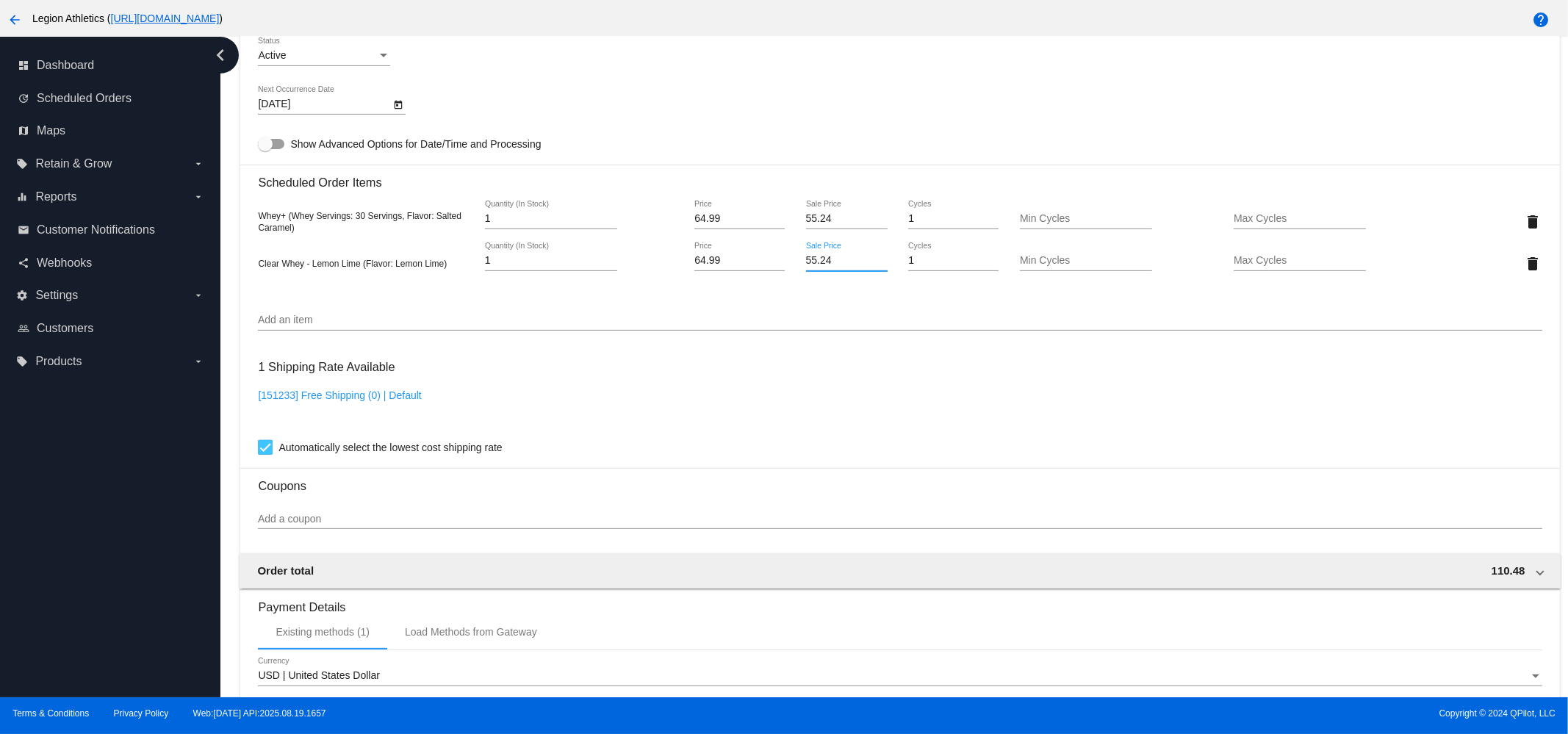
click at [811, 266] on input "55.24" at bounding box center [847, 261] width 82 height 12
paste input "48.7"
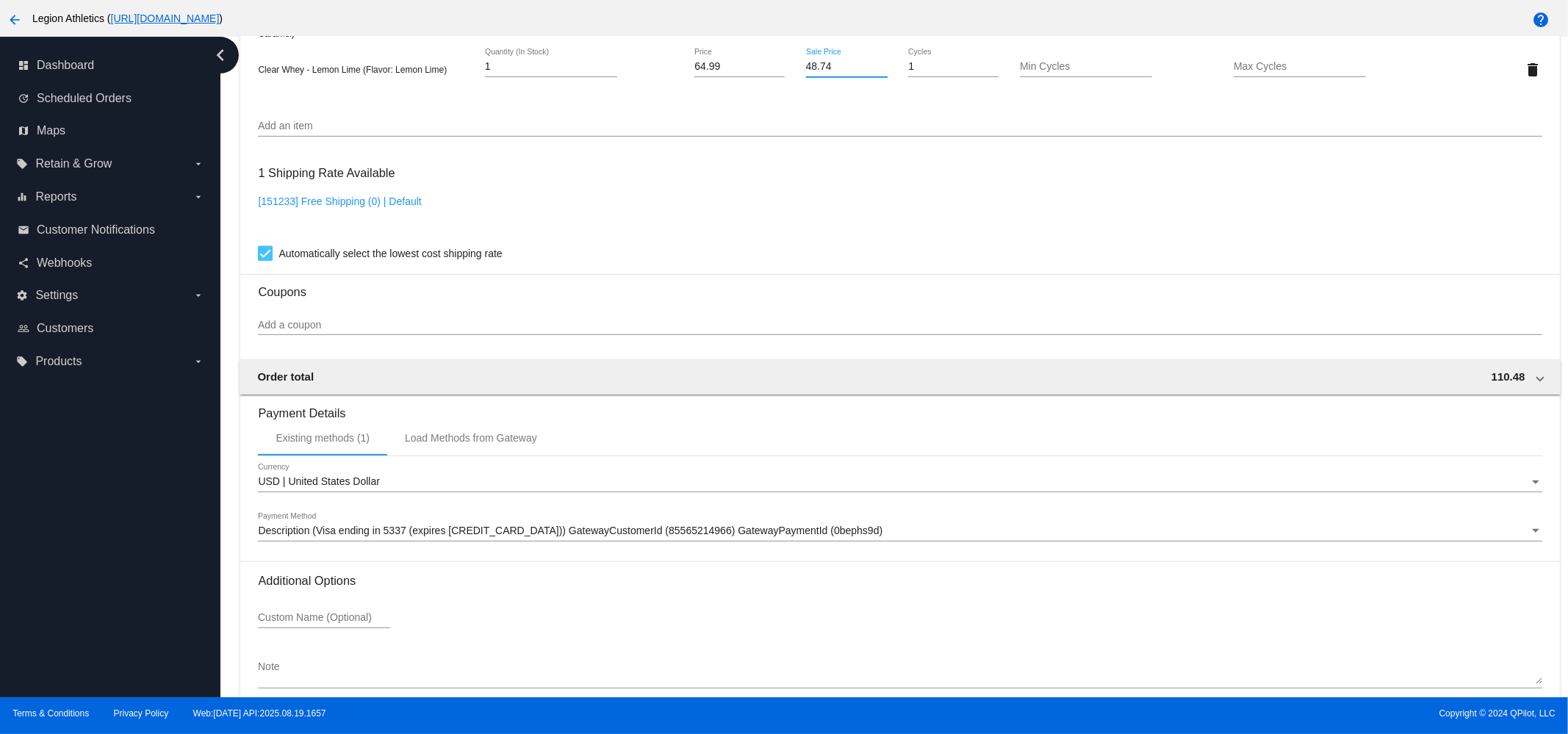
scroll to position [1209, 0]
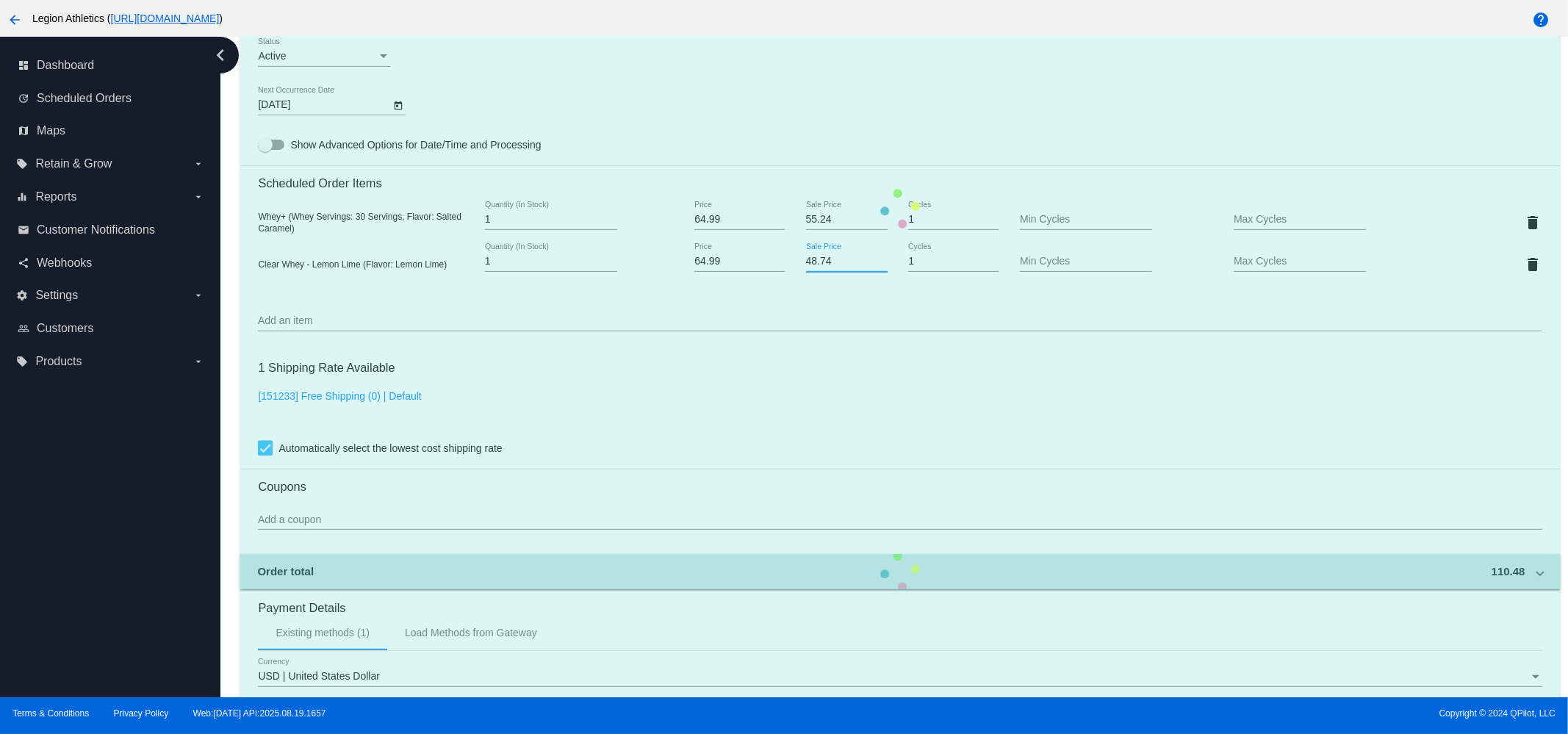
scroll to position [658, 0]
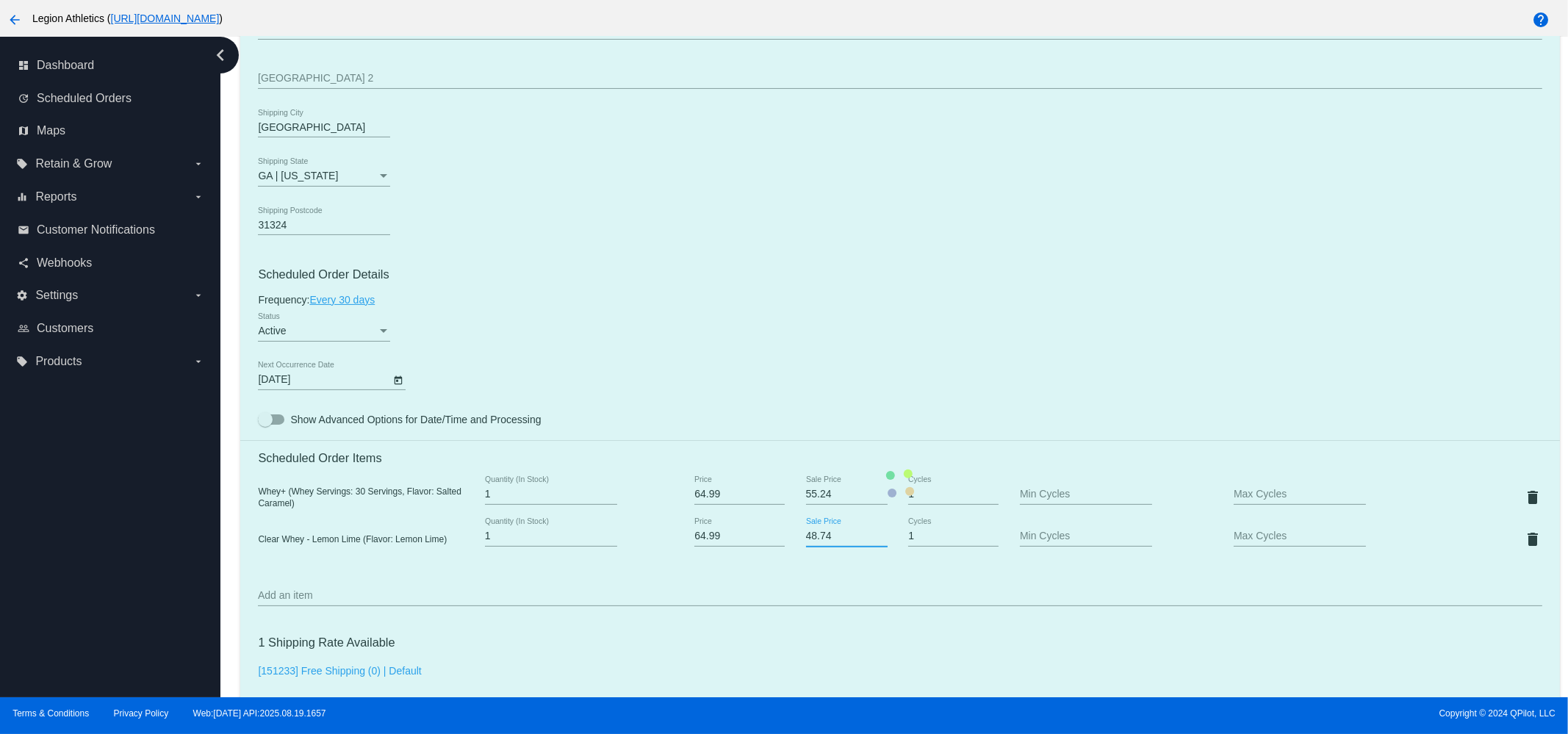
type input "48.74"
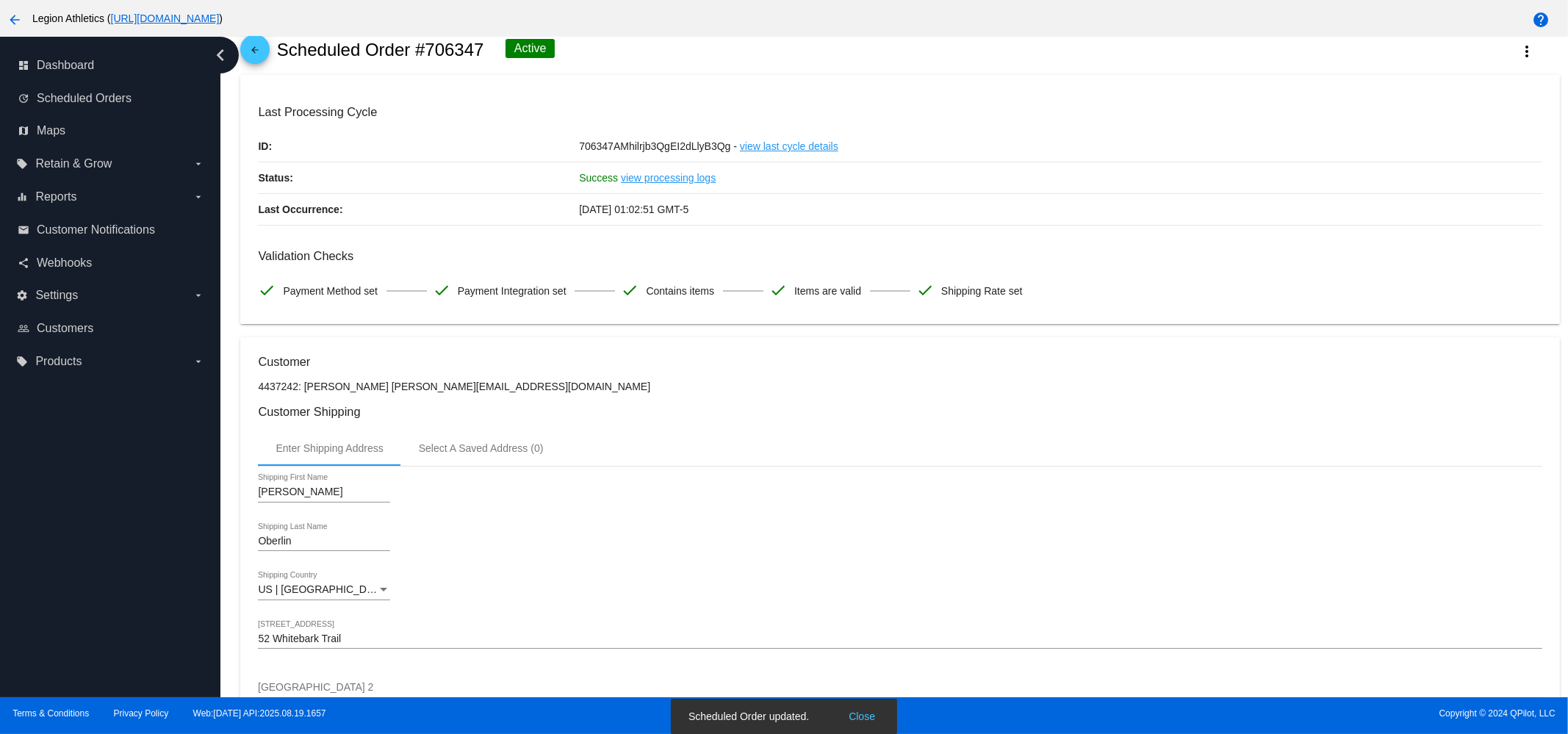
scroll to position [16, 0]
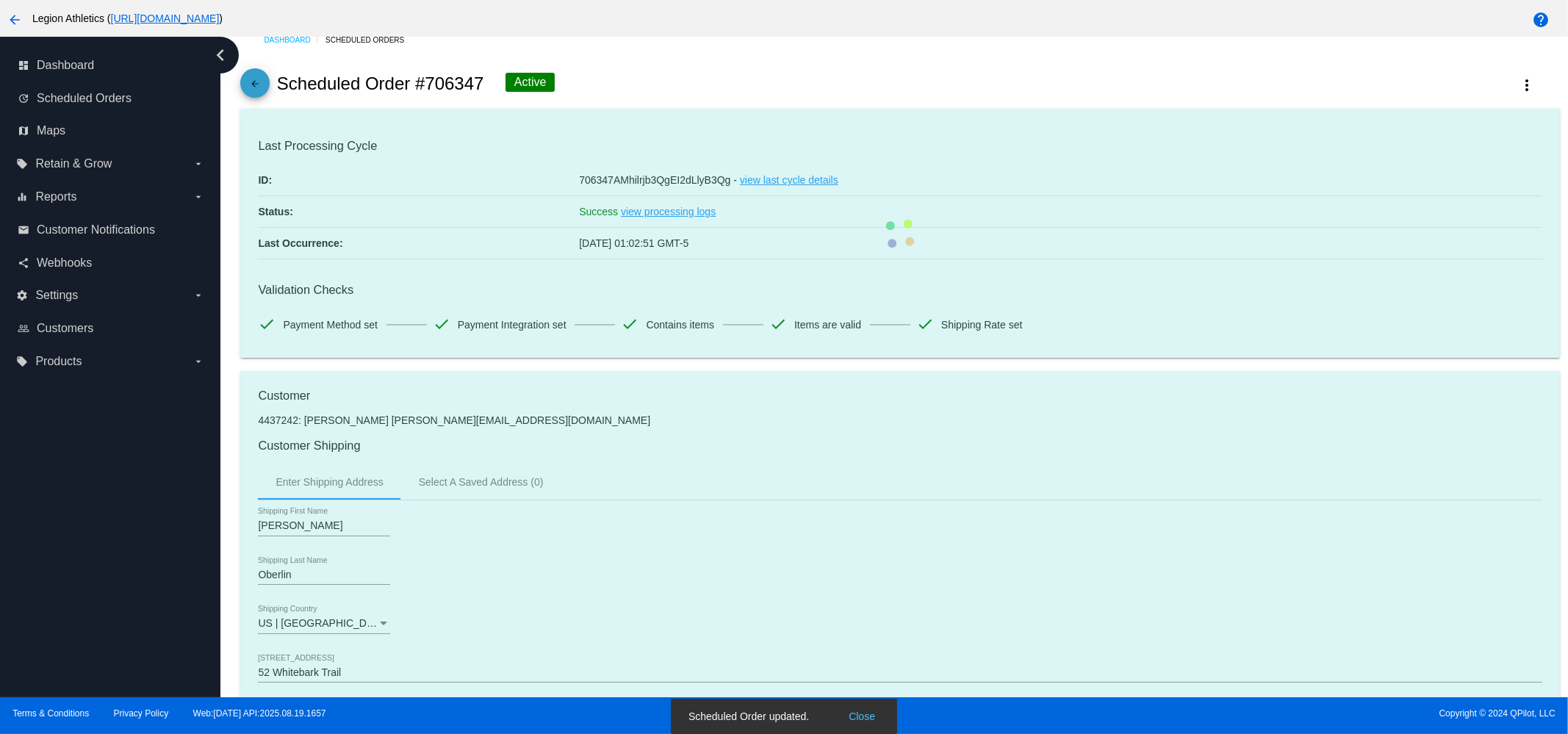
click at [251, 86] on mat-icon "arrow_back" at bounding box center [254, 87] width 18 height 18
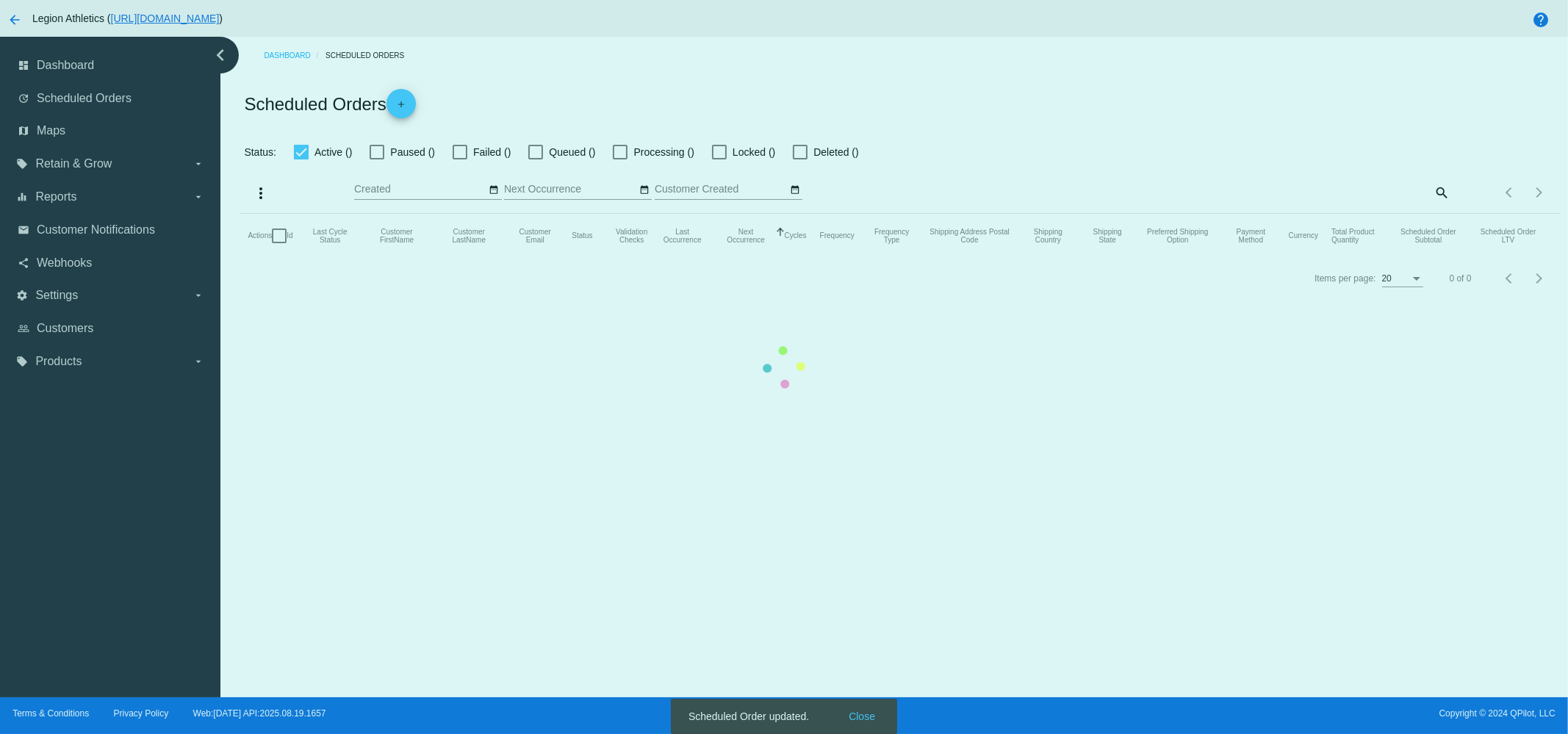
checkbox input "true"
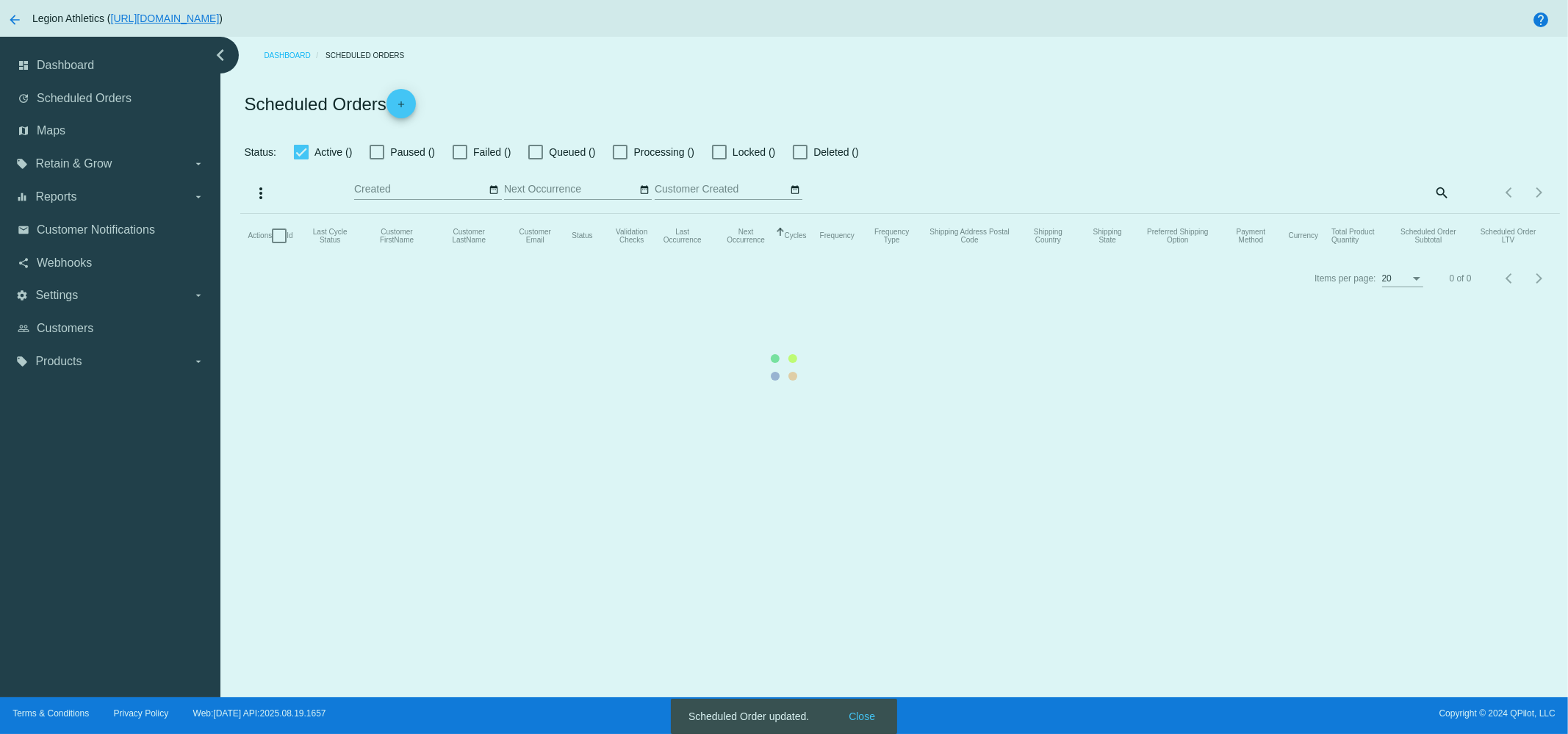
checkbox input "true"
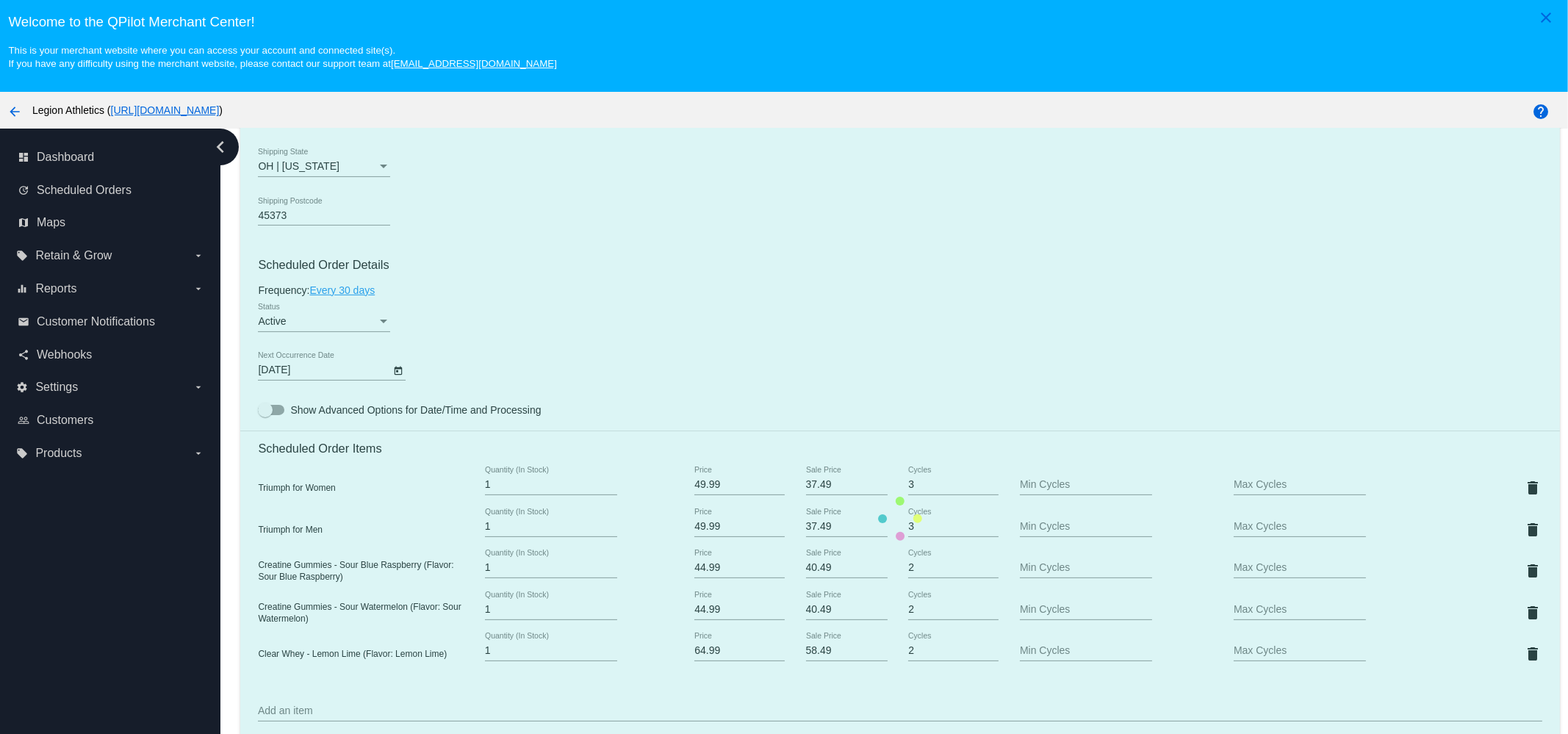
scroll to position [826, 0]
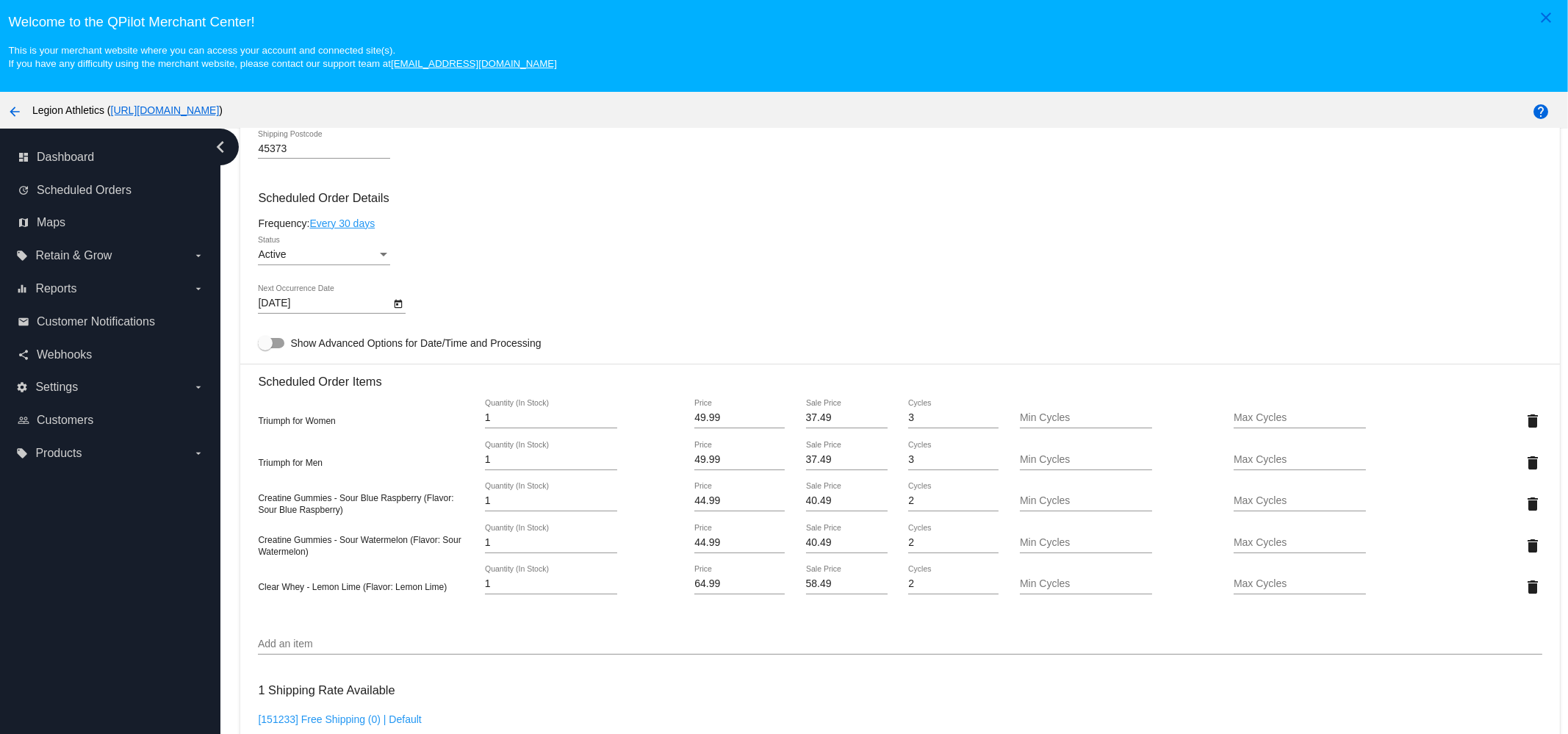
click at [837, 424] on input "37.49" at bounding box center [847, 417] width 82 height 12
type input "34.99"
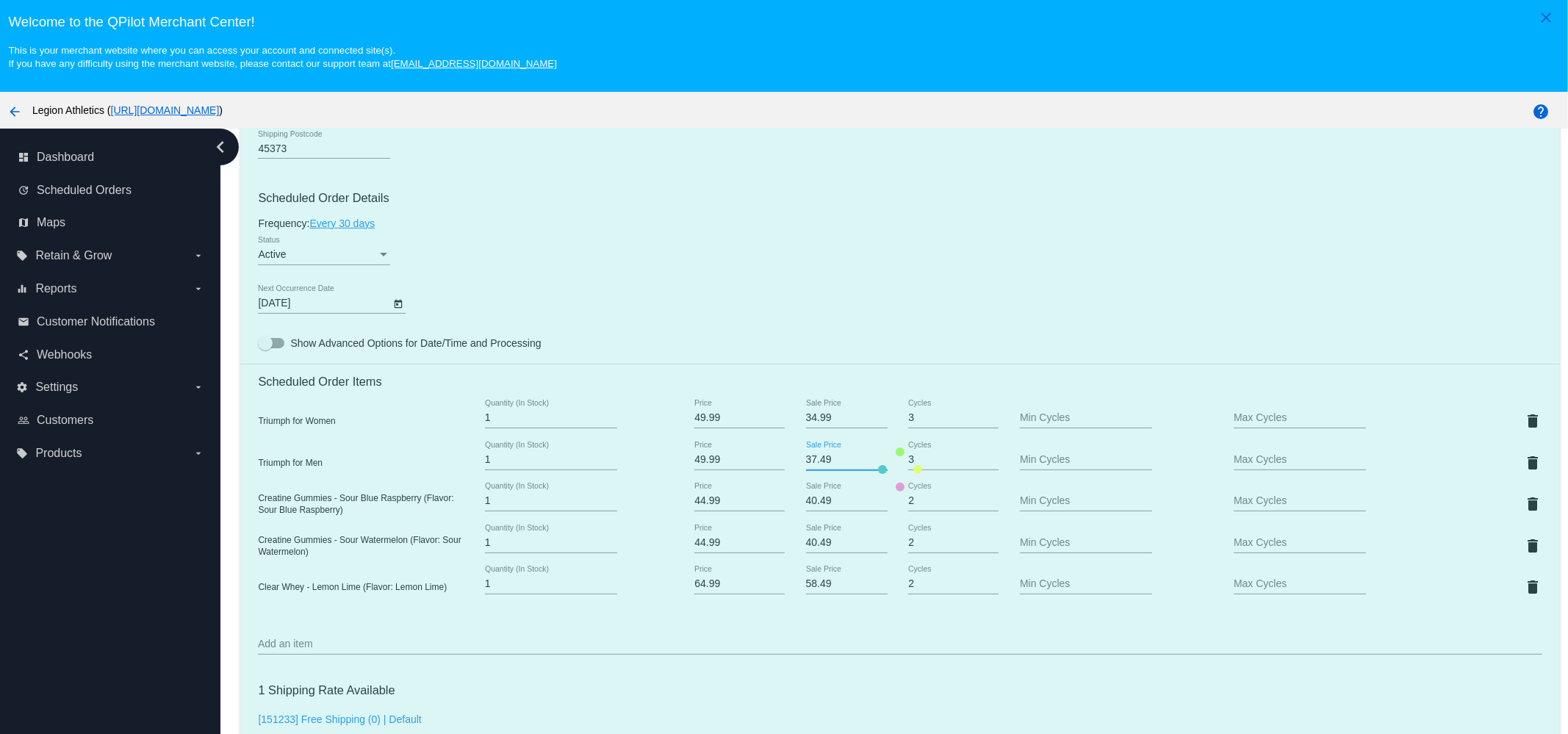
paste input "4.9"
type input "34.99"
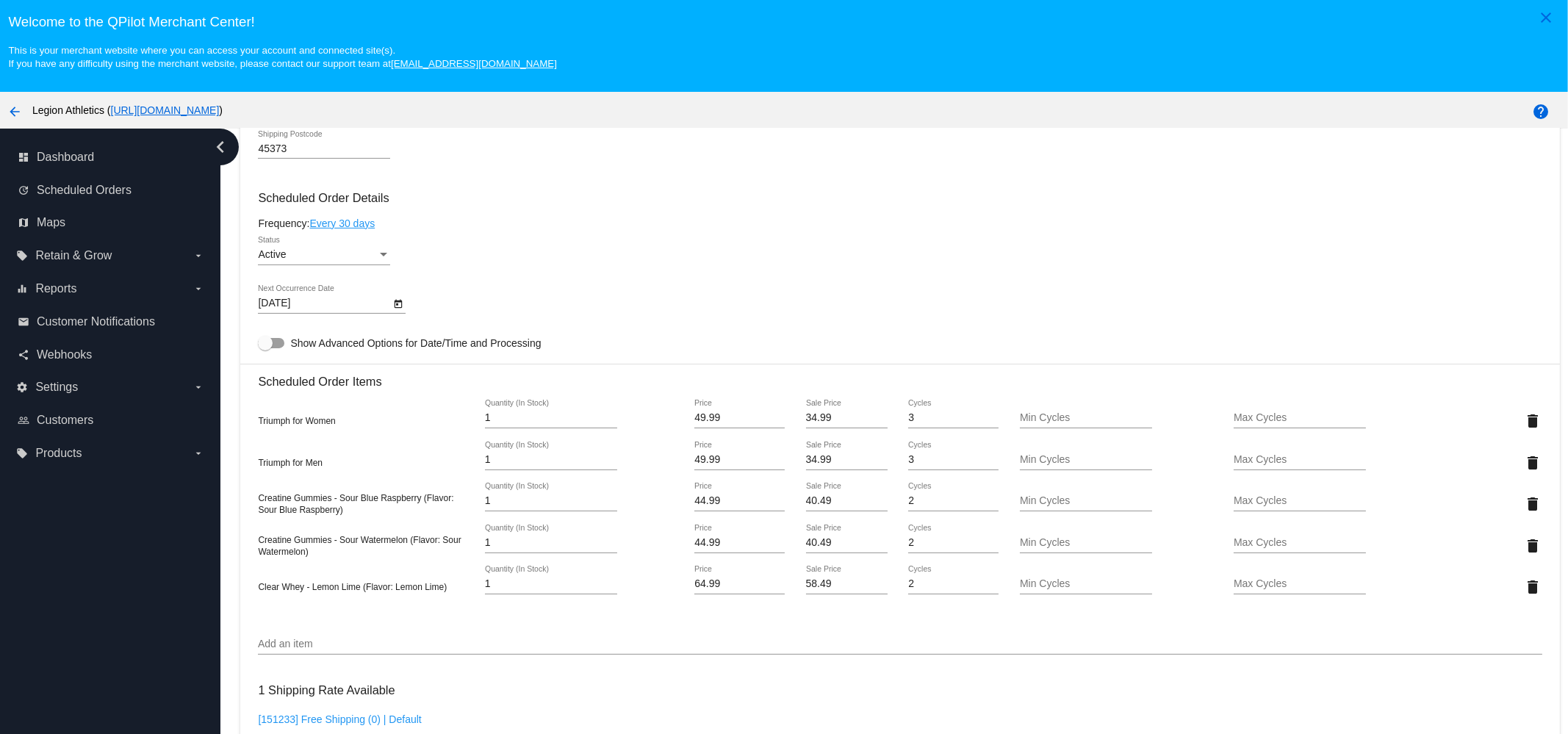
click at [806, 505] on input "40.49" at bounding box center [847, 501] width 82 height 12
type input "31.49"
click at [820, 590] on input "58.49" at bounding box center [847, 583] width 82 height 12
type input "45.49"
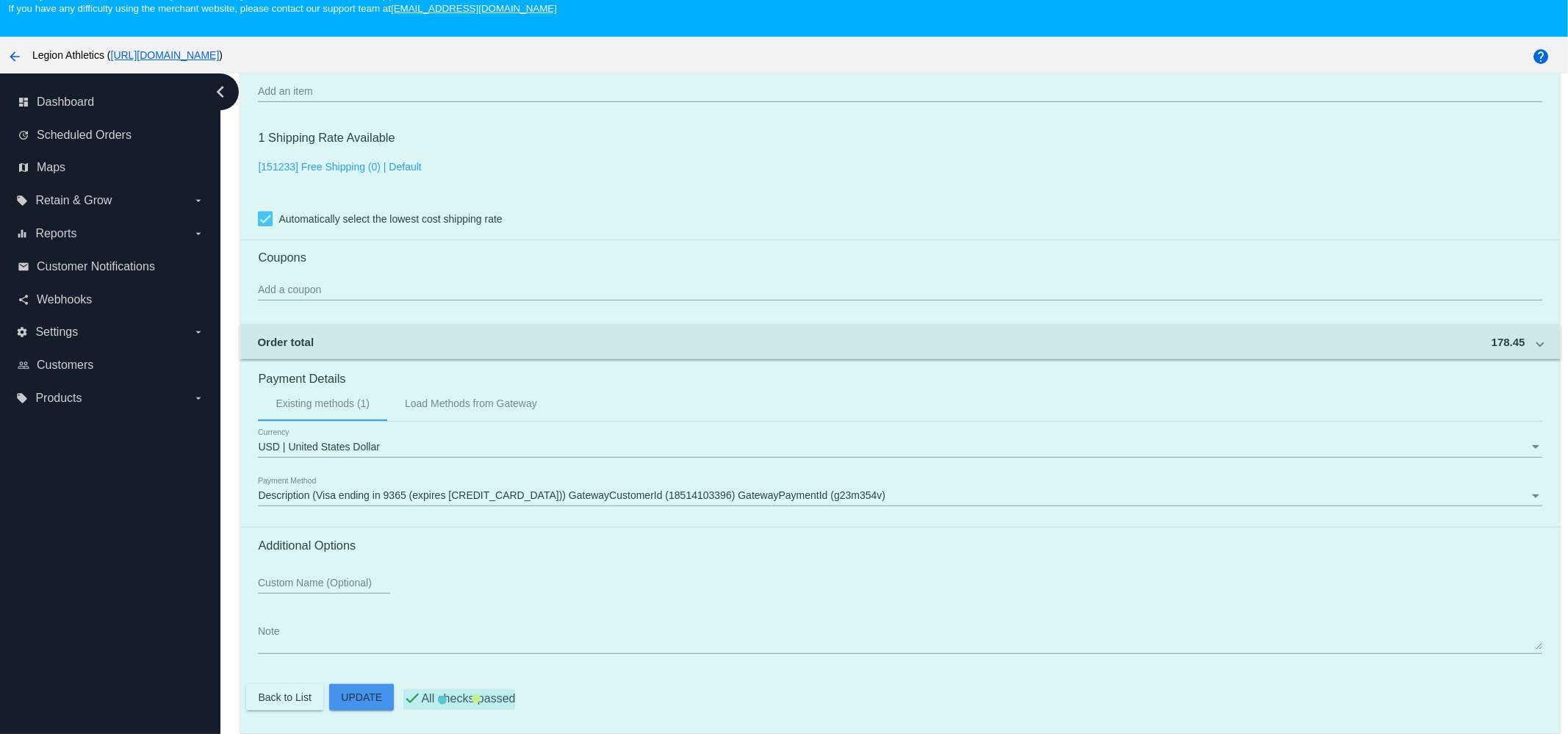
scroll to position [92, 0]
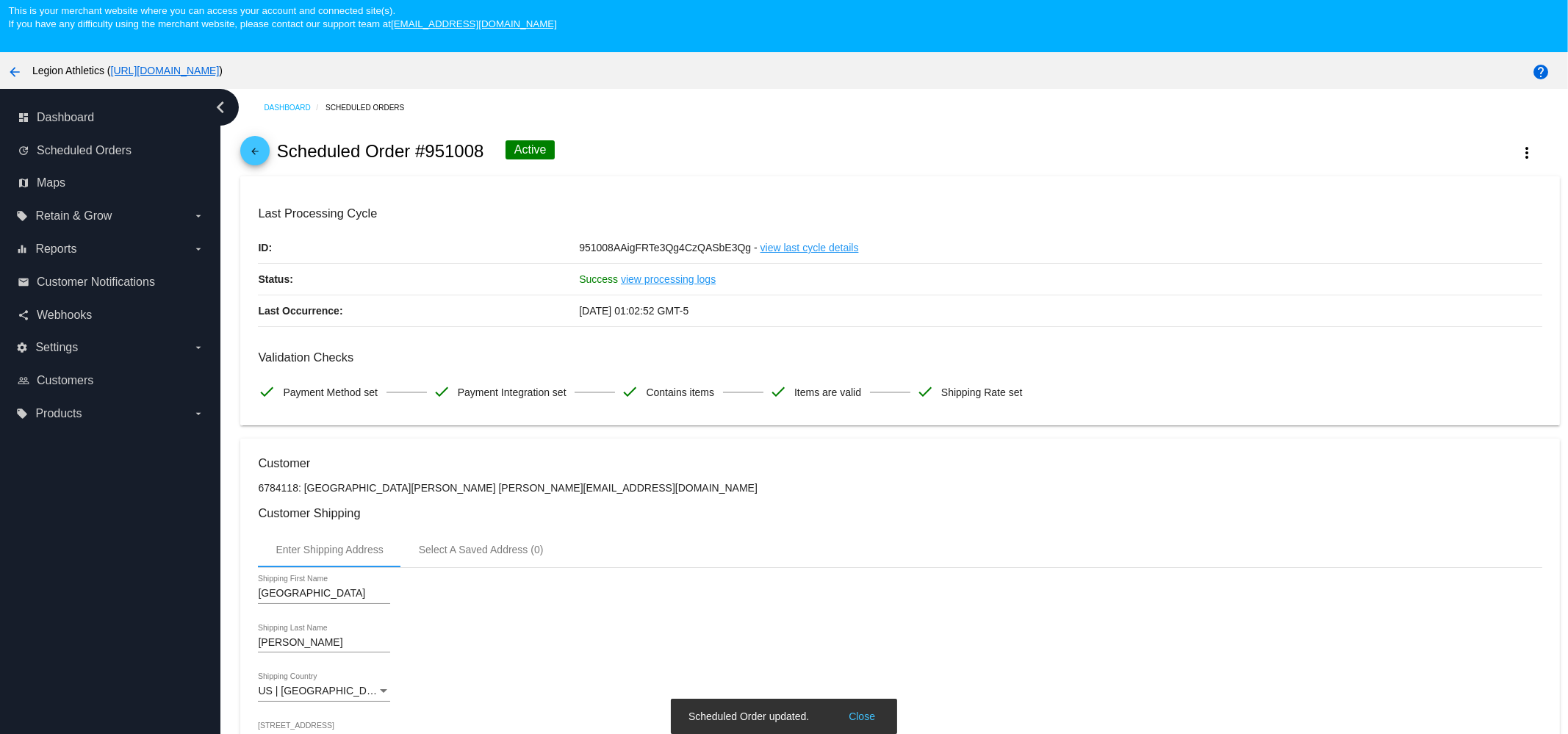
scroll to position [0, 0]
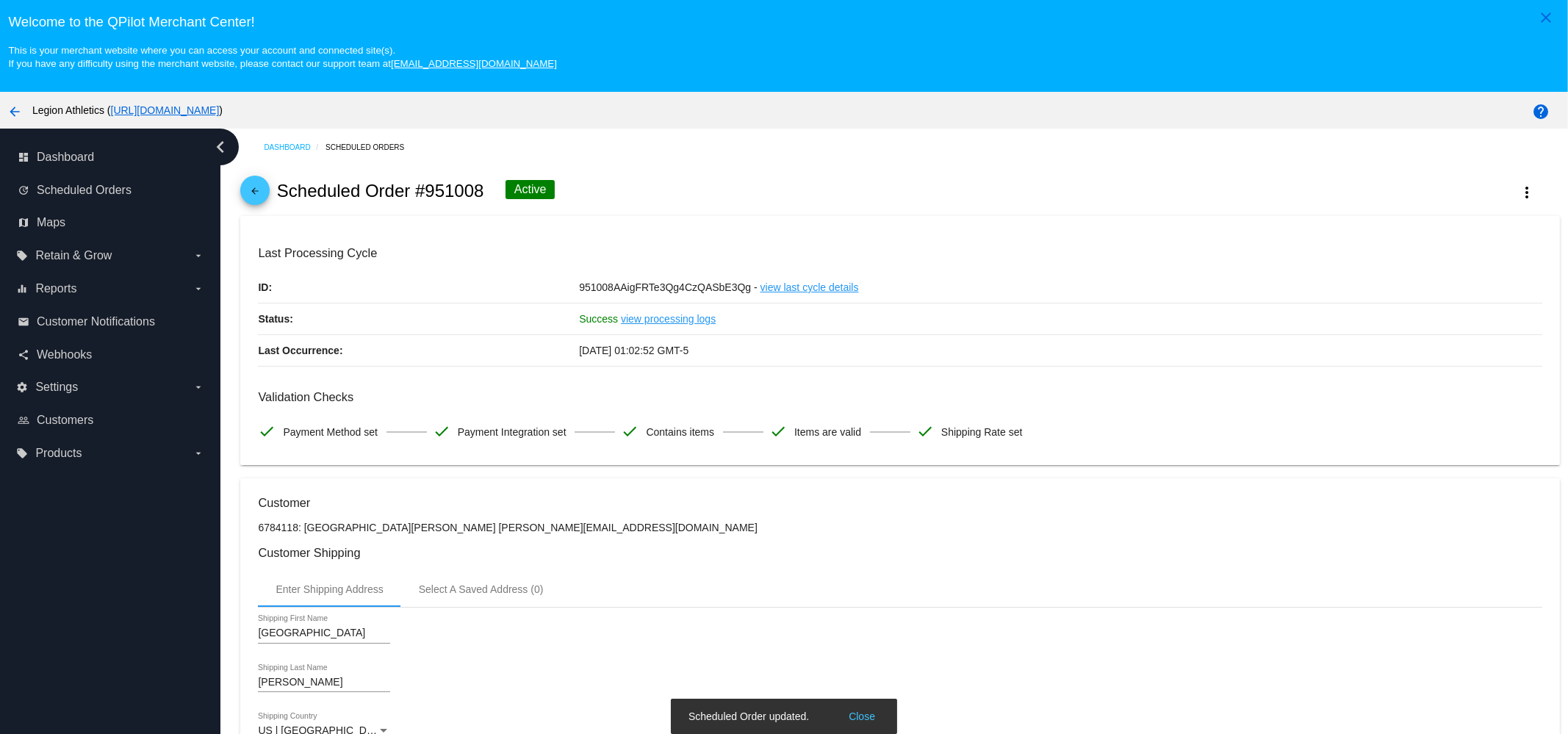
click at [269, 193] on link "arrow_back" at bounding box center [255, 190] width 30 height 30
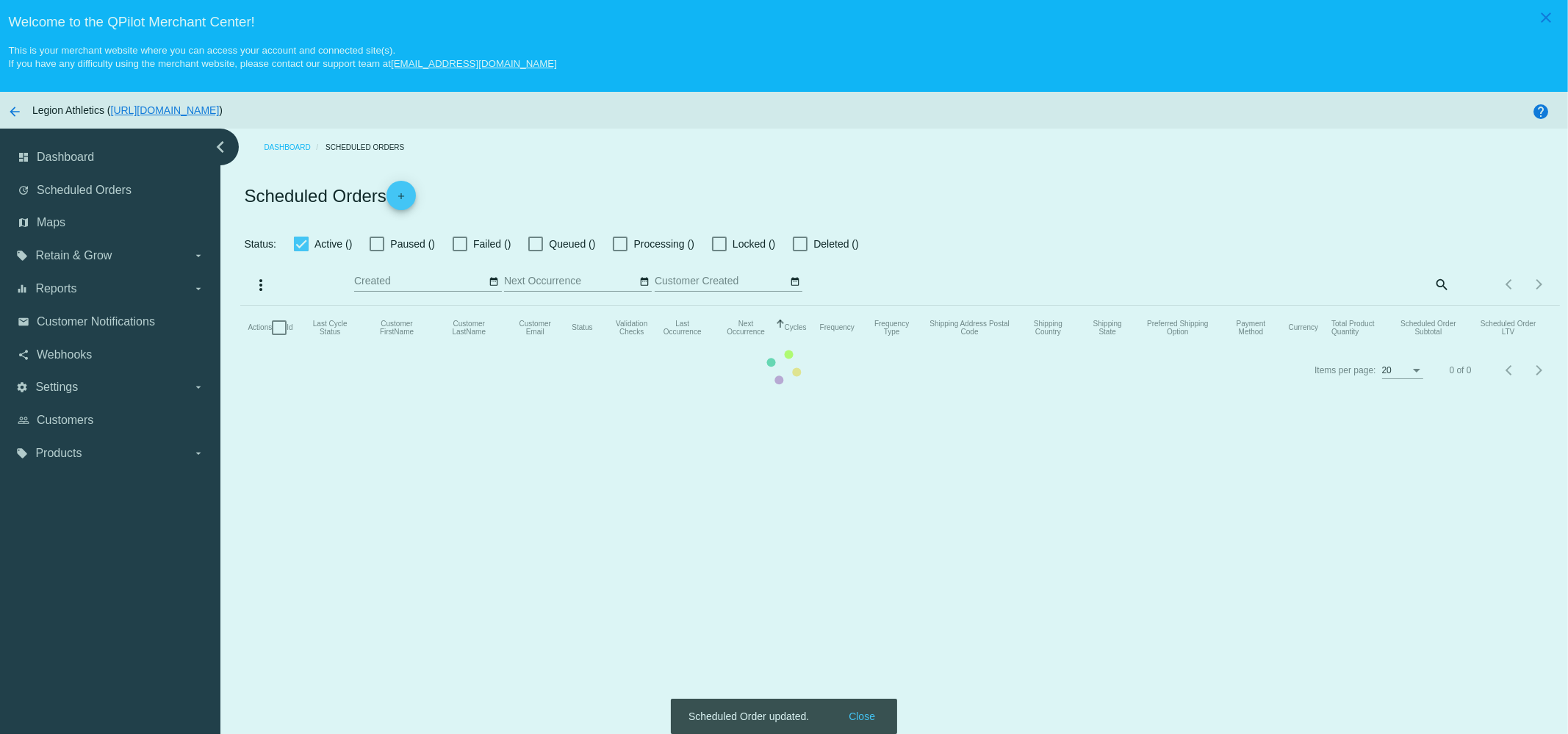
checkbox input "true"
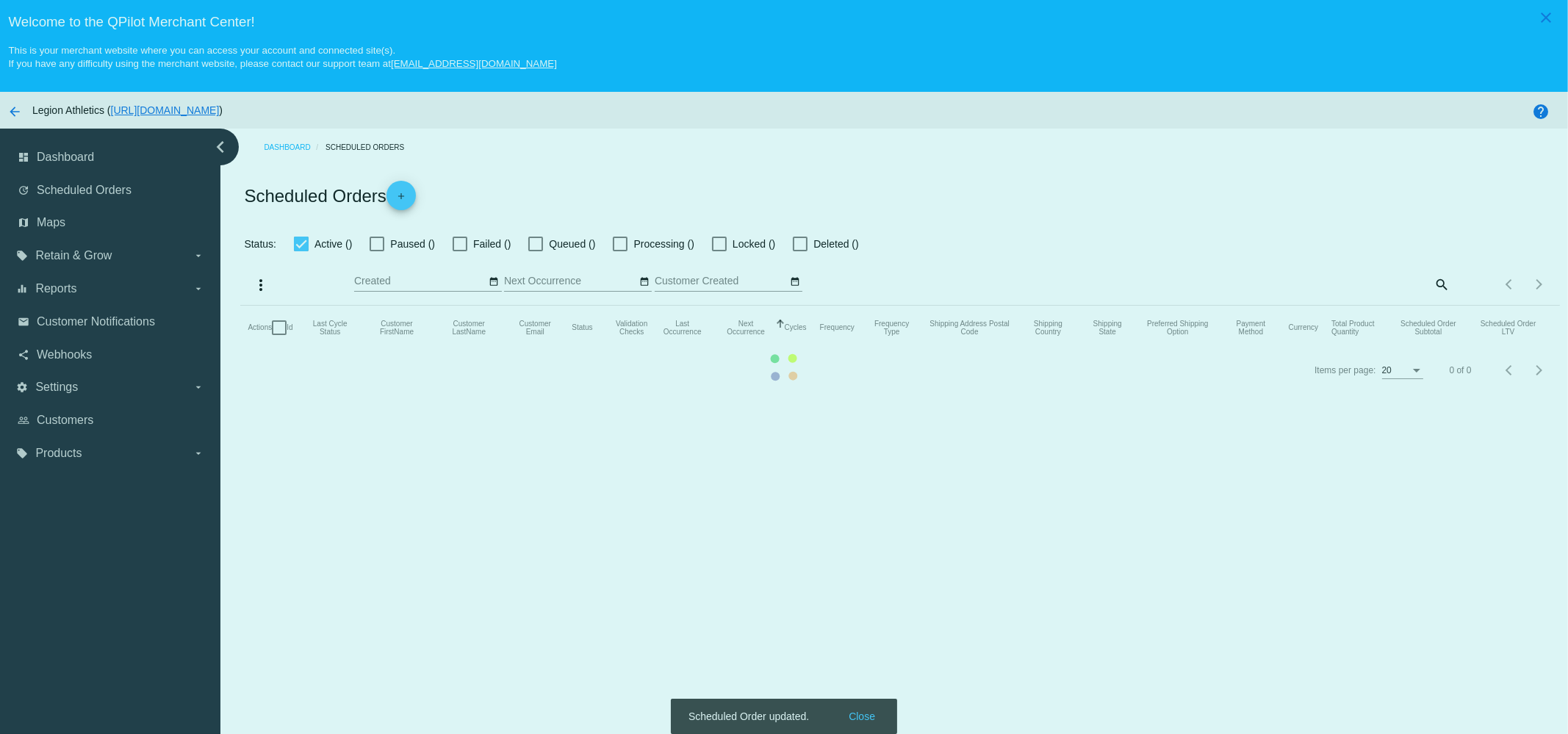
checkbox input "true"
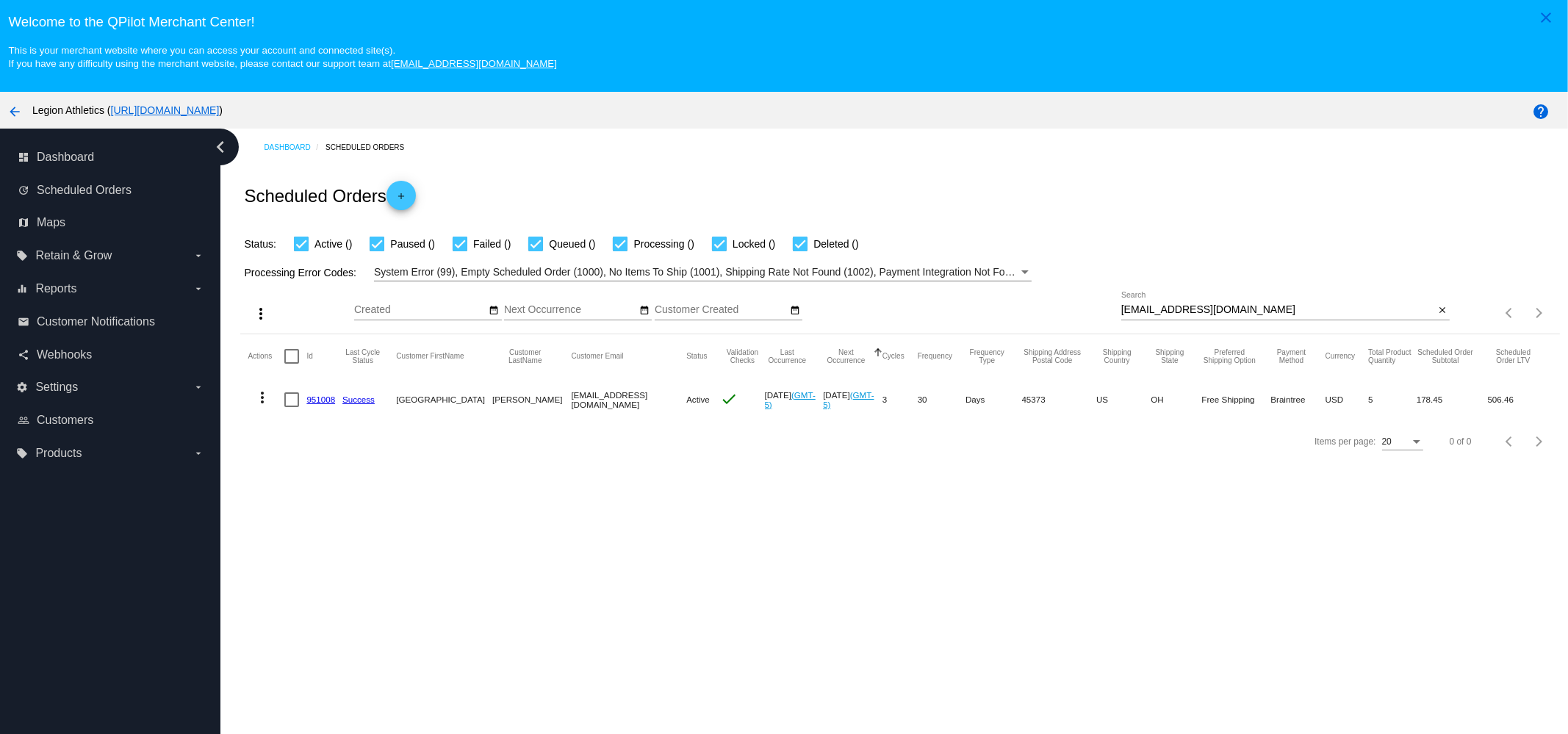
click at [1232, 298] on div "brooklynnoe@yahoo.com Search" at bounding box center [1278, 306] width 314 height 29
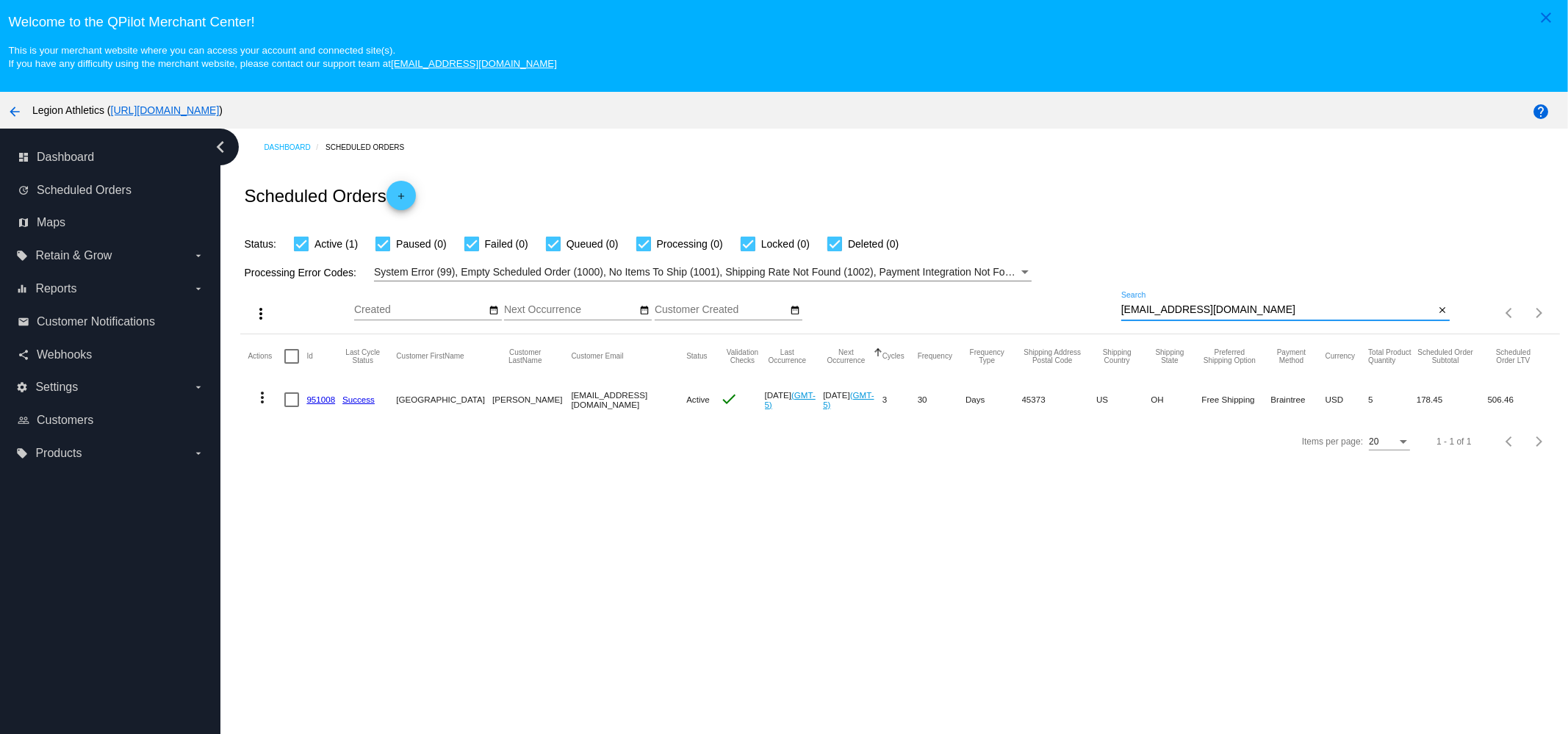
paste input "6600 elm creek dr trl"
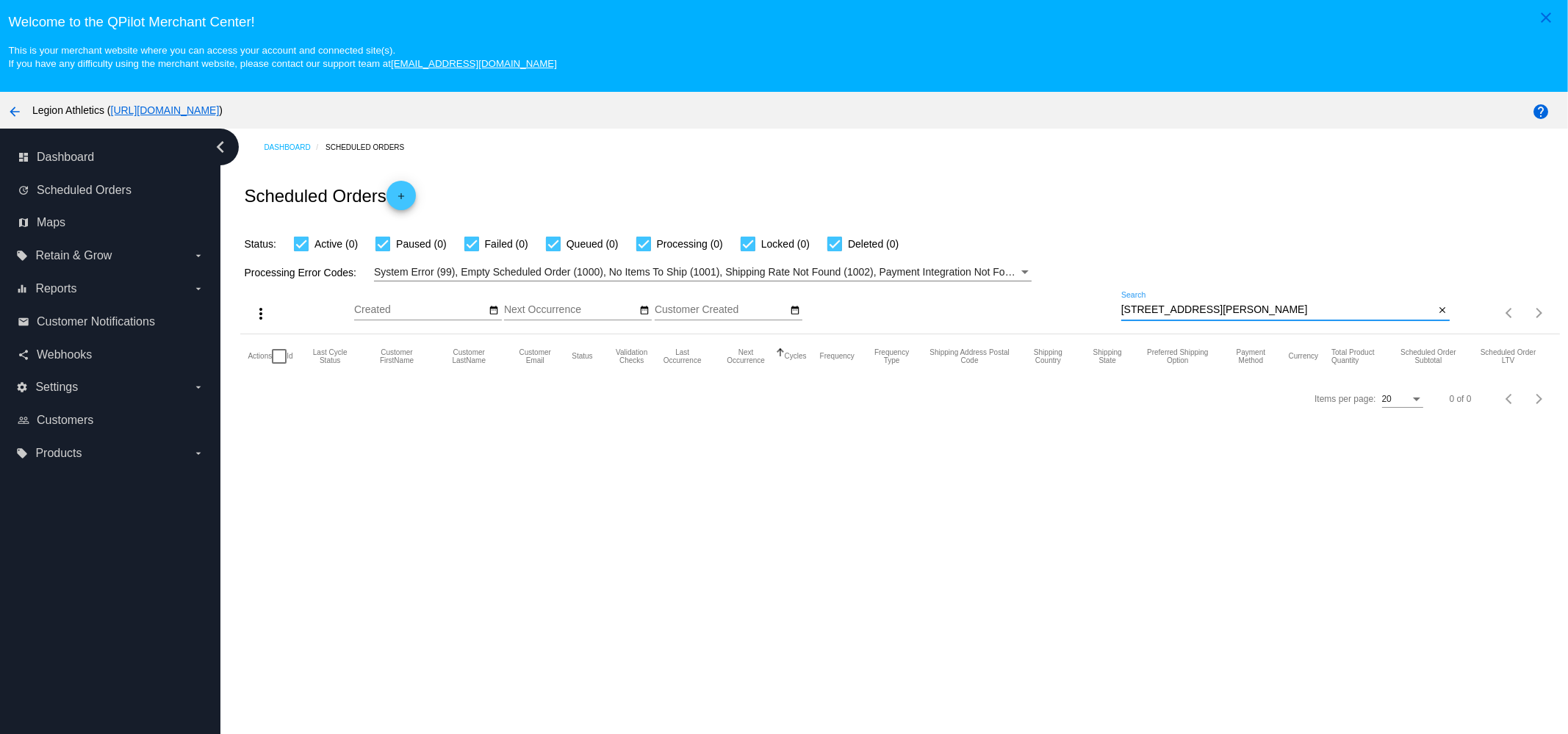
paste input "jmiranda.immunotec@gmail.com"
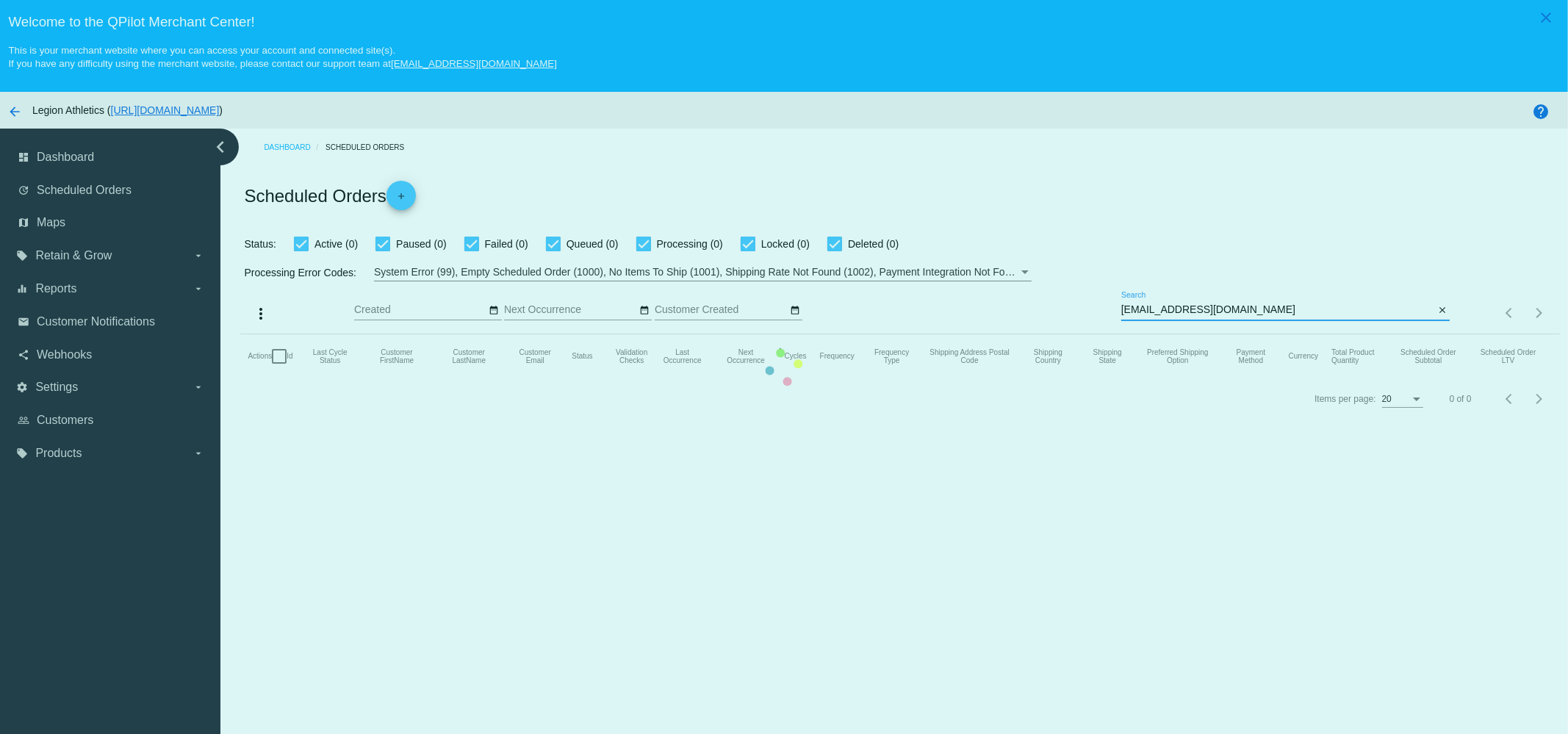
type input "jmiranda.immunotec@gmail.com"
